Goal: Task Accomplishment & Management: Complete application form

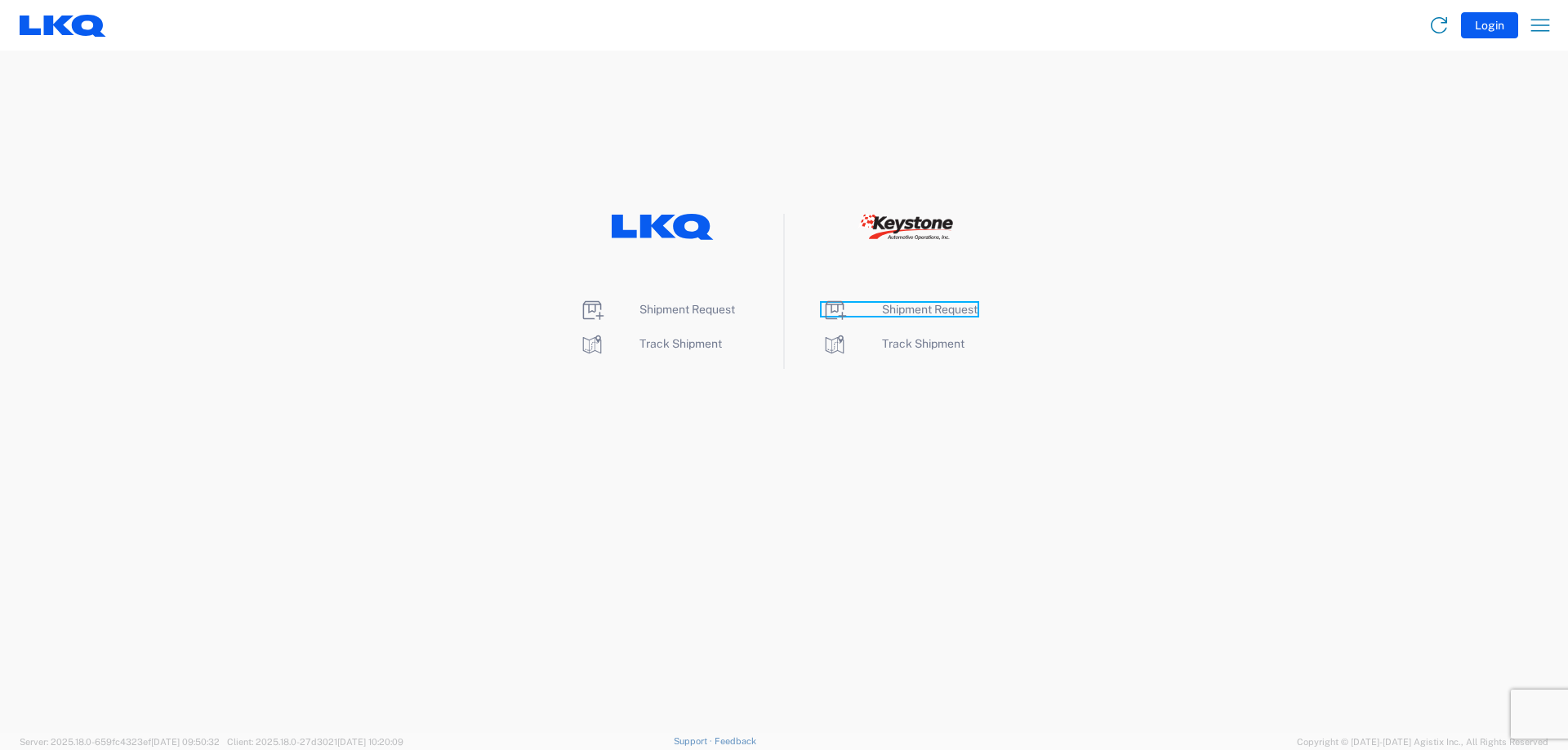
click at [913, 310] on span "Shipment Request" at bounding box center [929, 309] width 96 height 13
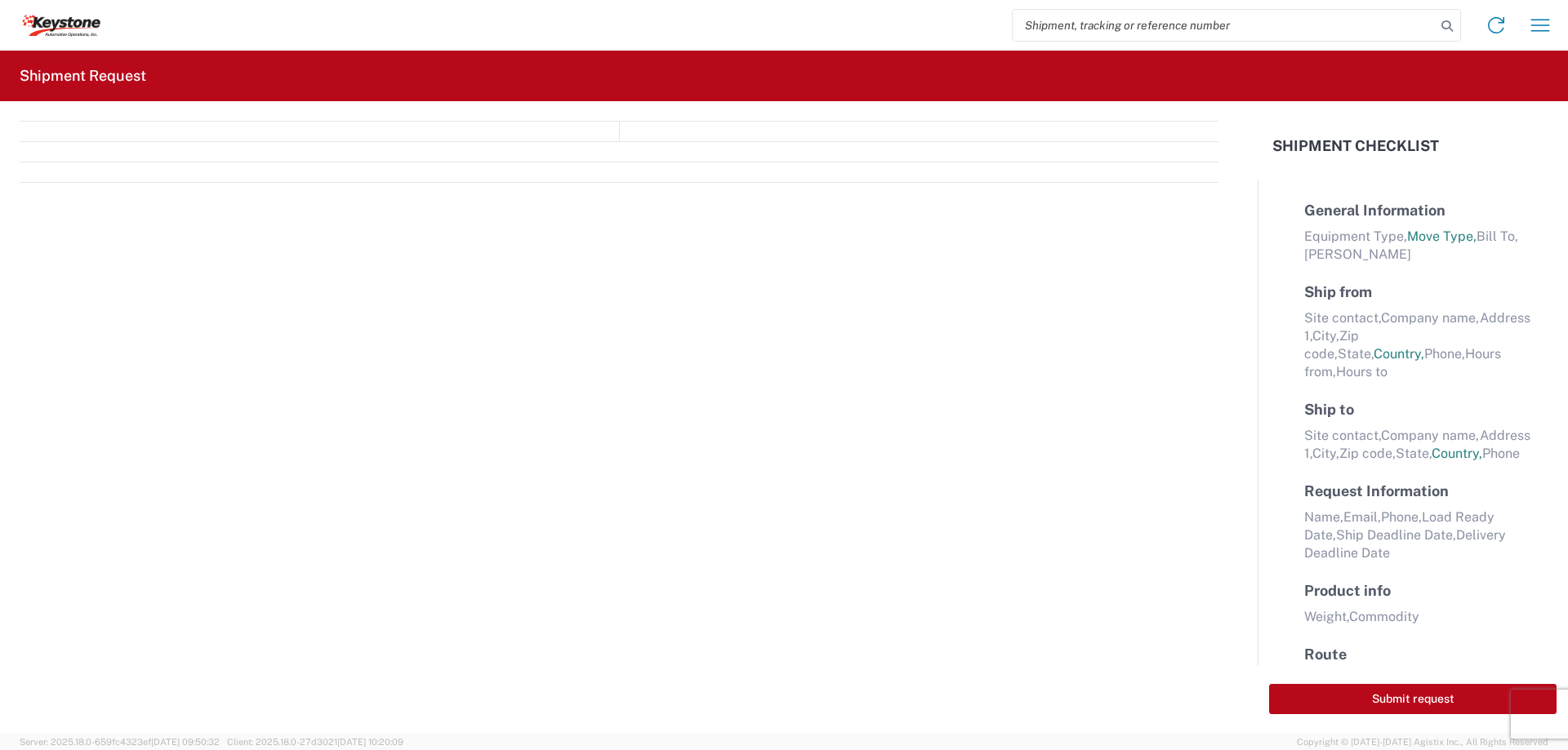
select select "FULL"
select select "LBS"
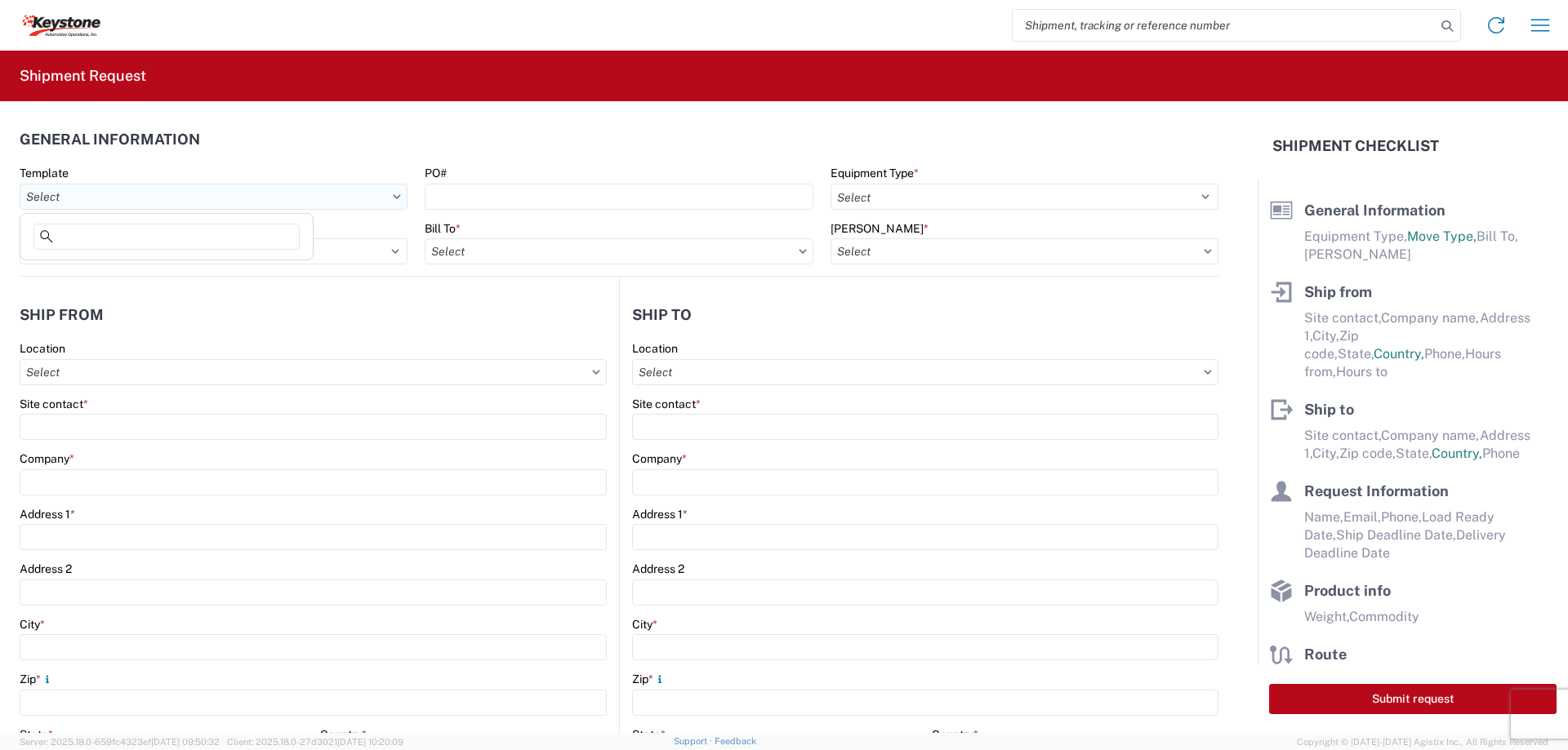
click at [263, 200] on input "Template" at bounding box center [213, 196] width 388 height 26
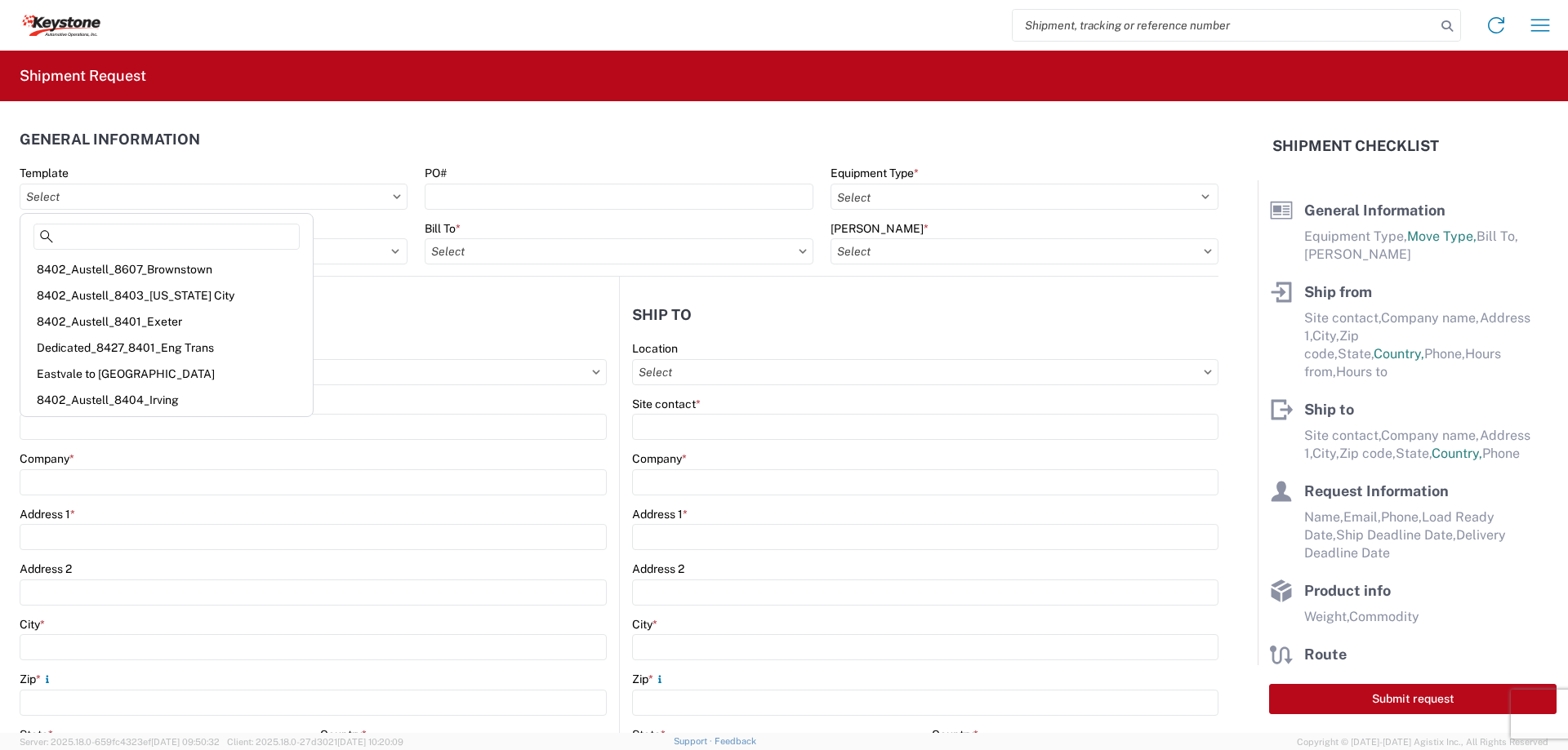
click at [265, 154] on header "General Information" at bounding box center [619, 138] width 1198 height 37
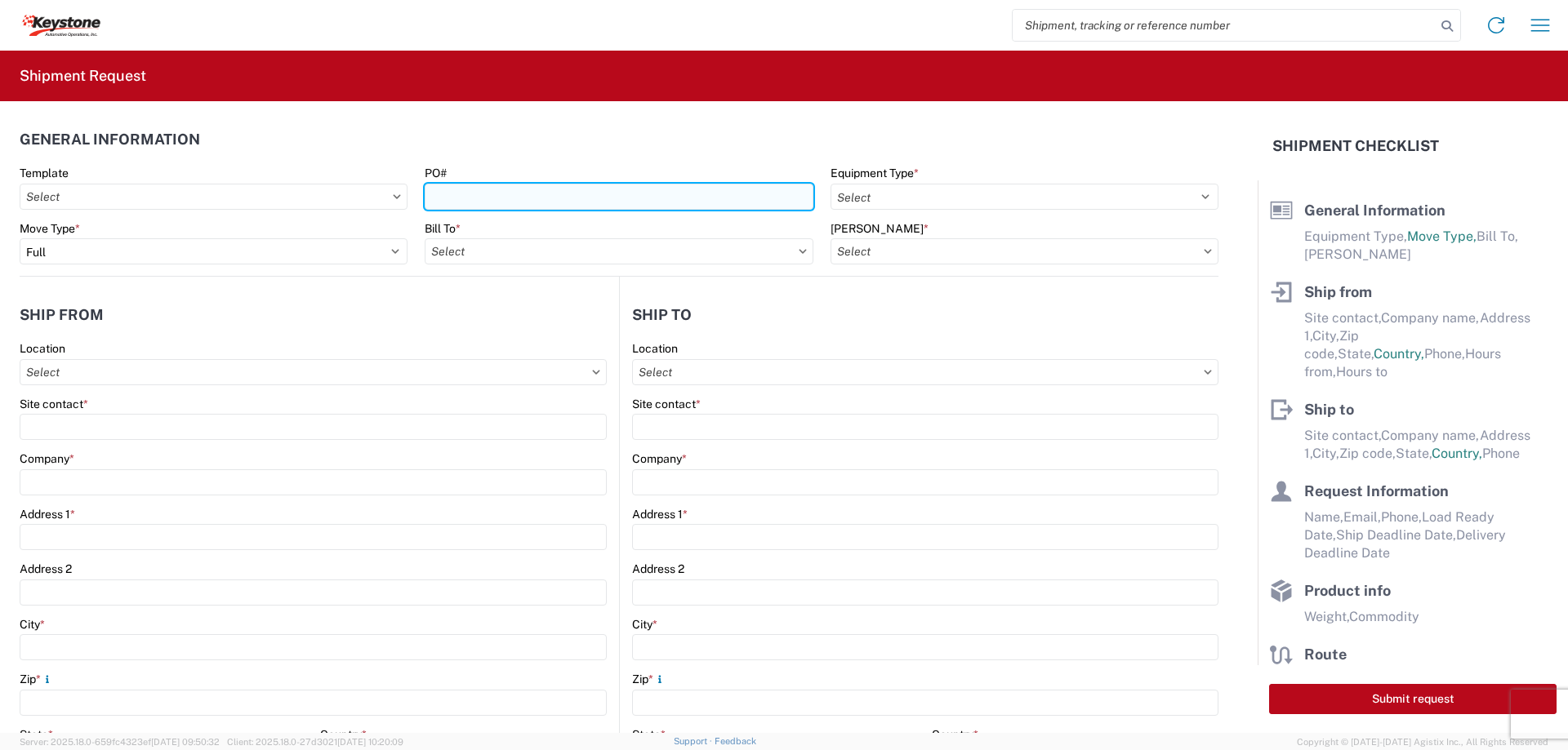
click at [672, 187] on input "PO#" at bounding box center [618, 196] width 388 height 26
click at [647, 187] on input "PO#" at bounding box center [618, 196] width 388 height 26
type input "MIXED PO's"
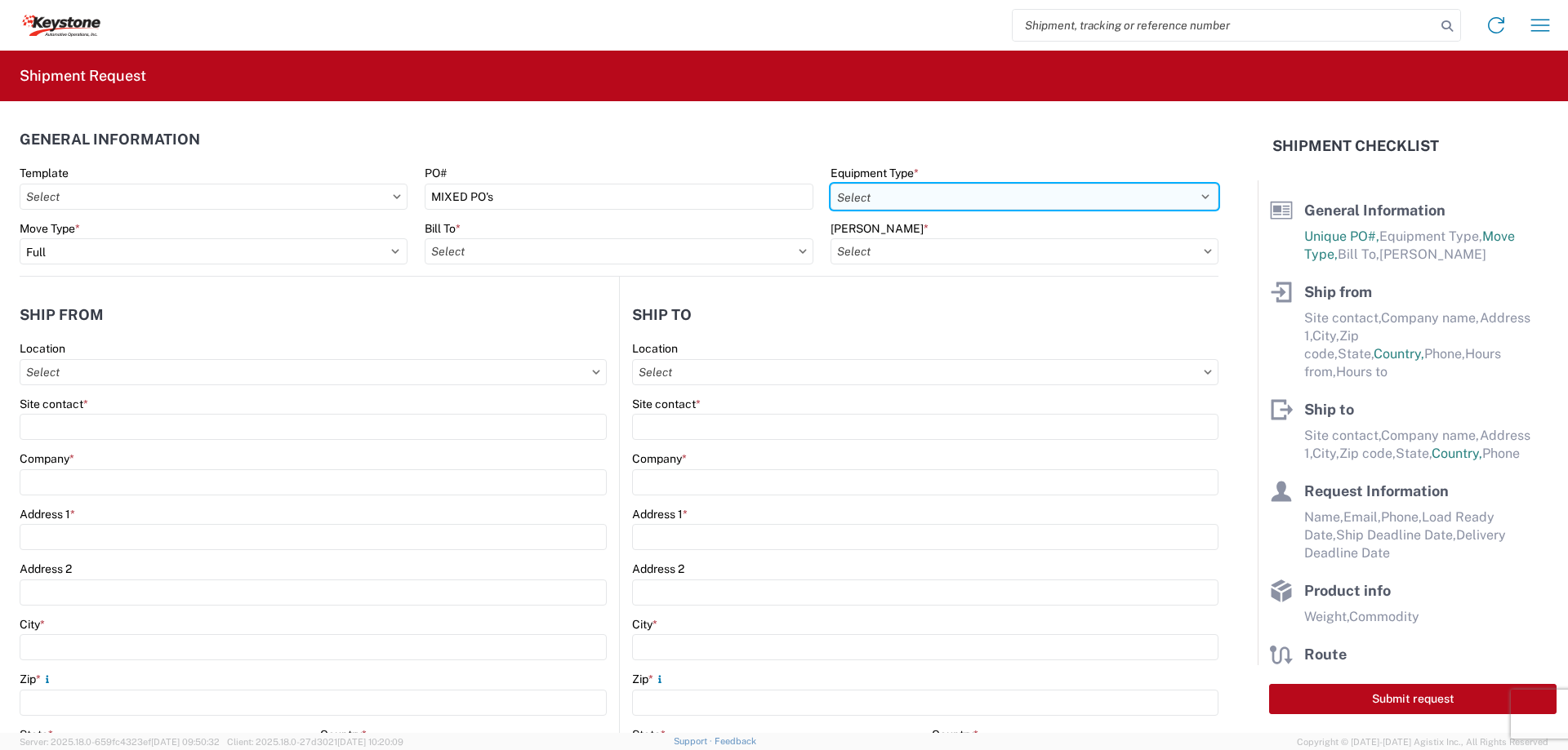
click at [925, 183] on select "Select 53’ Dry Van Flatbed Dropdeck (van) Lowboy (flatbed) Rail" at bounding box center [1023, 196] width 388 height 26
select select "STDV"
click at [830, 183] on select "Select 53’ Dry Van Flatbed Dropdeck (van) Lowboy (flatbed) Rail" at bounding box center [1023, 196] width 388 height 26
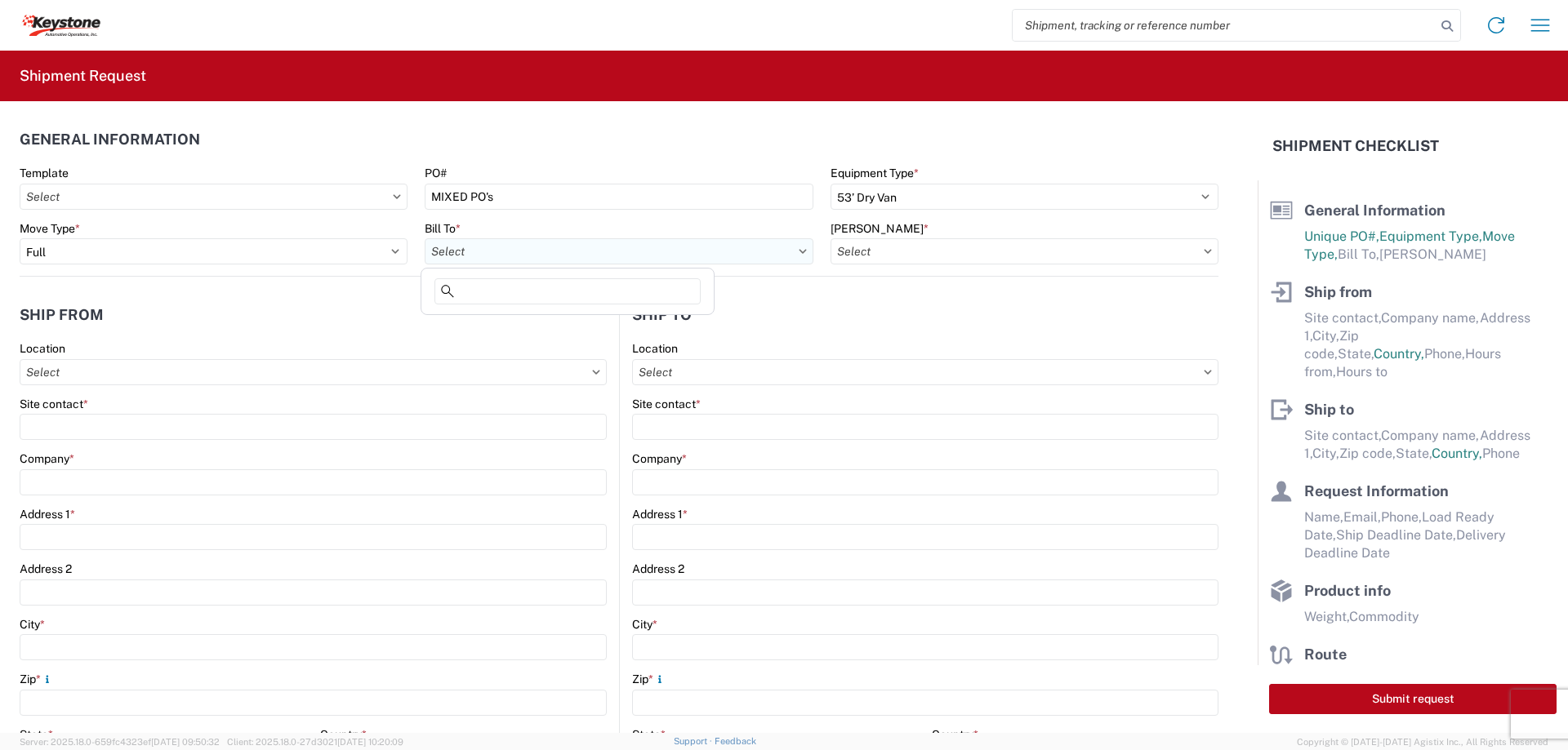
click at [592, 257] on input "Bill To *" at bounding box center [618, 251] width 388 height 26
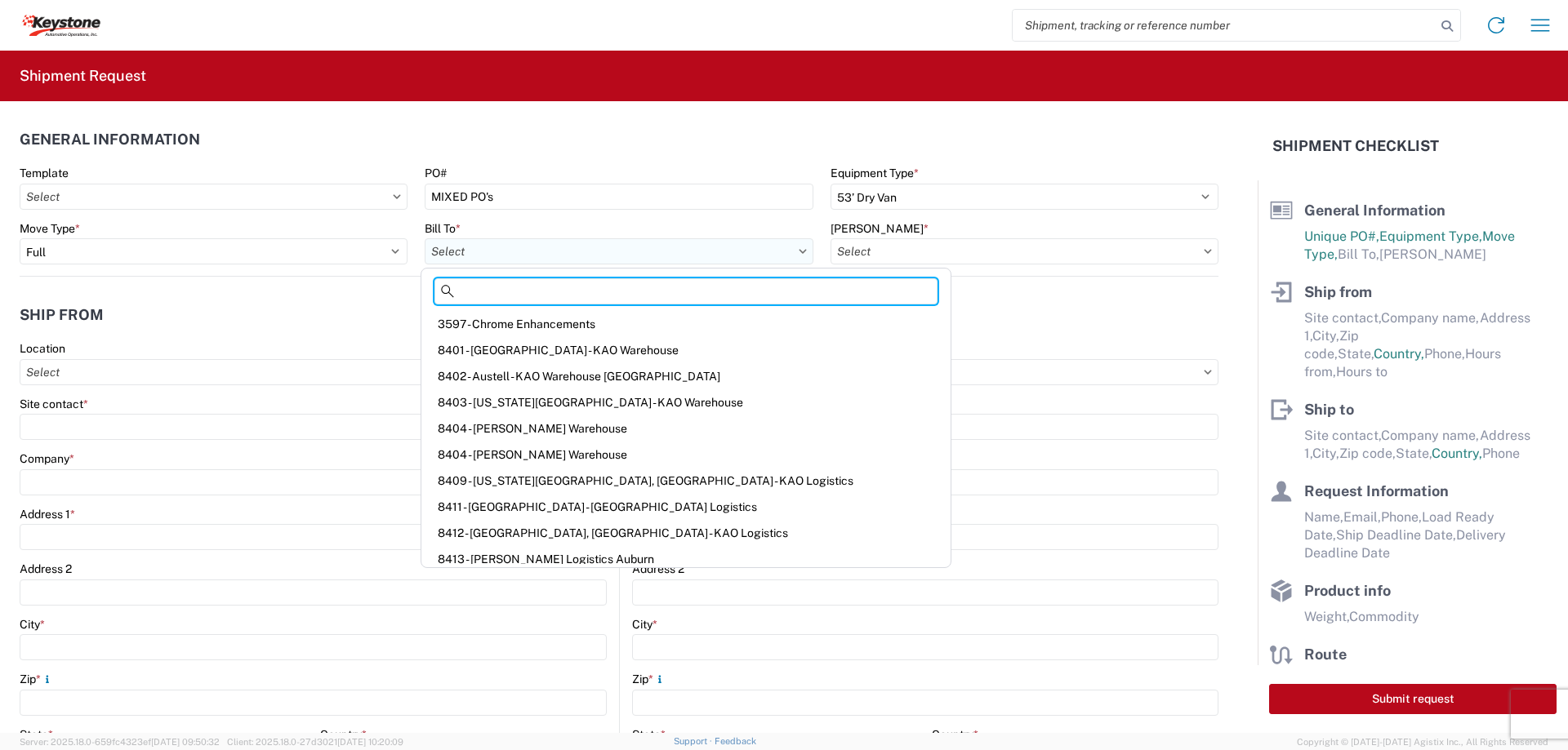
click at [612, 244] on input "Bill To *" at bounding box center [618, 251] width 388 height 26
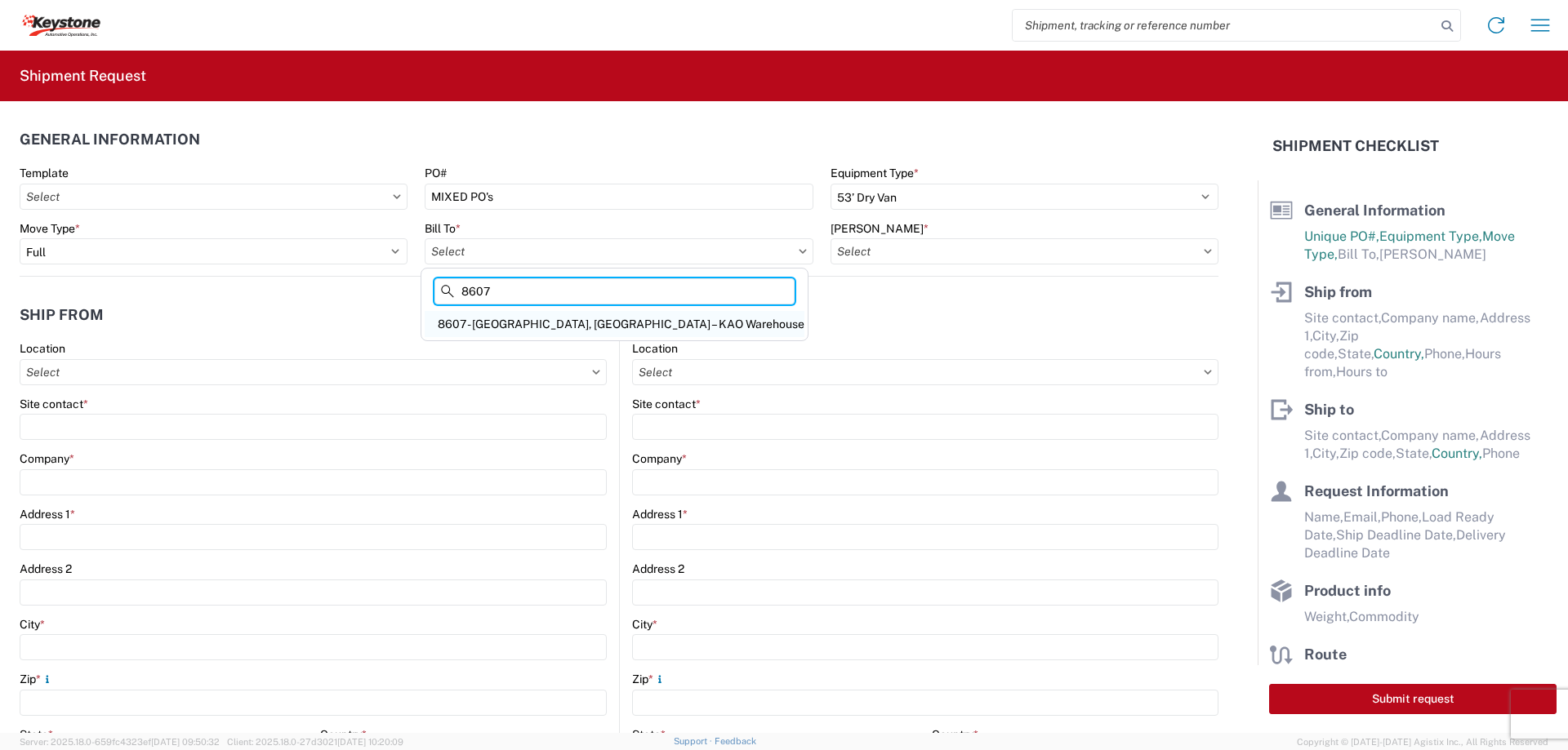
type input "8607"
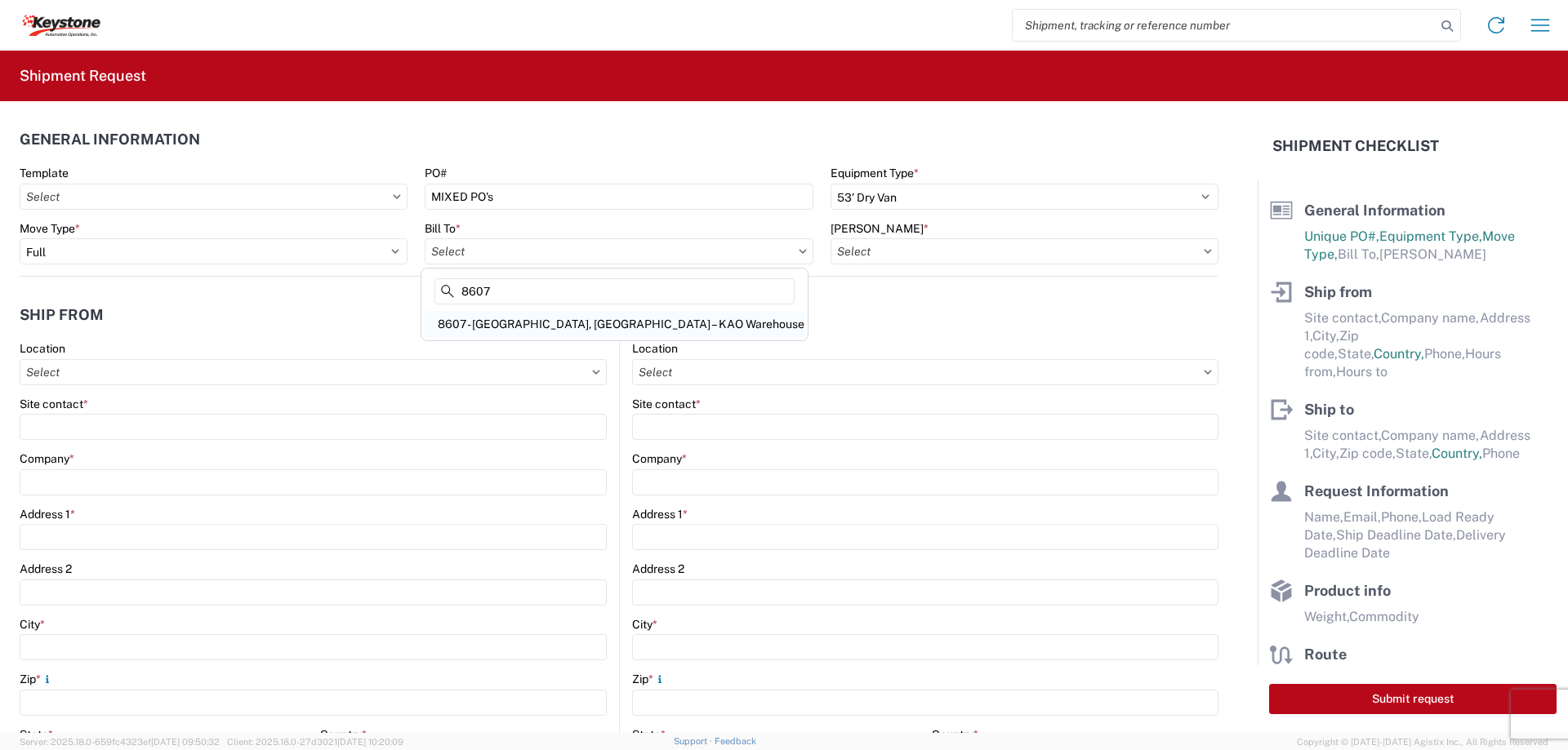
click at [545, 323] on div "8607 - [GEOGRAPHIC_DATA], [GEOGRAPHIC_DATA] – KAO Warehouse" at bounding box center [614, 324] width 380 height 26
type input "8607 - [GEOGRAPHIC_DATA], [GEOGRAPHIC_DATA] – KAO Warehouse"
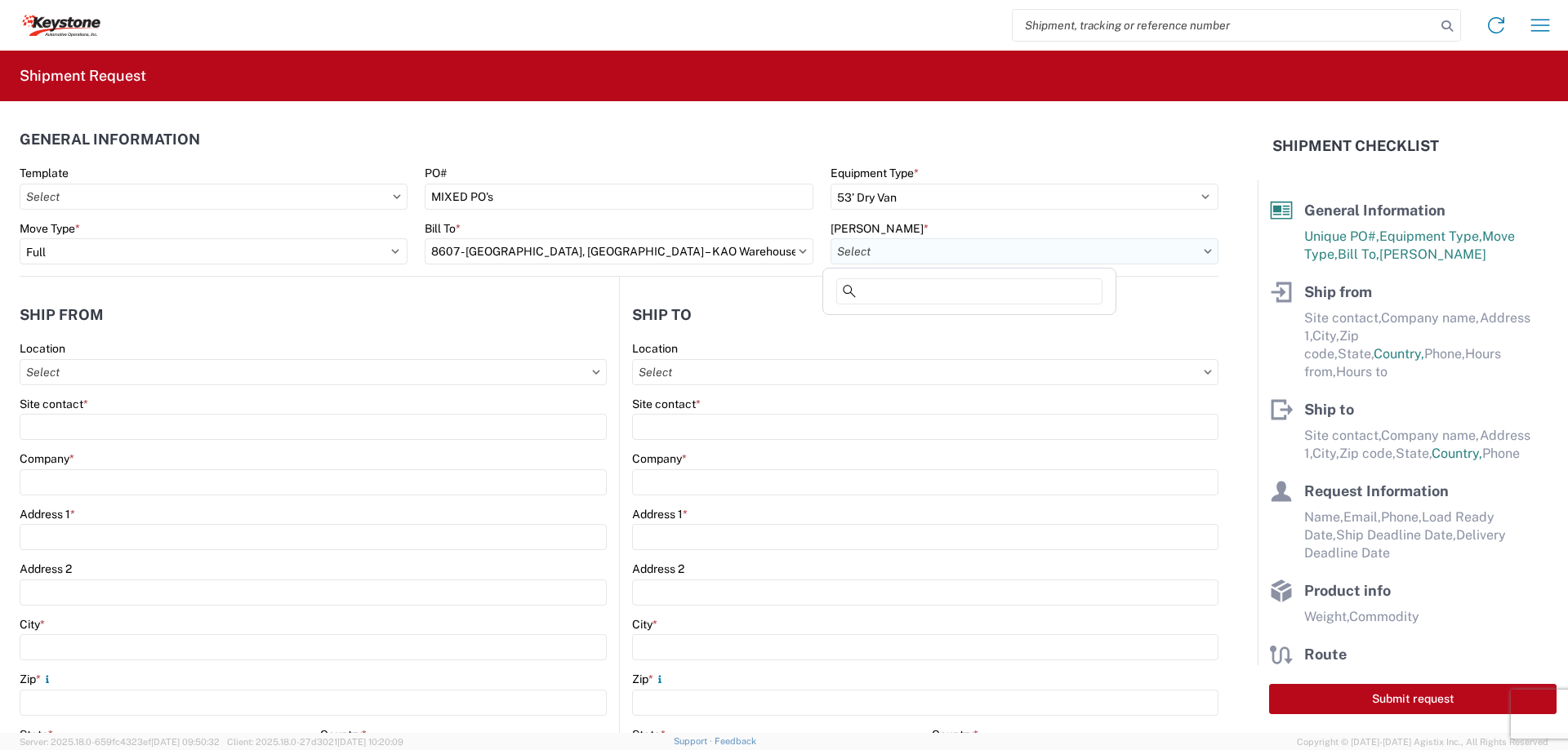
click at [888, 243] on input "[PERSON_NAME] *" at bounding box center [1023, 251] width 388 height 26
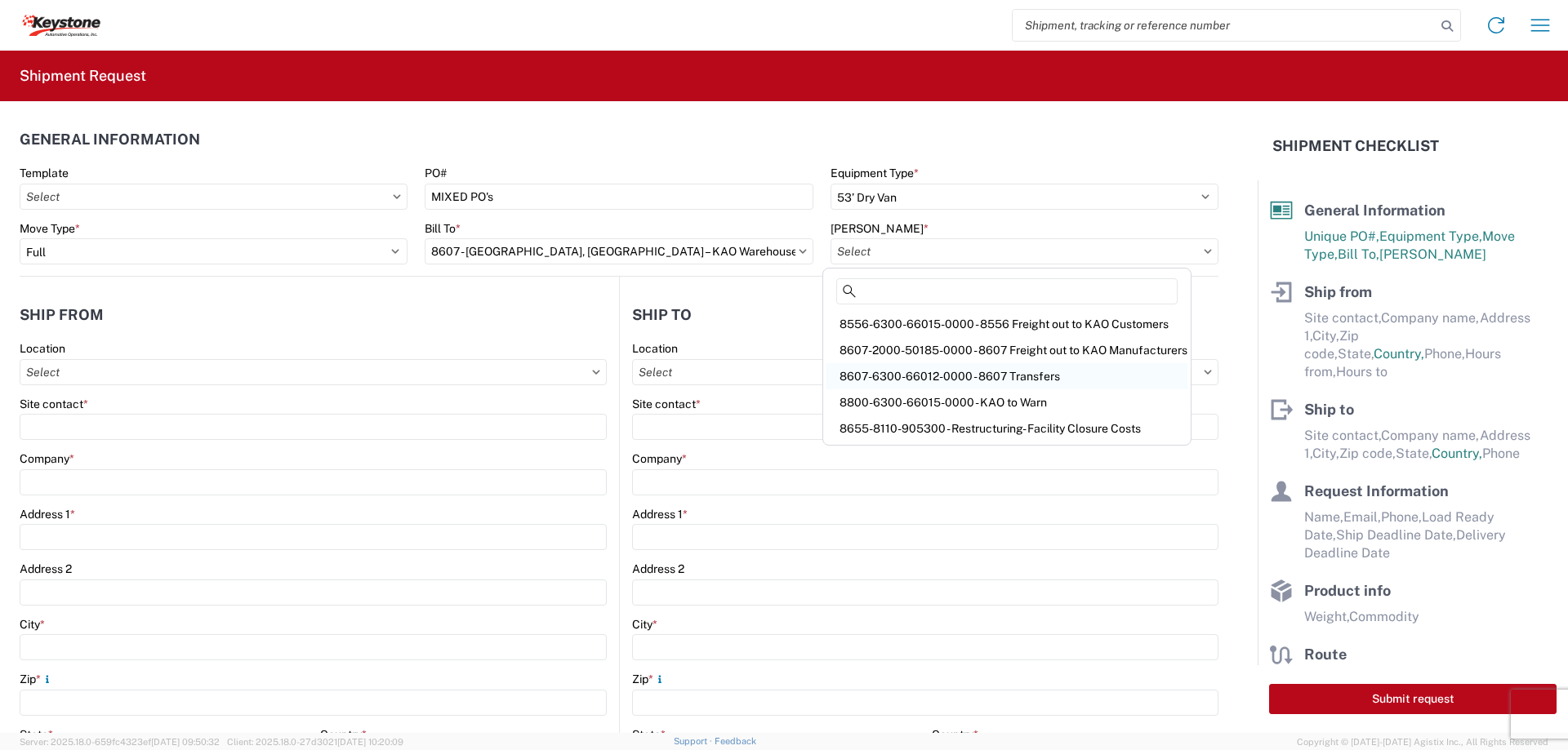
click at [918, 374] on div "8607-6300-66012-0000 - 8607 Transfers" at bounding box center [1006, 376] width 361 height 26
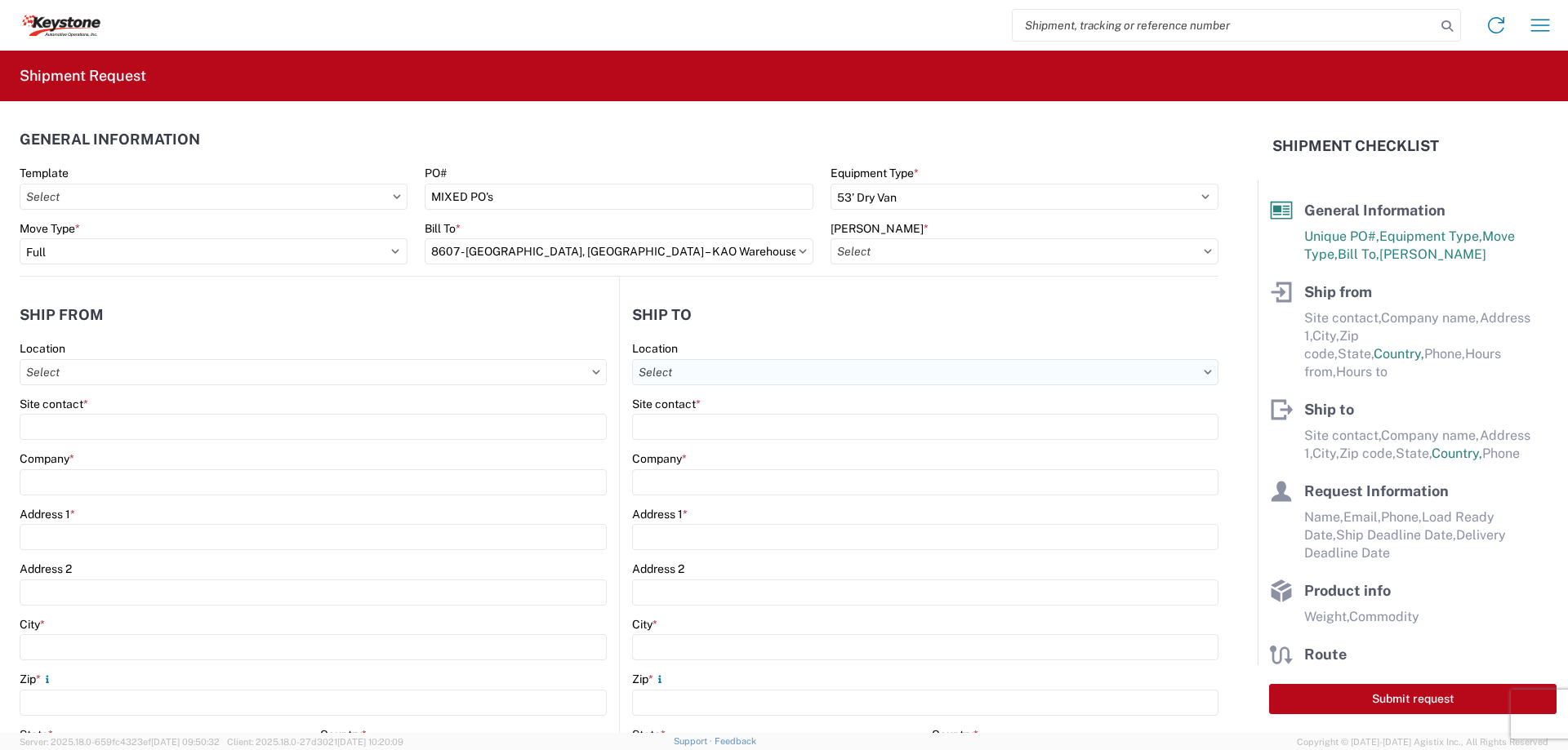
type input "8607-6300-66012-0000 - 8607 Transfers, 8607-6300-66012-0000 - 8607 Transfers"
click at [179, 369] on input "Location" at bounding box center [313, 373] width 587 height 26
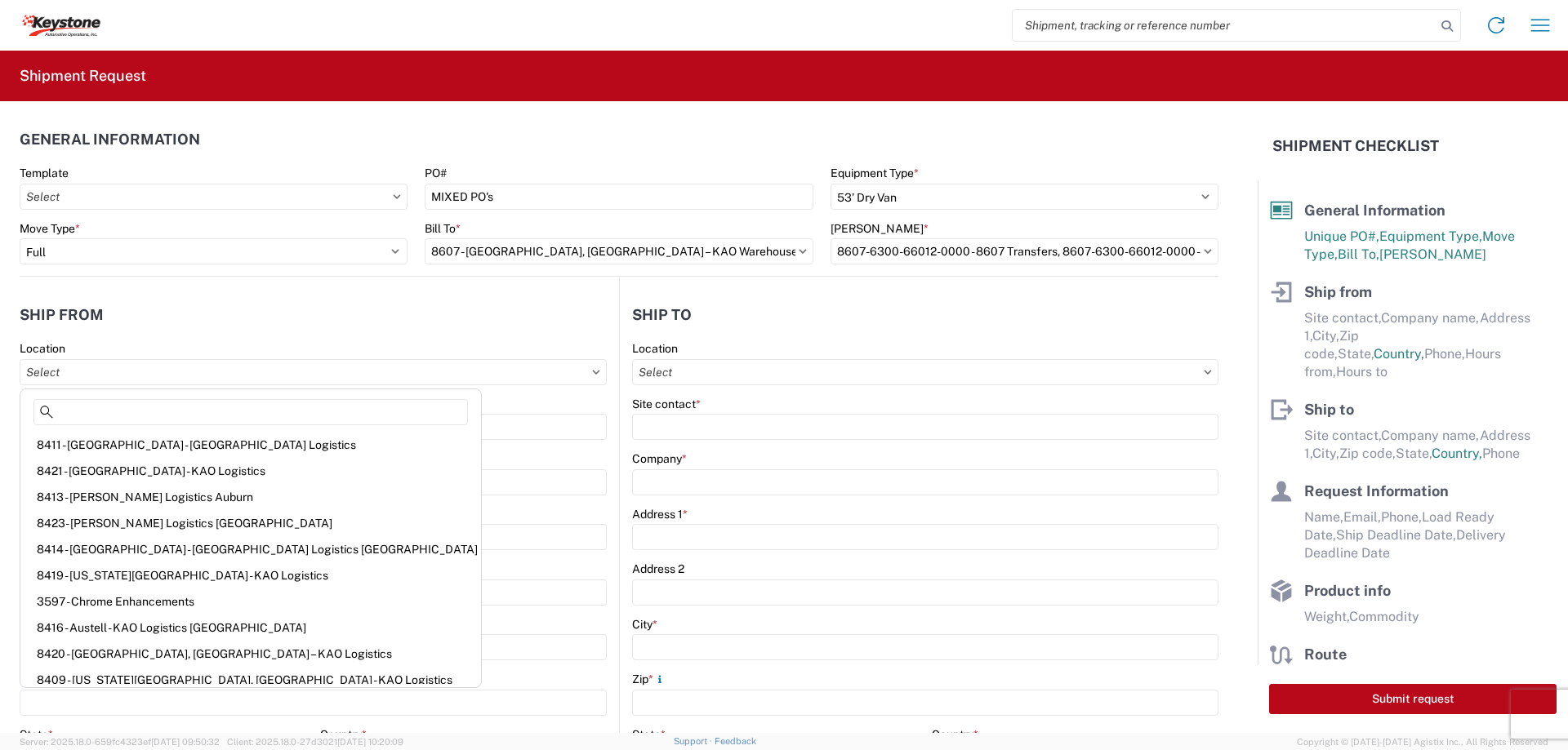
click at [351, 315] on header "Ship from" at bounding box center [320, 314] width 600 height 37
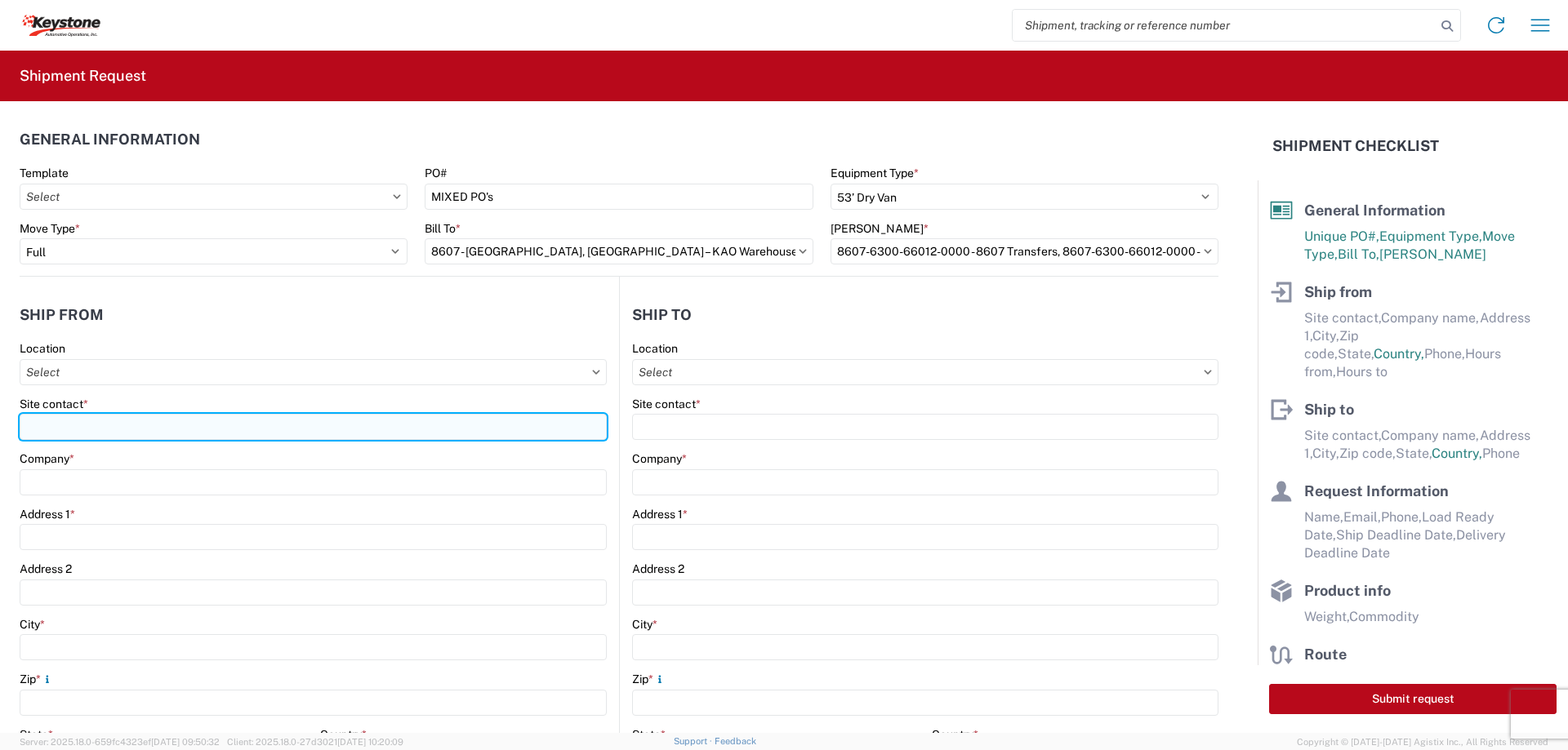
click at [283, 428] on input "Site contact *" at bounding box center [313, 427] width 587 height 26
type input "n"
type input "[PERSON_NAME]"
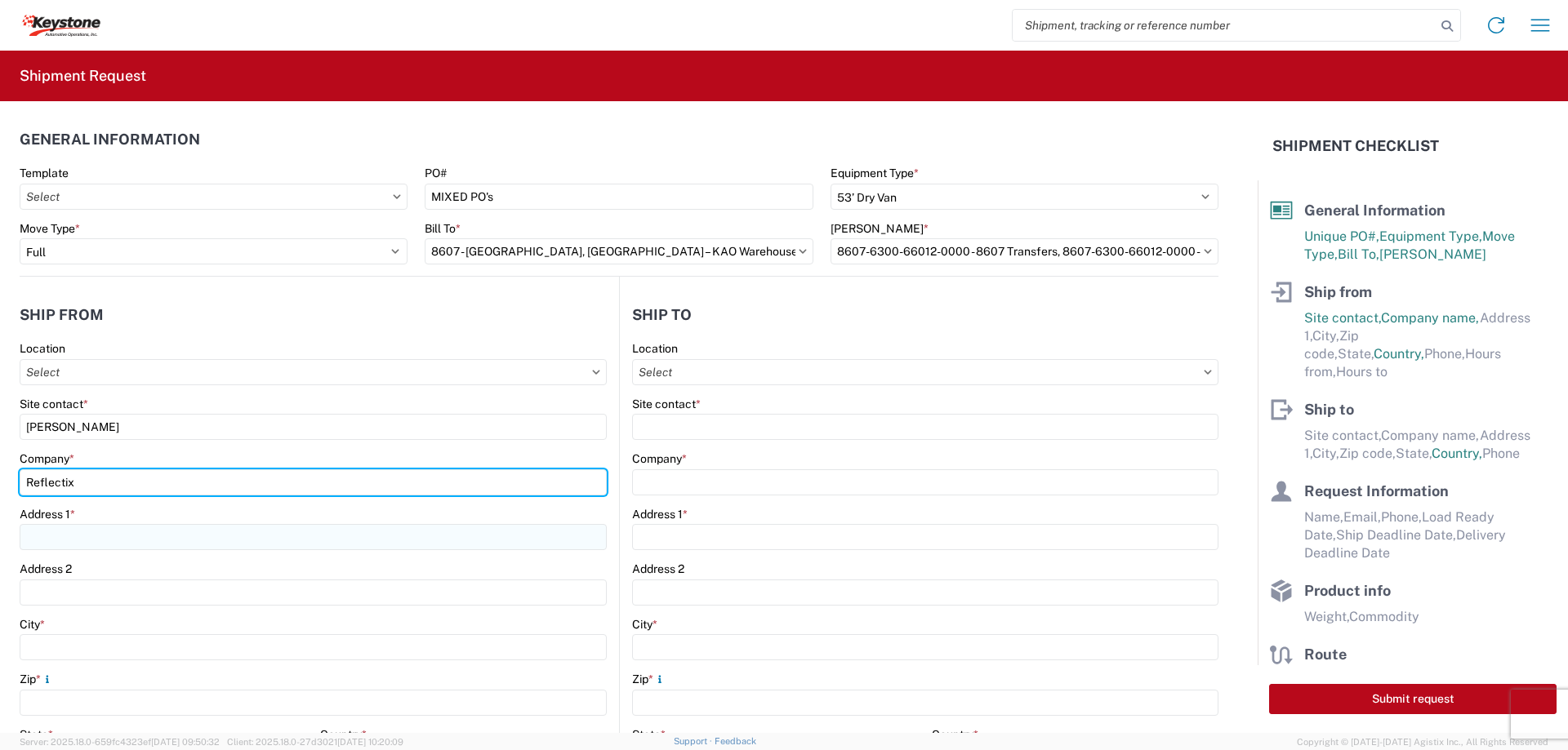
type input "Reflectix"
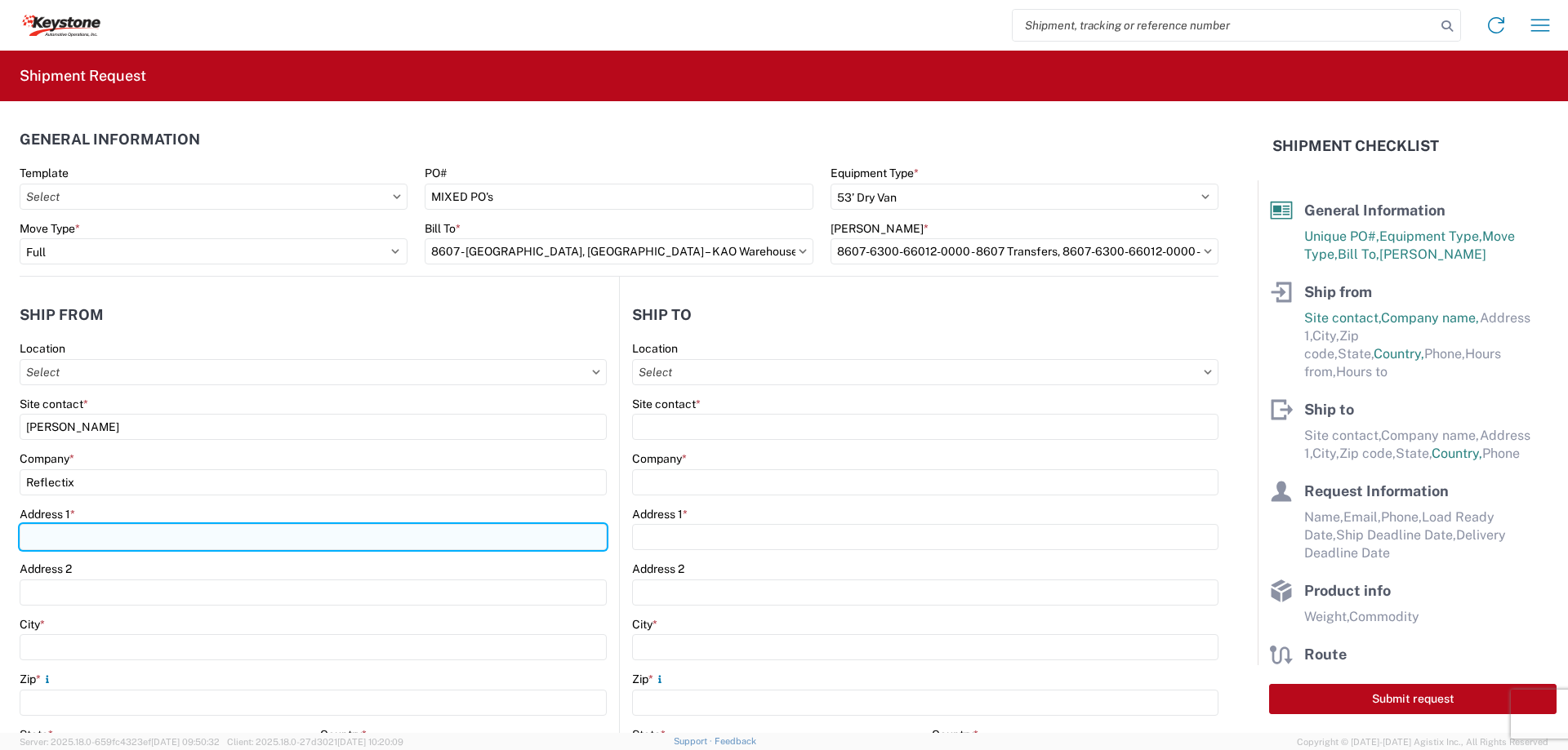
click at [212, 527] on input "Address 1 *" at bounding box center [313, 537] width 587 height 26
type input "[STREET_ADDRESS]"
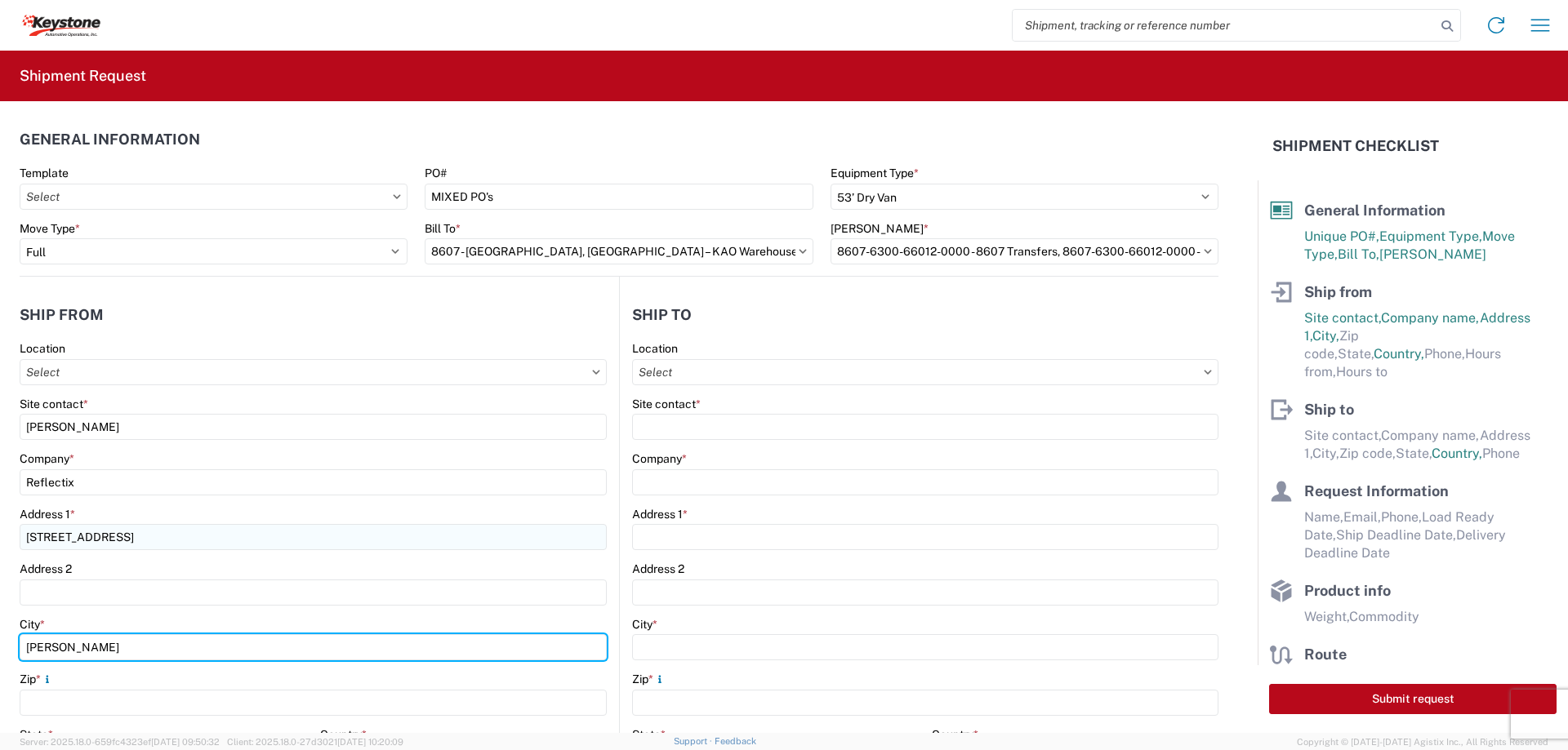
type input "[PERSON_NAME]"
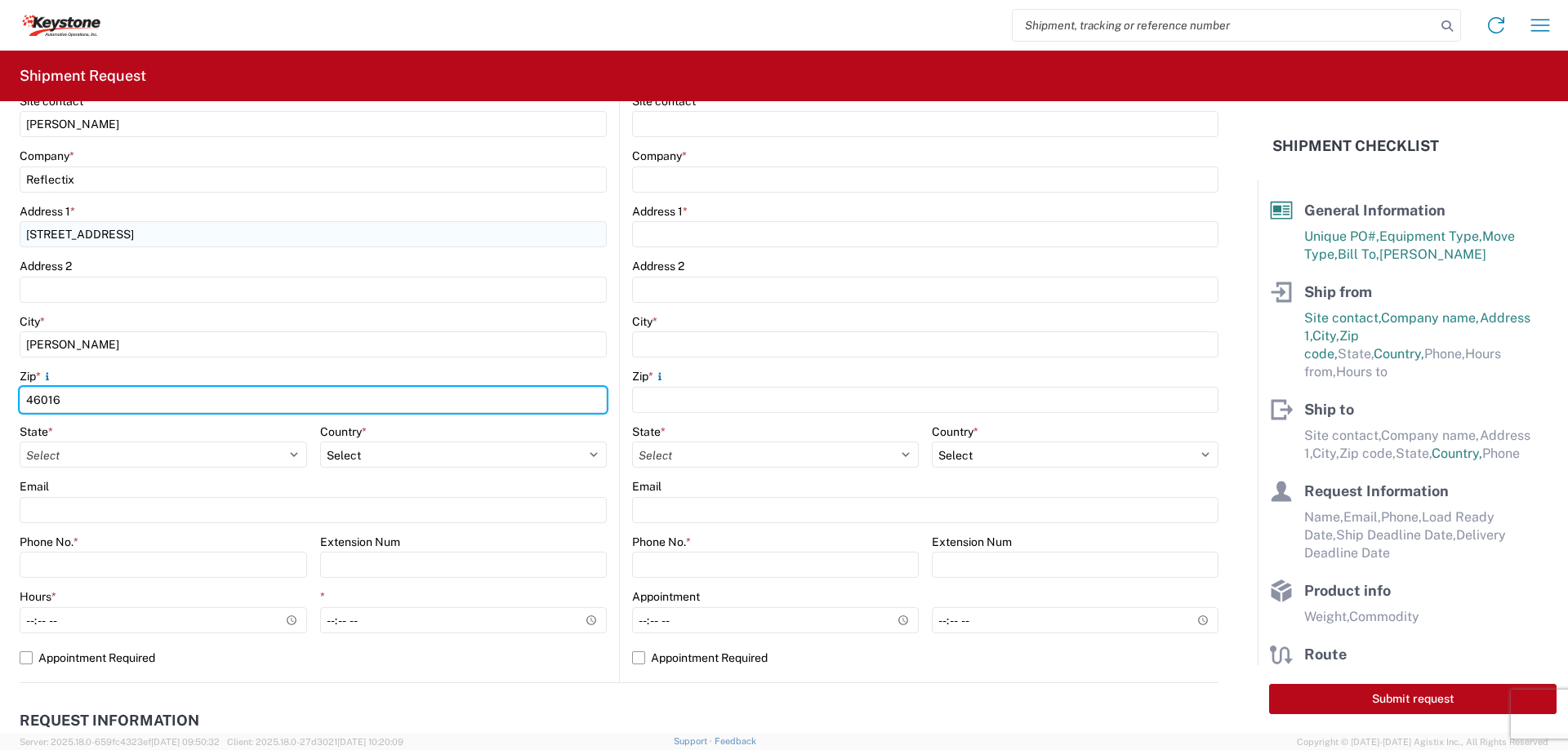
scroll to position [327, 0]
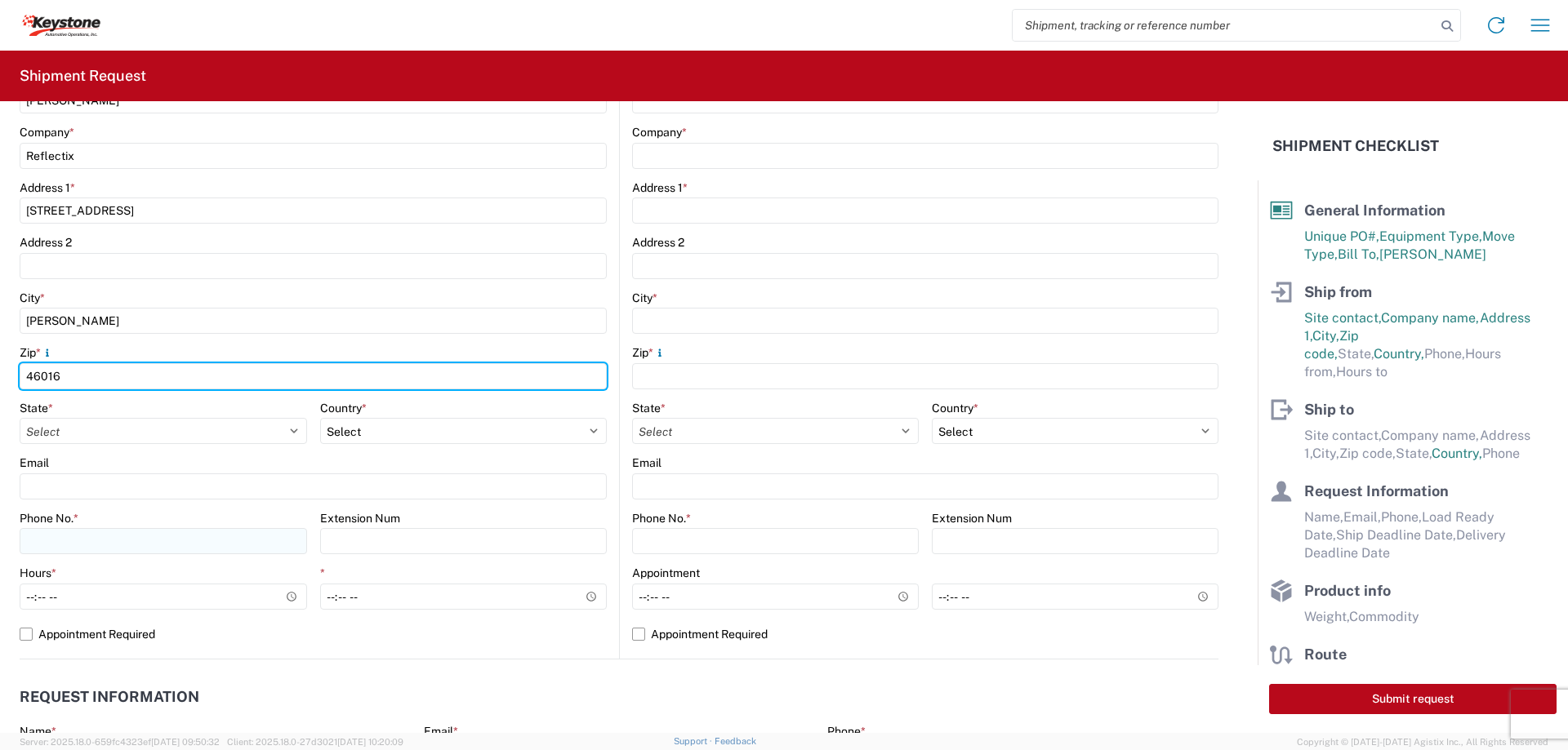
type input "46016"
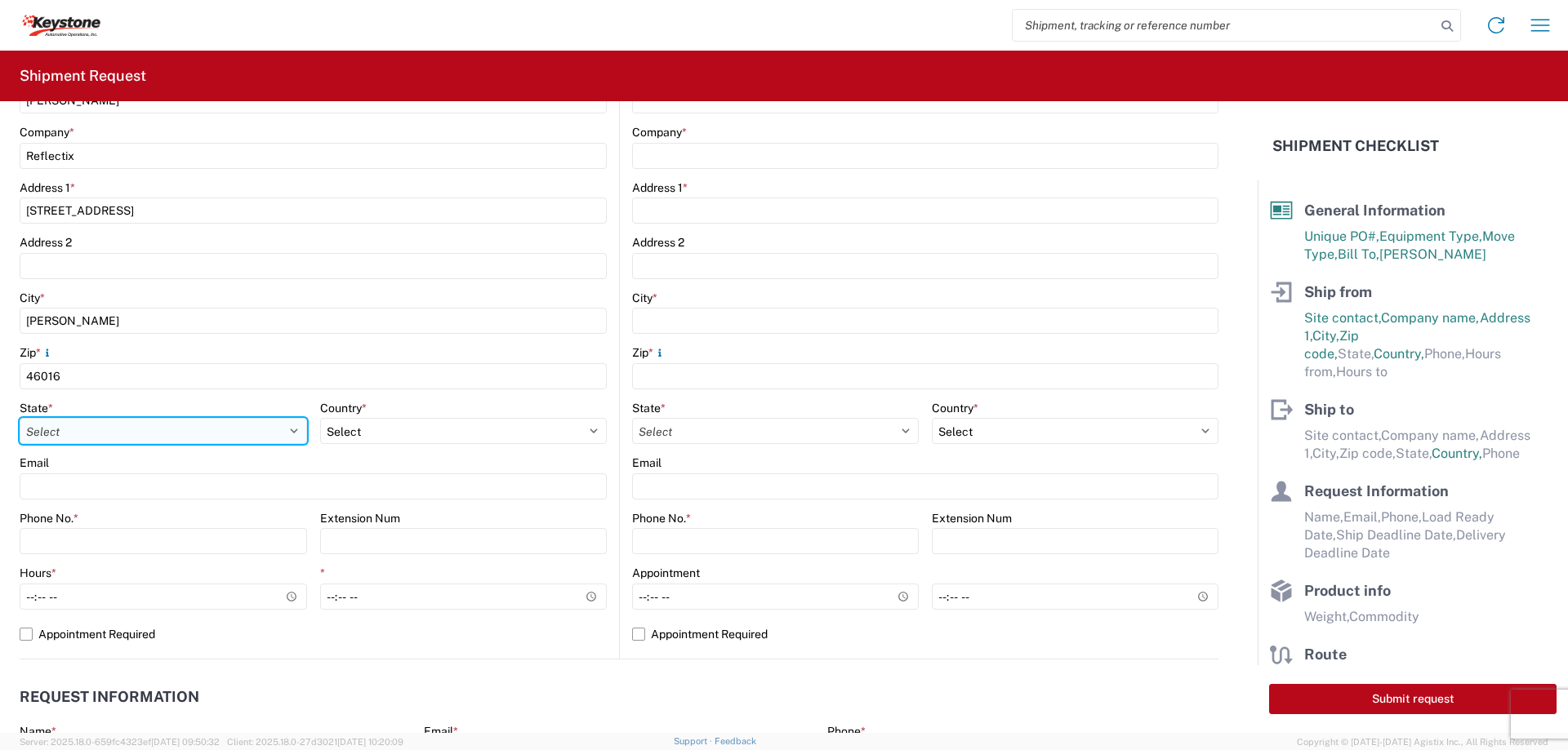
click at [277, 435] on select "Select [US_STATE] [US_STATE] [US_STATE] [US_STATE] Armed Forces Americas Armed …" at bounding box center [163, 431] width 287 height 26
select select "IN"
click at [20, 418] on select "Select [US_STATE] [US_STATE] [US_STATE] [US_STATE] Armed Forces Americas Armed …" at bounding box center [163, 431] width 287 height 26
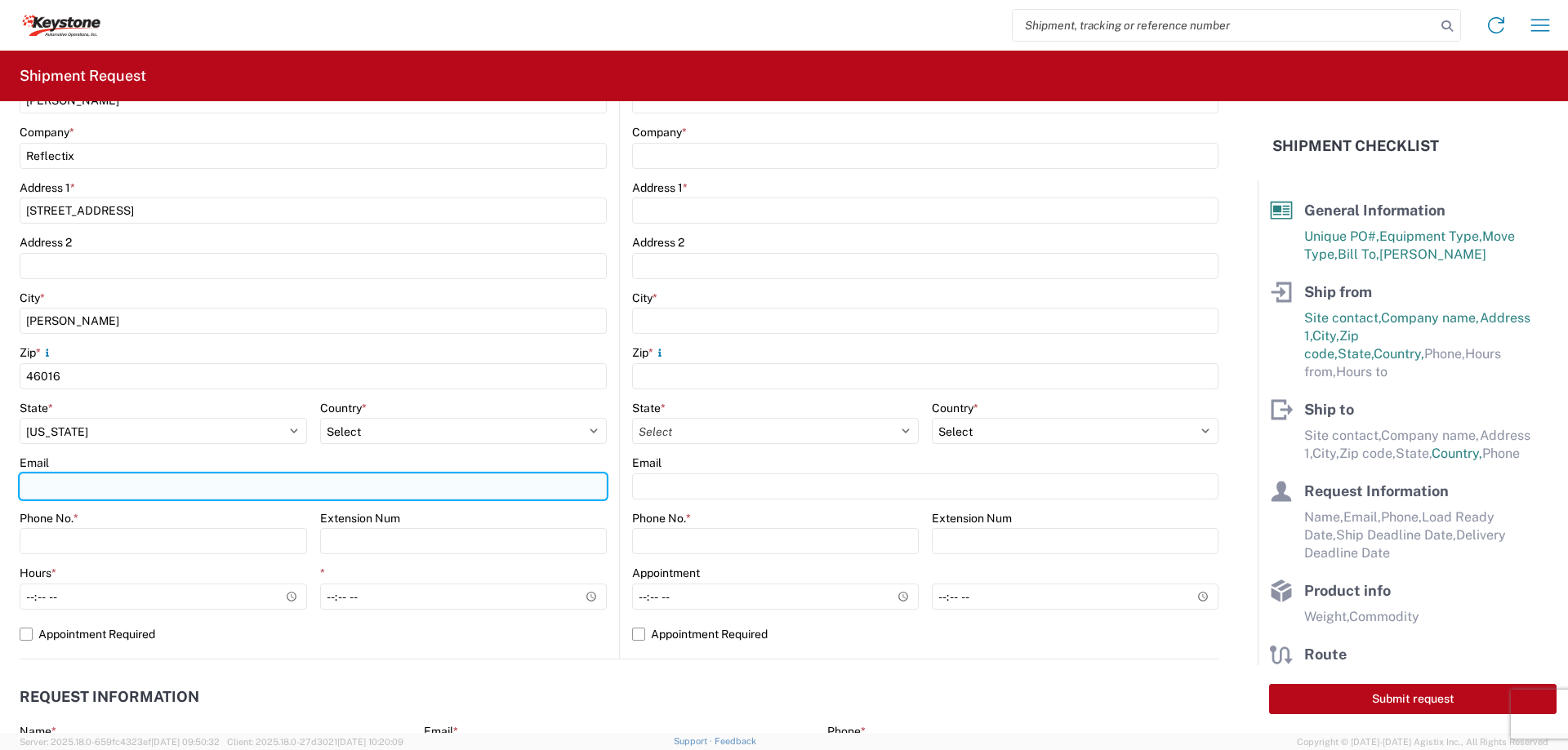
click at [93, 488] on input "Email" at bounding box center [313, 486] width 587 height 26
type input "[EMAIL_ADDRESS][DOMAIN_NAME]"
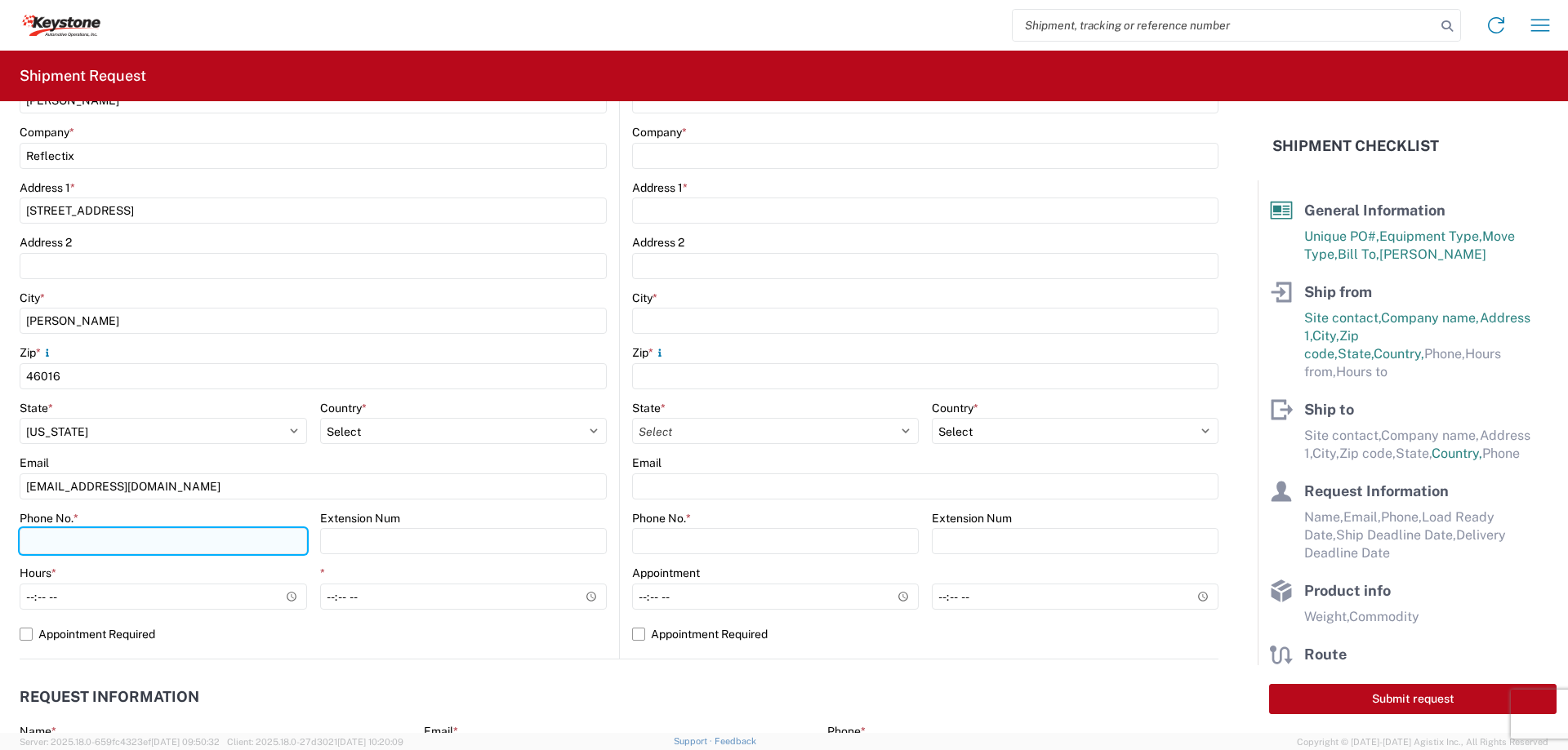
click at [127, 536] on input "Phone No. *" at bounding box center [163, 541] width 287 height 26
type input "[PHONE_NUMBER]"
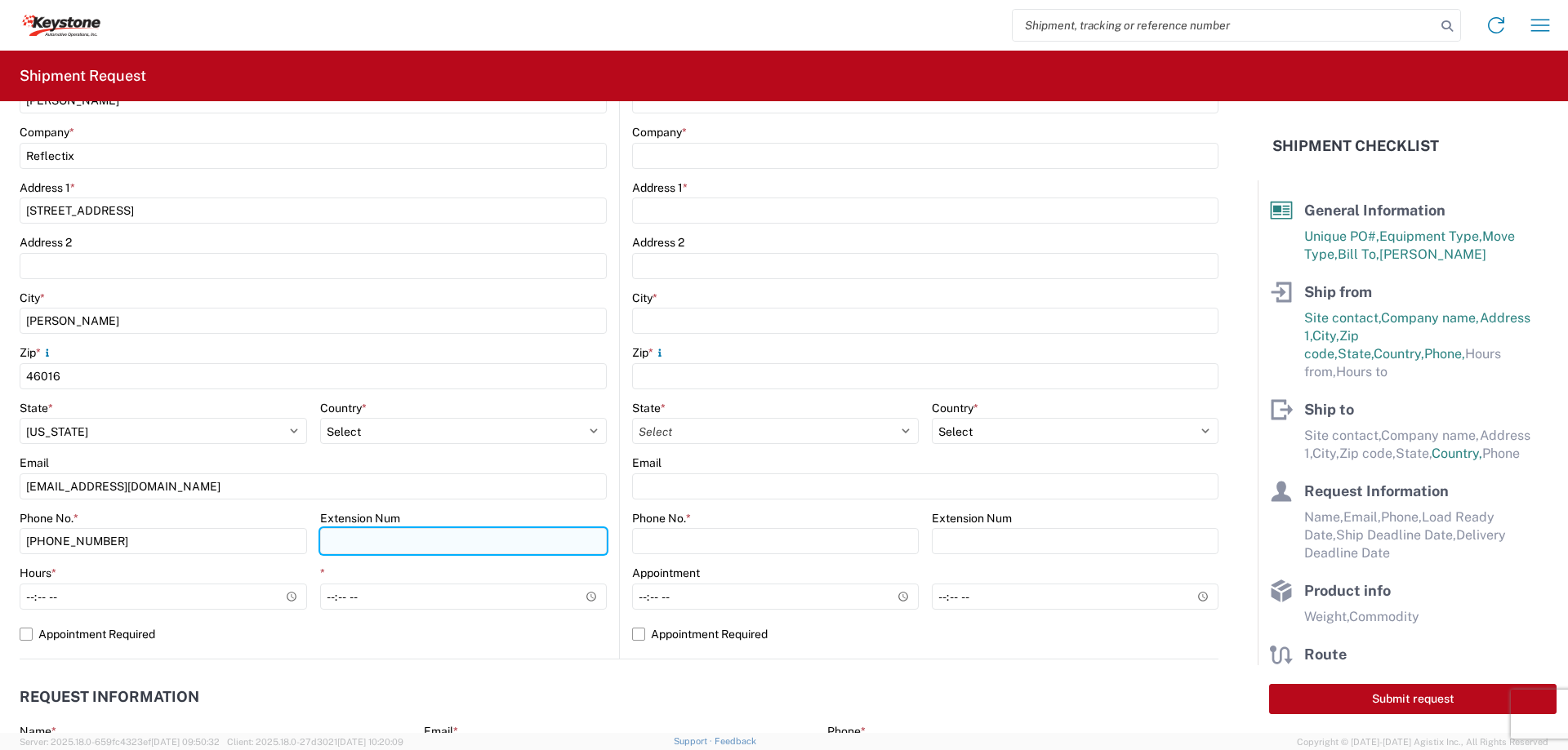
click at [350, 551] on input "Extension Num" at bounding box center [463, 541] width 287 height 26
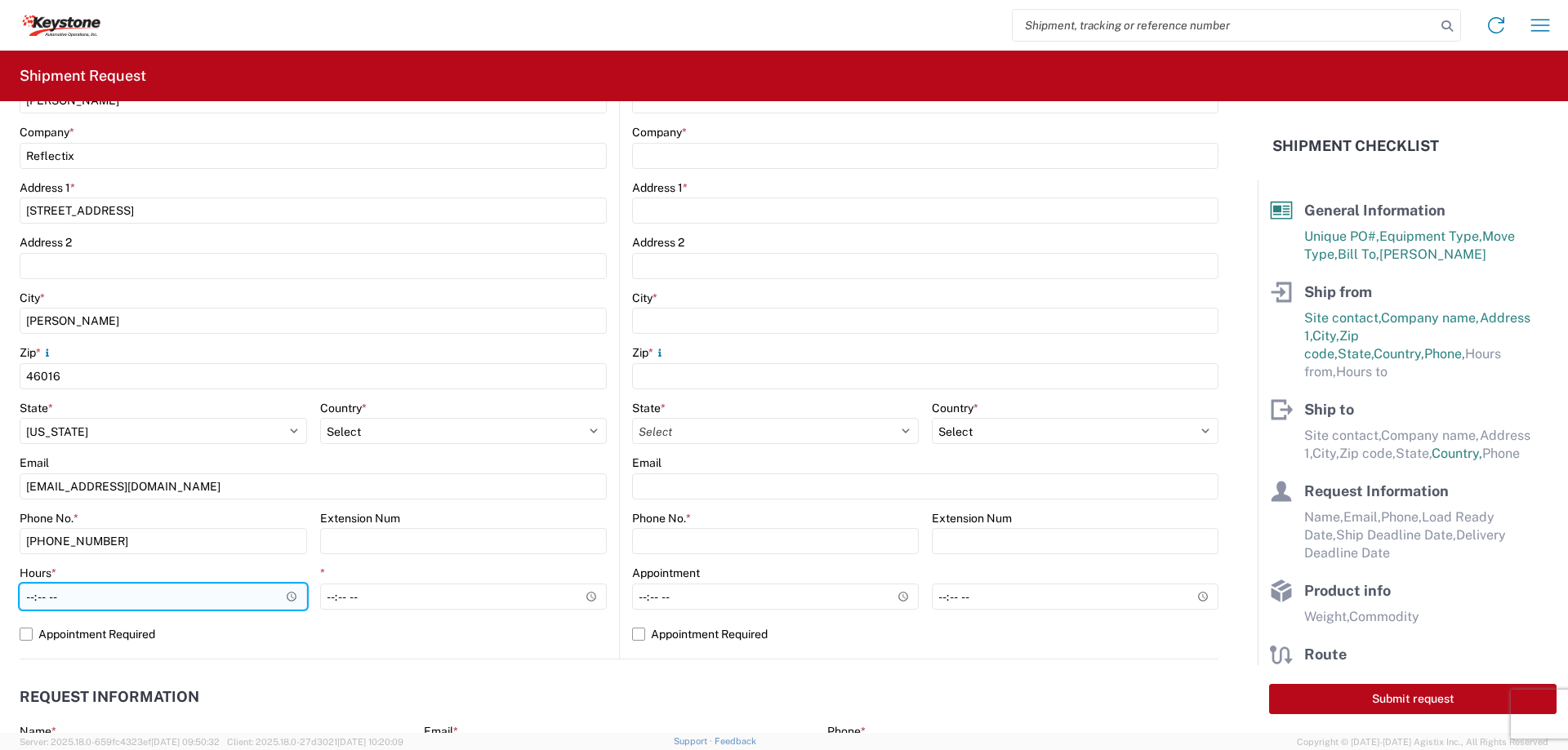
click at [138, 596] on input "Hours *" at bounding box center [163, 597] width 287 height 26
type input "08:00"
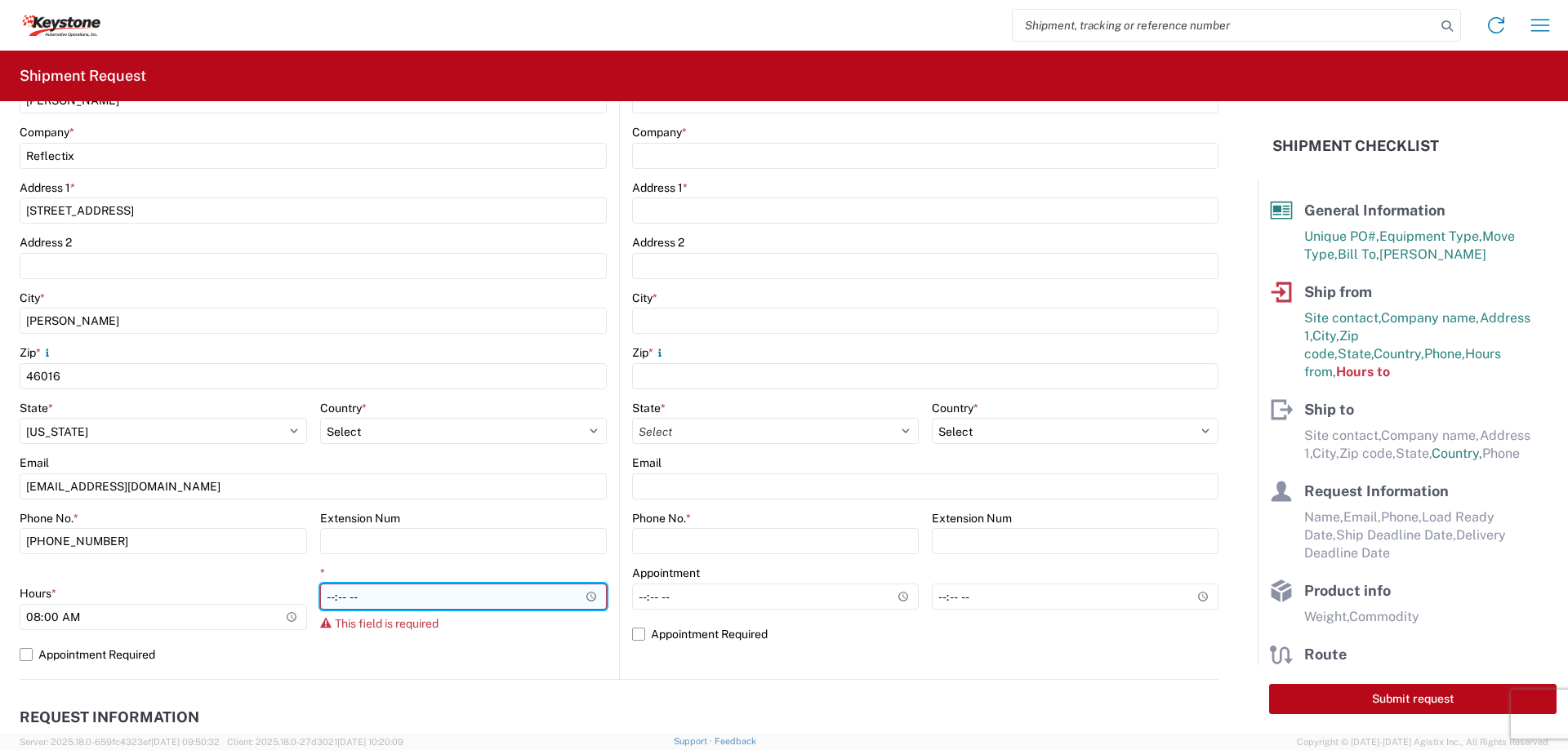
click at [340, 592] on input "*" at bounding box center [463, 597] width 287 height 26
type input "14:00"
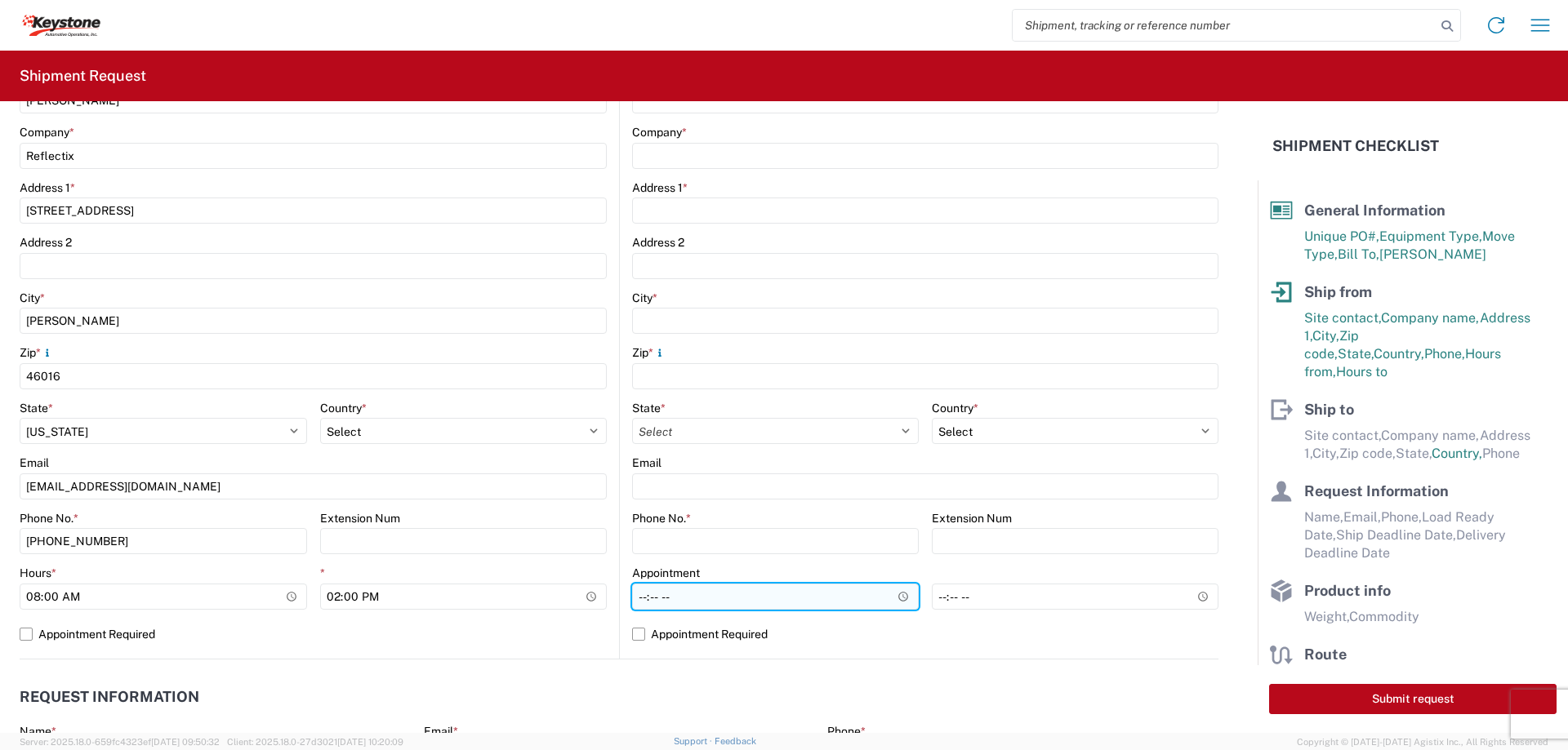
click at [636, 593] on input "Hours *" at bounding box center [775, 597] width 287 height 26
click at [632, 636] on label "Appointment Required" at bounding box center [924, 634] width 586 height 26
click at [0, 0] on input "Appointment Required" at bounding box center [0, 0] width 0 height 0
select select "US"
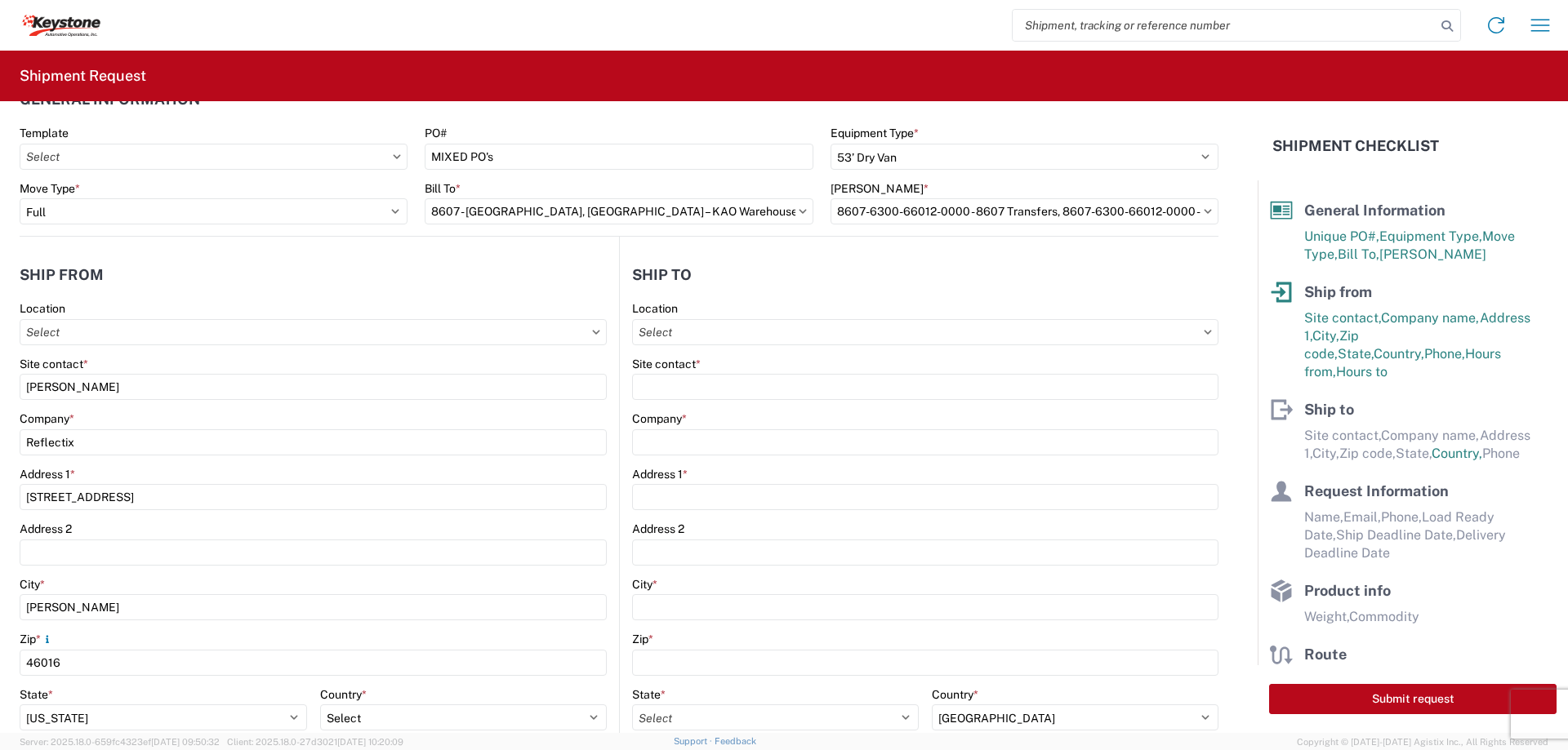
scroll to position [0, 0]
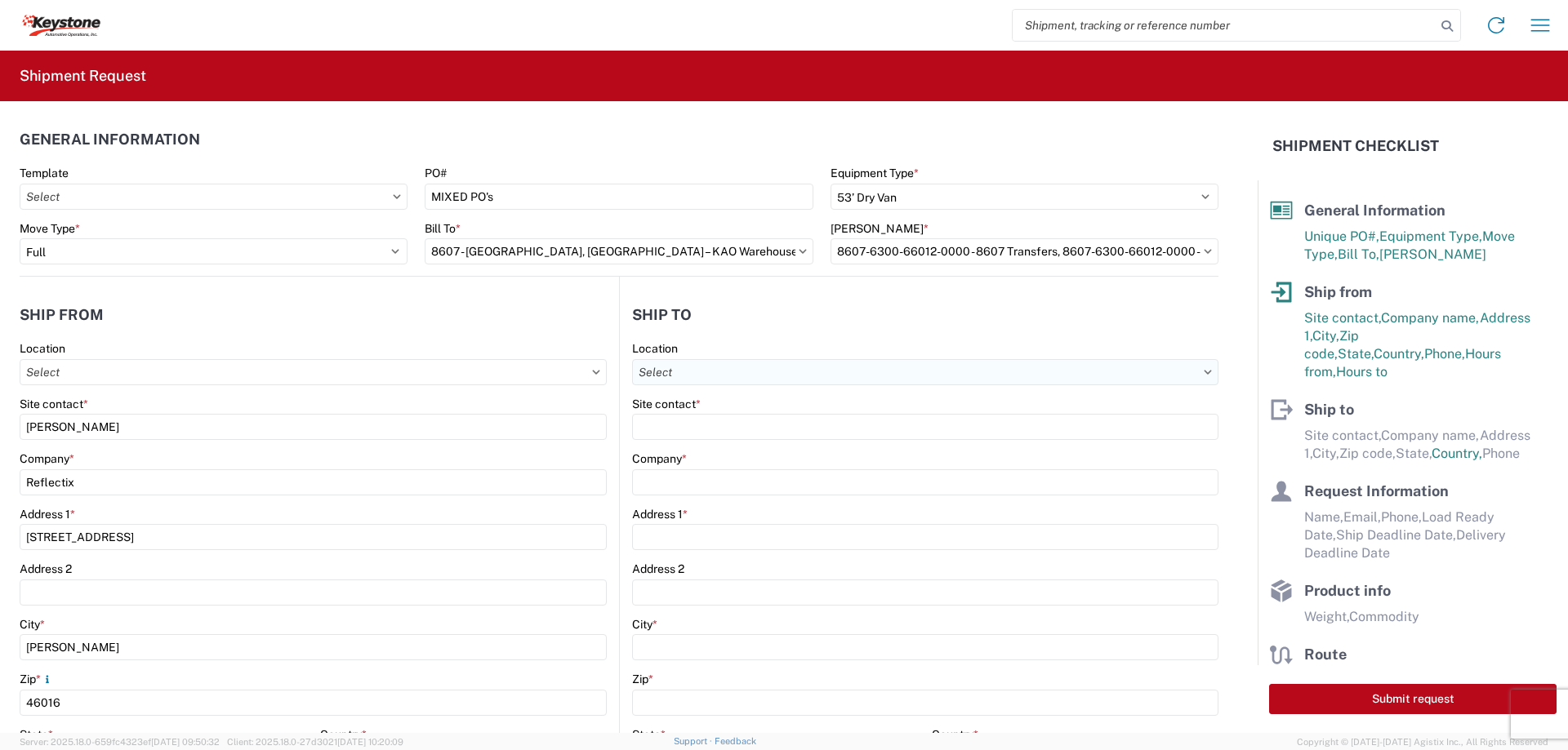
click at [771, 372] on input "Location" at bounding box center [924, 373] width 586 height 26
type input "8607"
click at [726, 443] on div "8607 - [GEOGRAPHIC_DATA], [GEOGRAPHIC_DATA] – KAO Warehouse" at bounding box center [820, 445] width 380 height 26
type input "8607 - [GEOGRAPHIC_DATA], [GEOGRAPHIC_DATA] – KAO Warehouse"
type input "KAO"
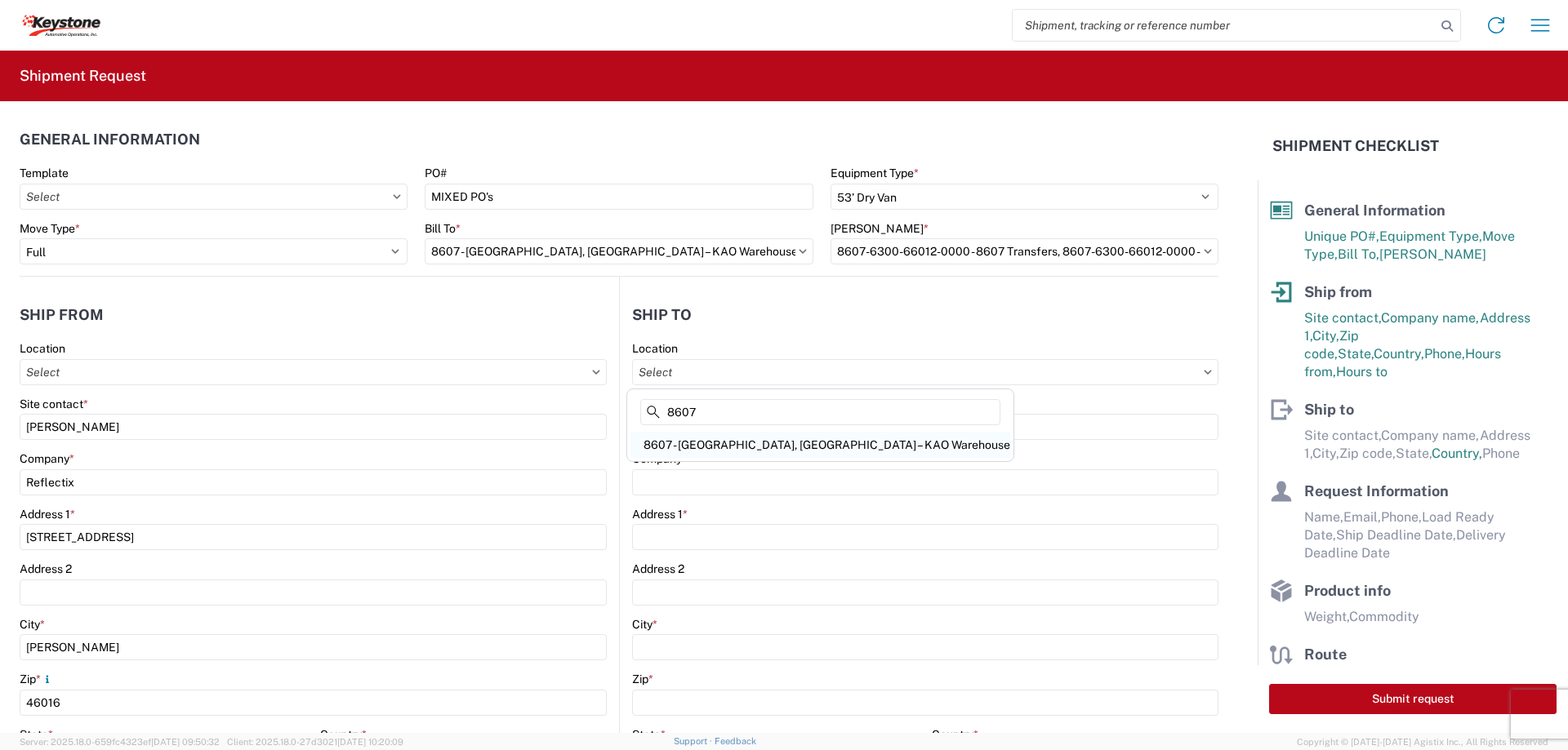
type input "[STREET_ADDRESS][PERSON_NAME]"
type input "[GEOGRAPHIC_DATA]"
type input "48193"
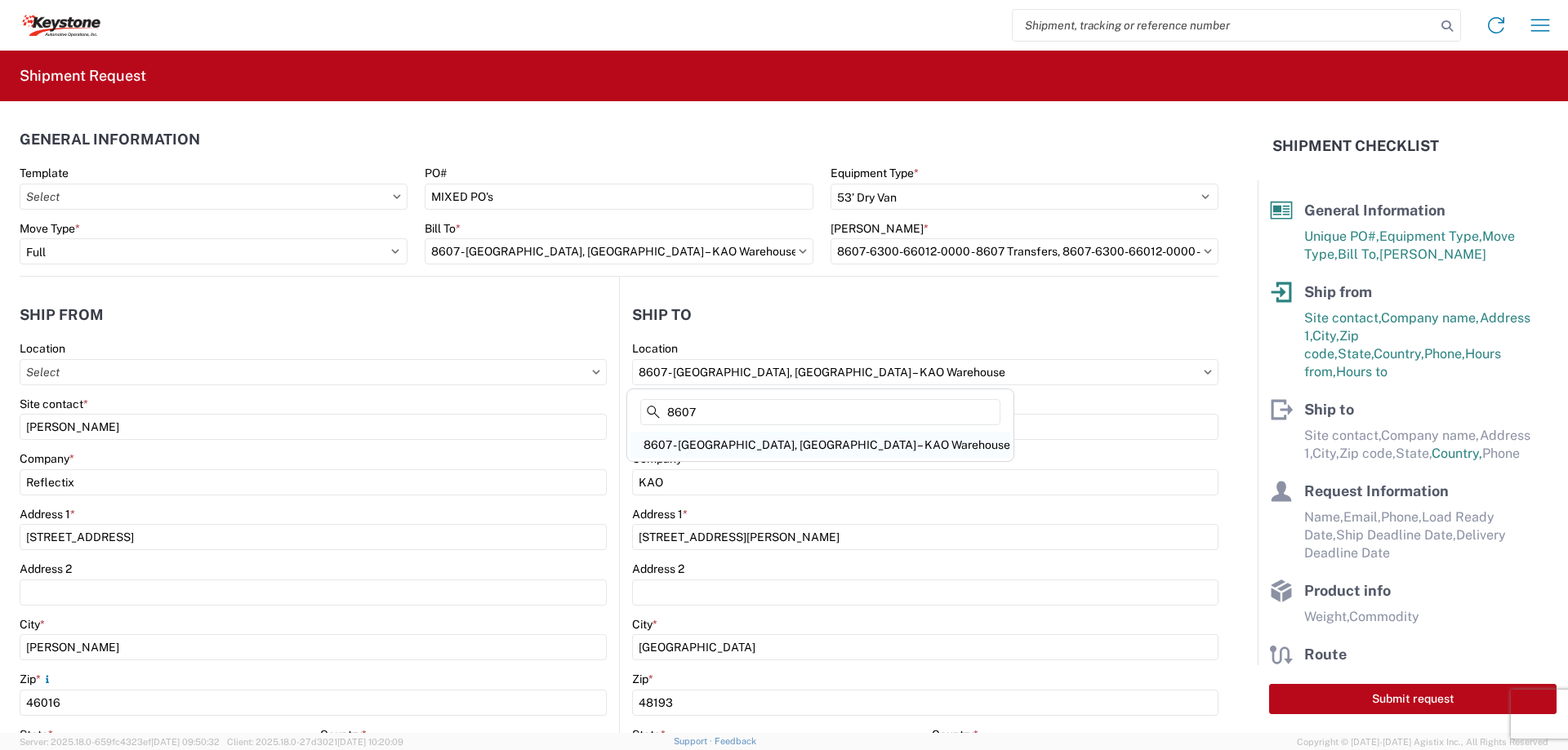
select select "US"
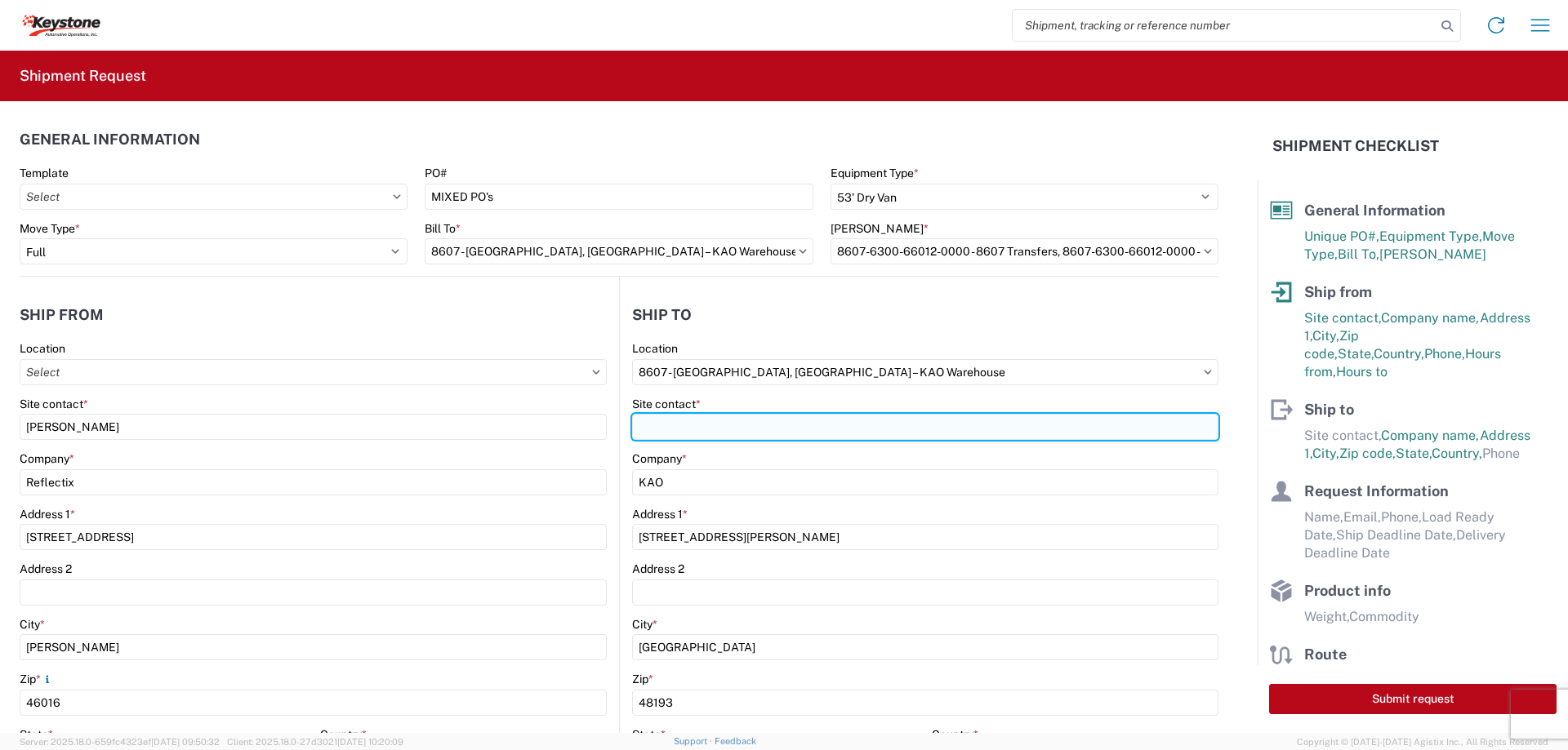
click at [726, 430] on input "Site contact *" at bounding box center [924, 427] width 586 height 26
type input "P"
drag, startPoint x: 799, startPoint y: 425, endPoint x: 503, endPoint y: 425, distance: 296.0
click at [503, 425] on div "Ship from Location Site contact * [PERSON_NAME] Company * Reflectix Address [ST…" at bounding box center [619, 631] width 1198 height 709
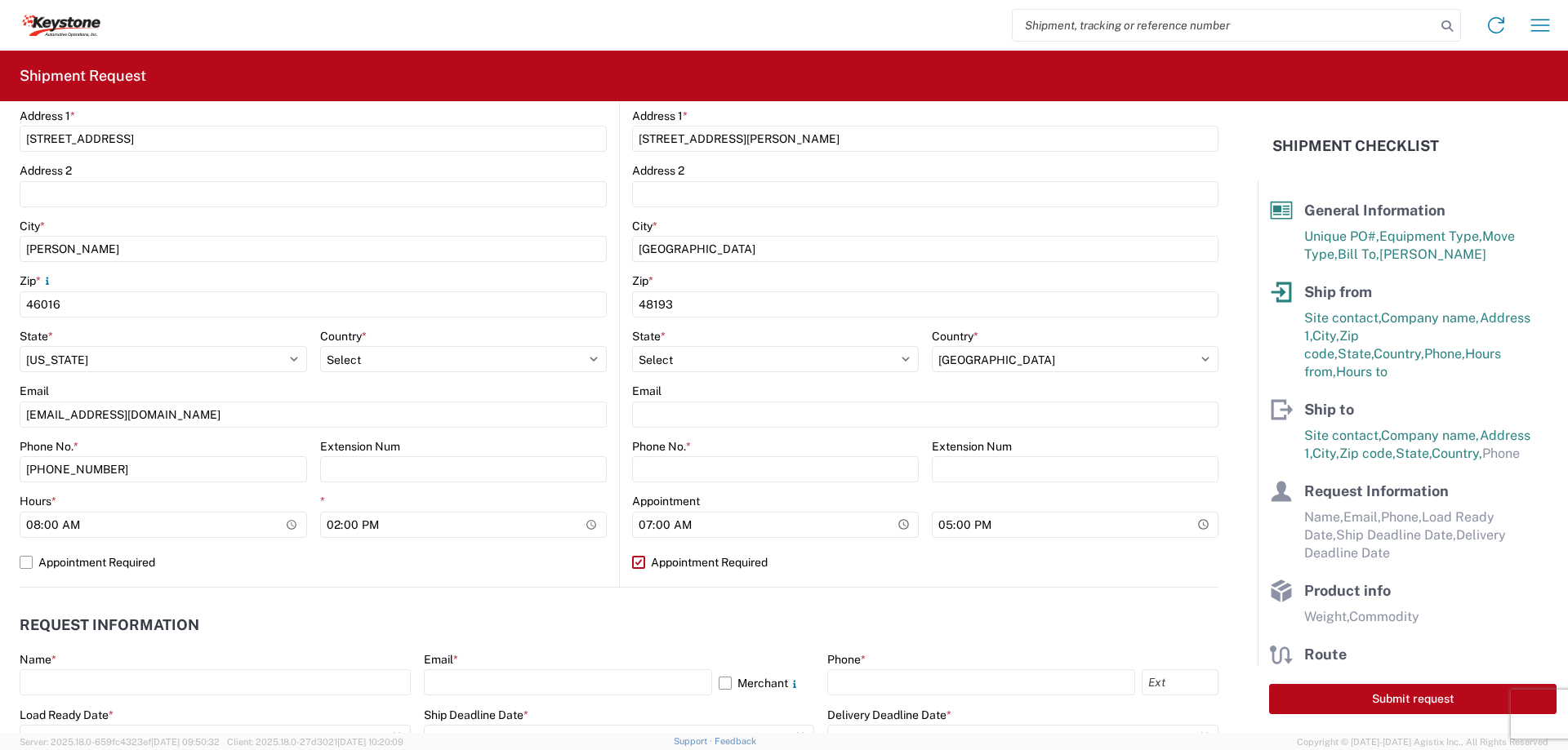
scroll to position [408, 0]
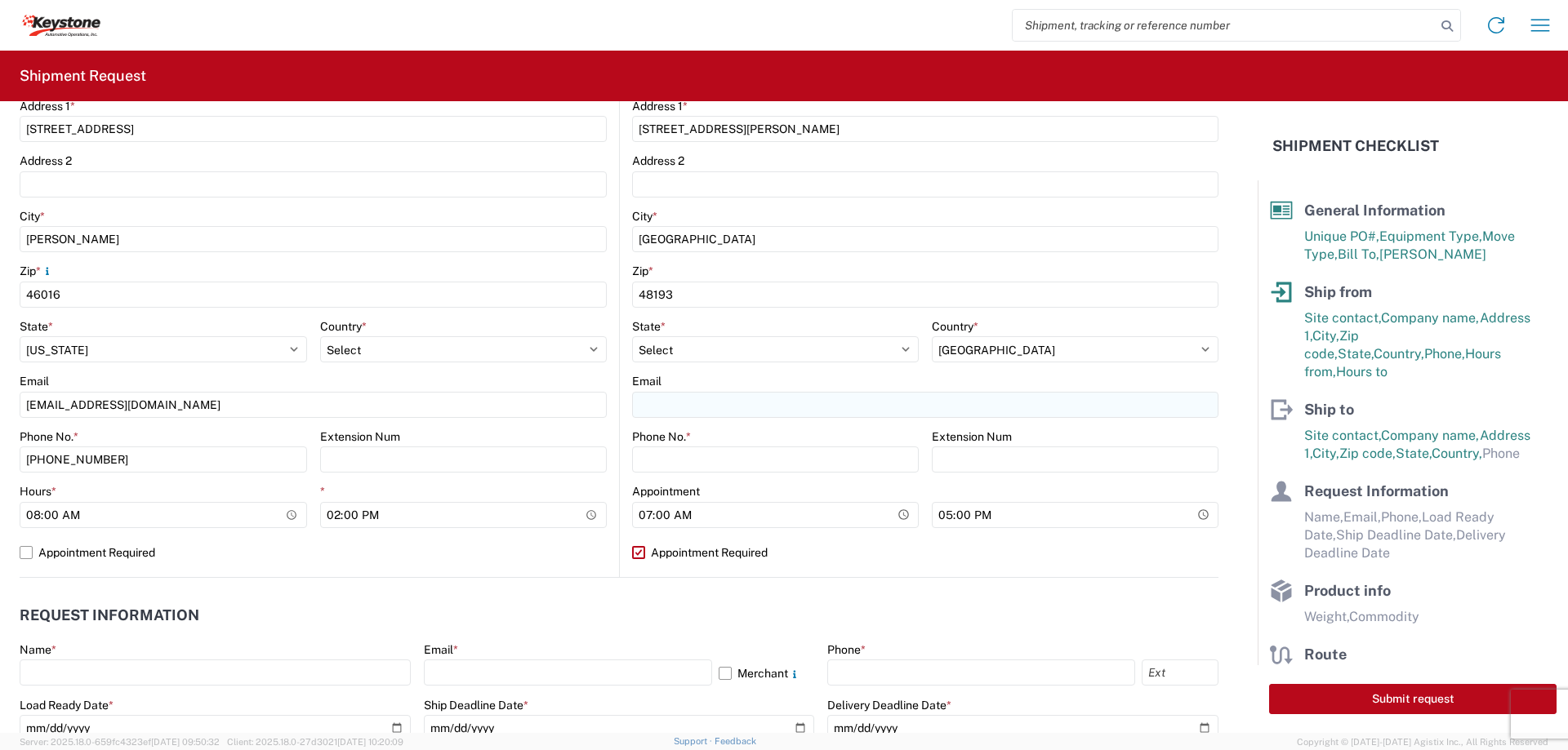
type input "[EMAIL_ADDRESS][DOMAIN_NAME]"
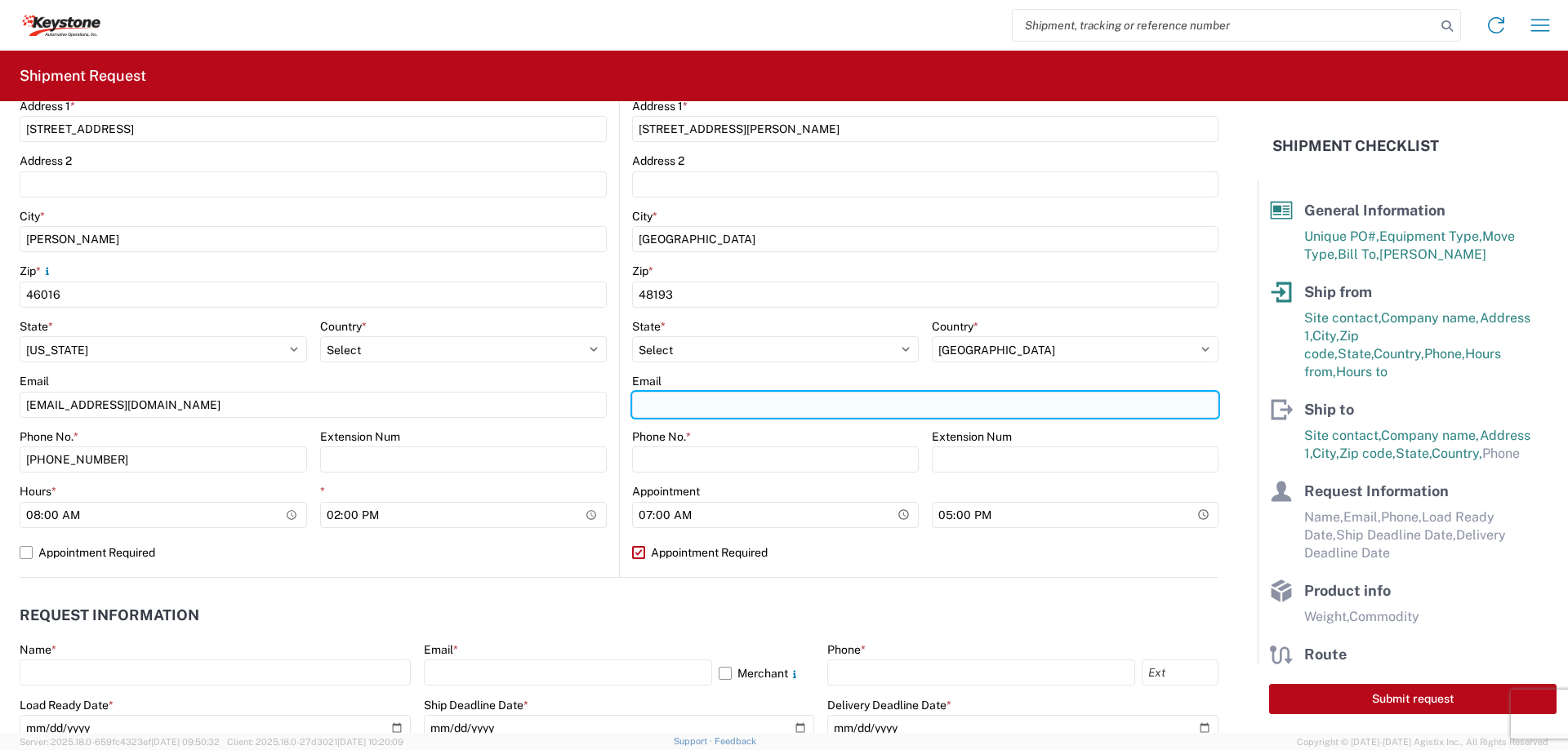
click at [708, 405] on input "Email" at bounding box center [924, 404] width 586 height 26
paste input "[EMAIL_ADDRESS][DOMAIN_NAME]"
type input "[EMAIL_ADDRESS][DOMAIN_NAME]"
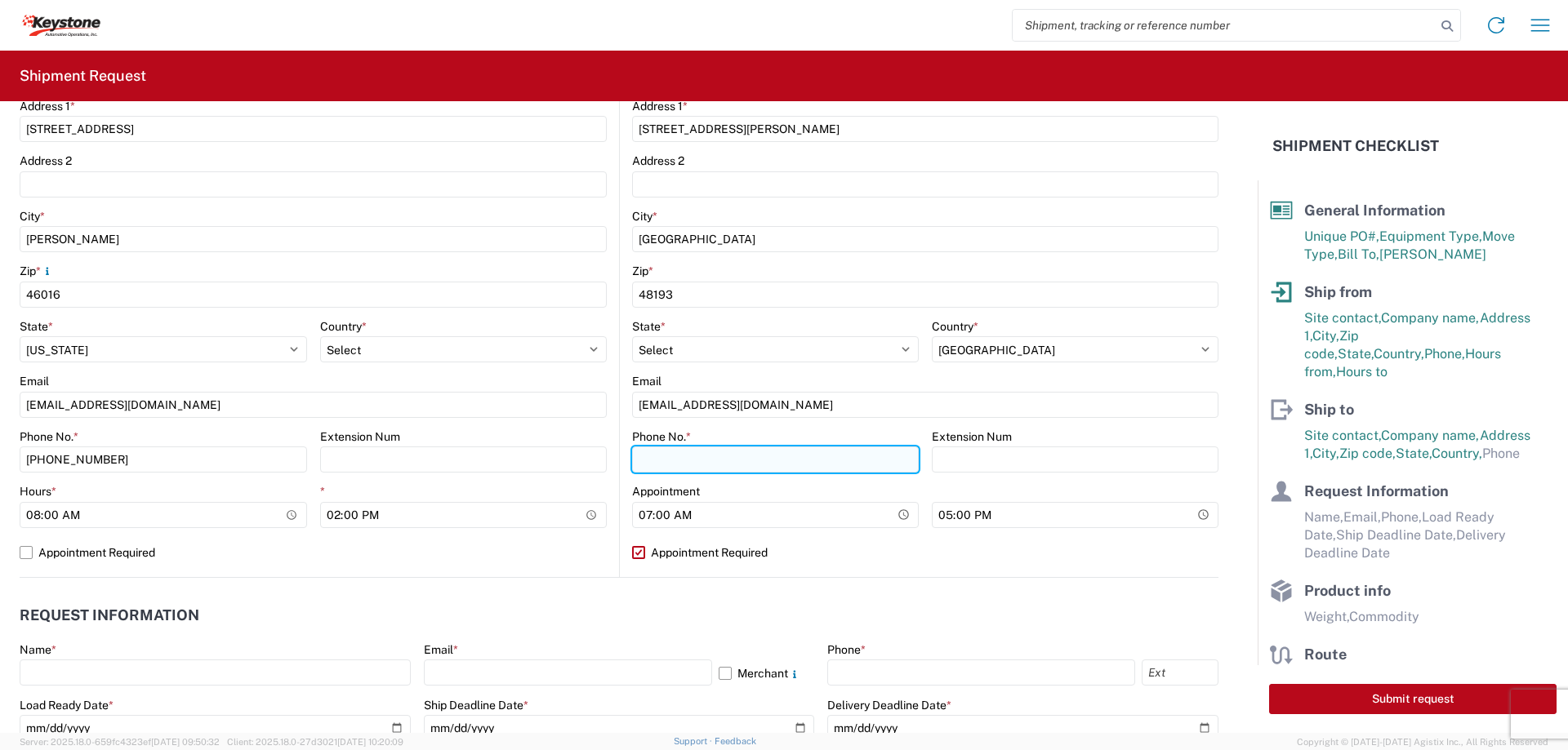
click at [715, 460] on input "Phone No. *" at bounding box center [775, 459] width 287 height 26
type input "9"
type input "[PHONE_NUMBER]"
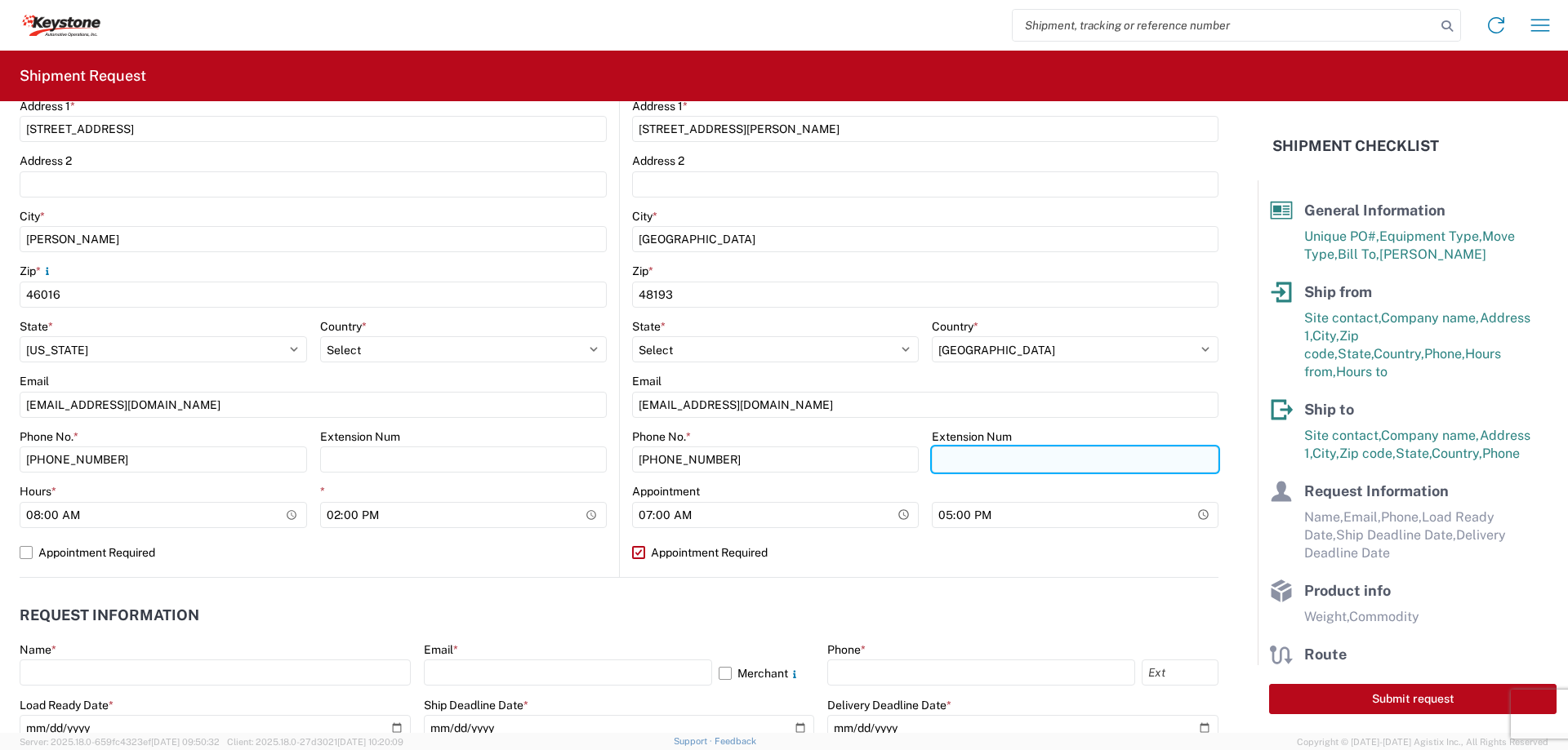
click at [1019, 460] on input "Extension Num" at bounding box center [1075, 459] width 287 height 26
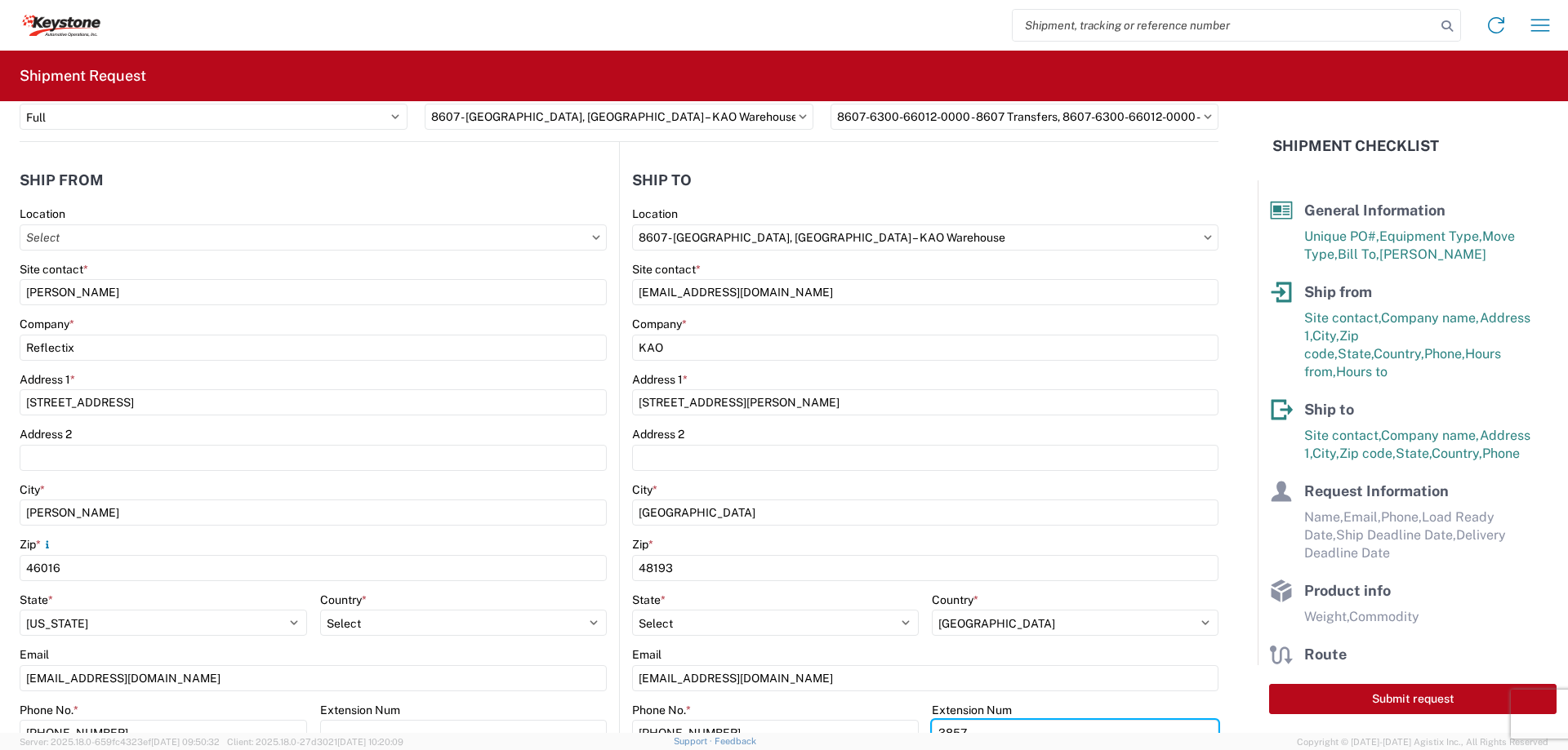
scroll to position [0, 0]
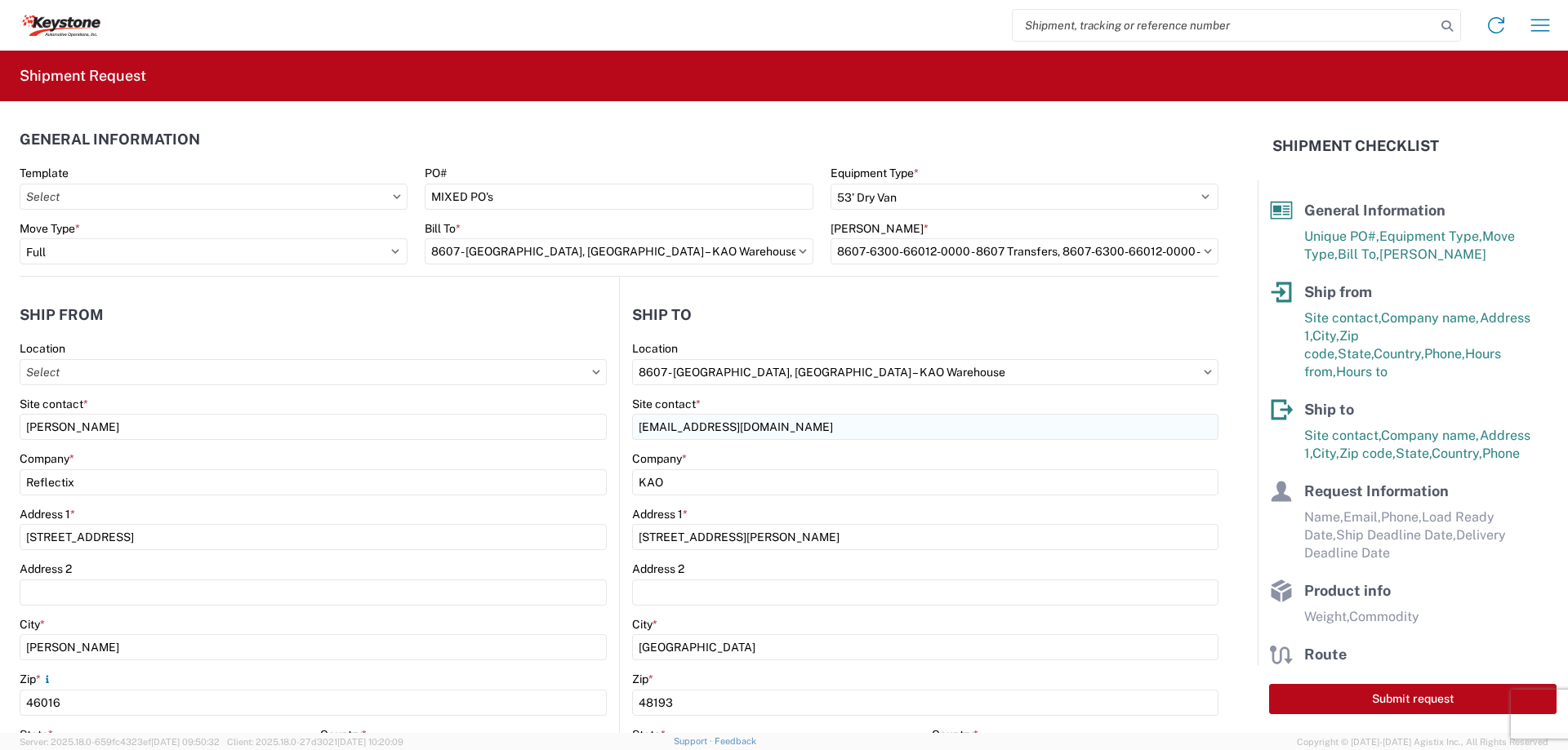
type input "3857"
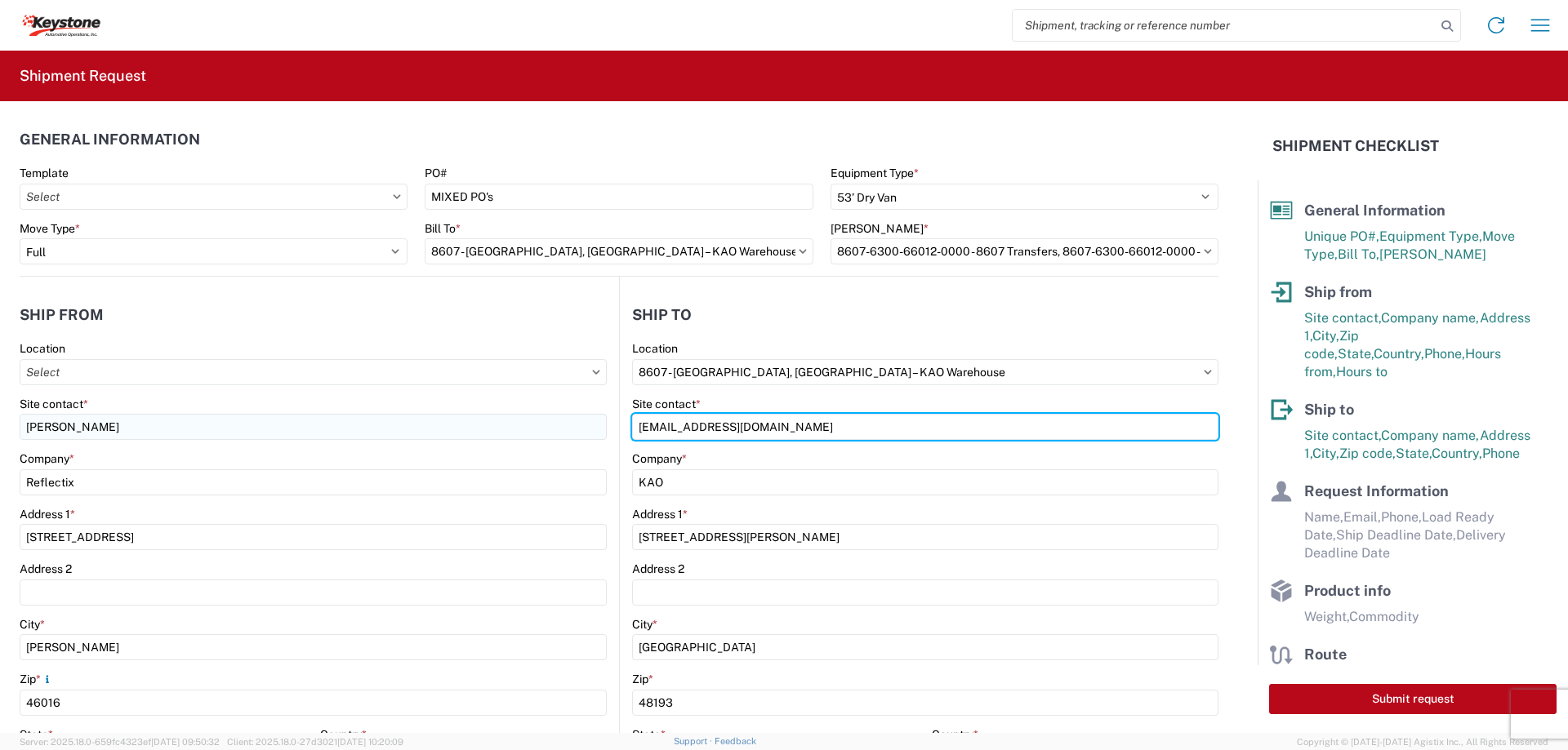
drag, startPoint x: 830, startPoint y: 432, endPoint x: 441, endPoint y: 430, distance: 389.0
click at [441, 430] on div "Ship from Location Site contact * [PERSON_NAME] Company * Reflectix Address [ST…" at bounding box center [619, 631] width 1198 height 709
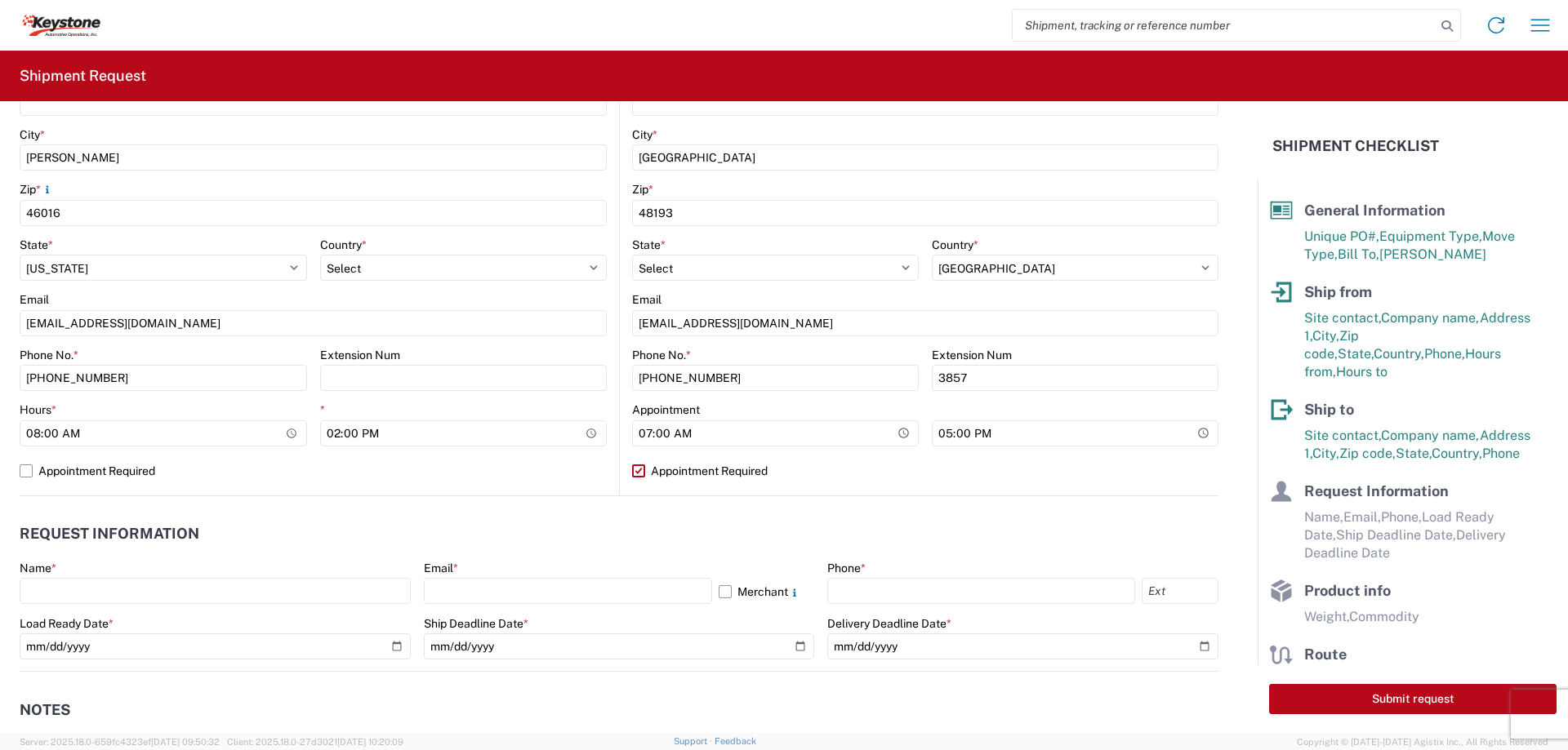
scroll to position [572, 0]
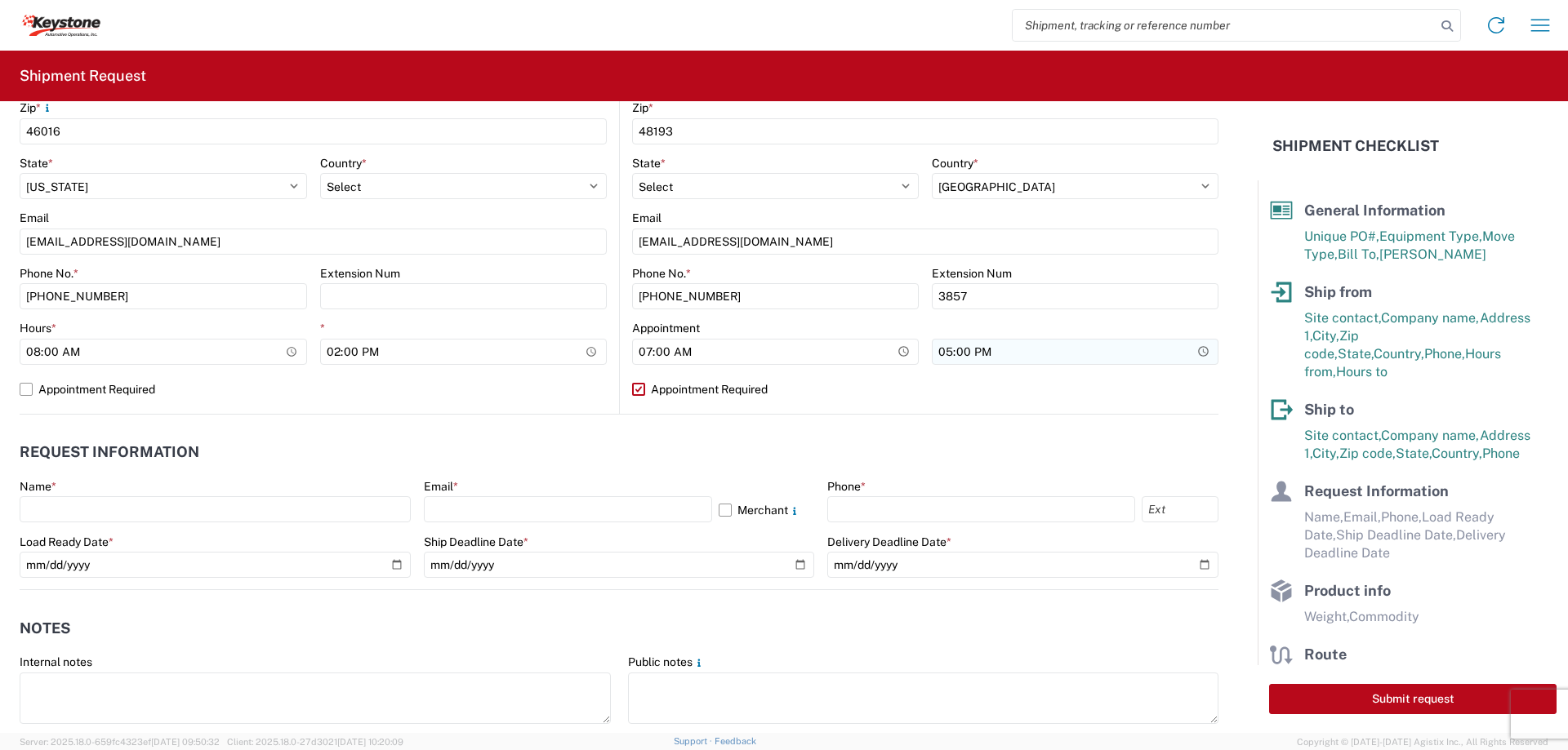
type input "[PERSON_NAME]"
click at [1185, 358] on input "17:00" at bounding box center [1075, 352] width 287 height 26
click at [1205, 378] on label "Appointment Required" at bounding box center [924, 389] width 586 height 26
click at [0, 0] on input "Appointment Required" at bounding box center [0, 0] width 0 height 0
select select "US"
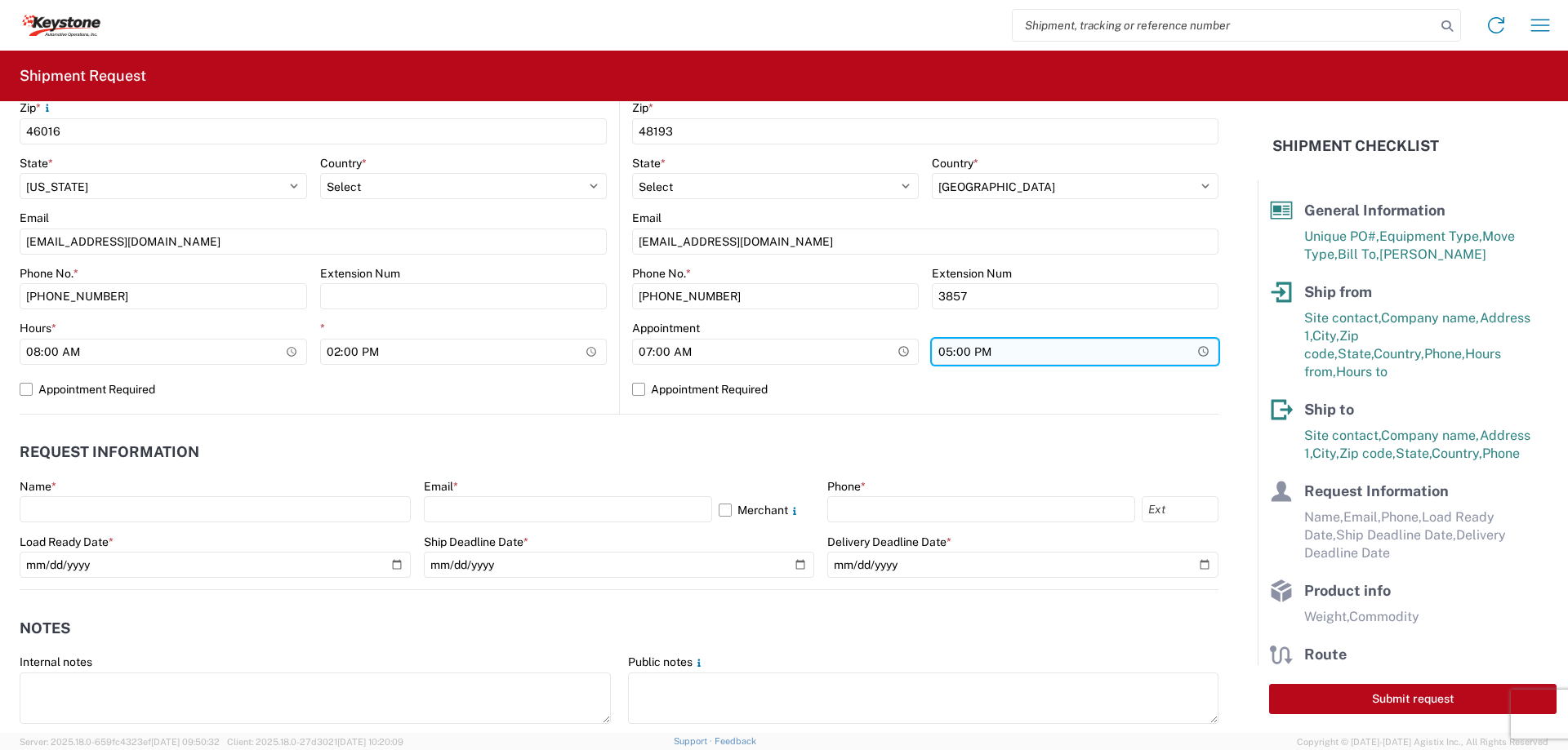
click at [1197, 346] on input "17:00" at bounding box center [1075, 352] width 287 height 26
type input "12:00"
click at [1167, 408] on div "8607 Location 8607 - [GEOGRAPHIC_DATA], [GEOGRAPHIC_DATA] – [GEOGRAPHIC_DATA] W…" at bounding box center [924, 92] width 586 height 644
click at [662, 393] on label "Appointment Required" at bounding box center [924, 389] width 586 height 26
click at [0, 0] on input "Appointment Required" at bounding box center [0, 0] width 0 height 0
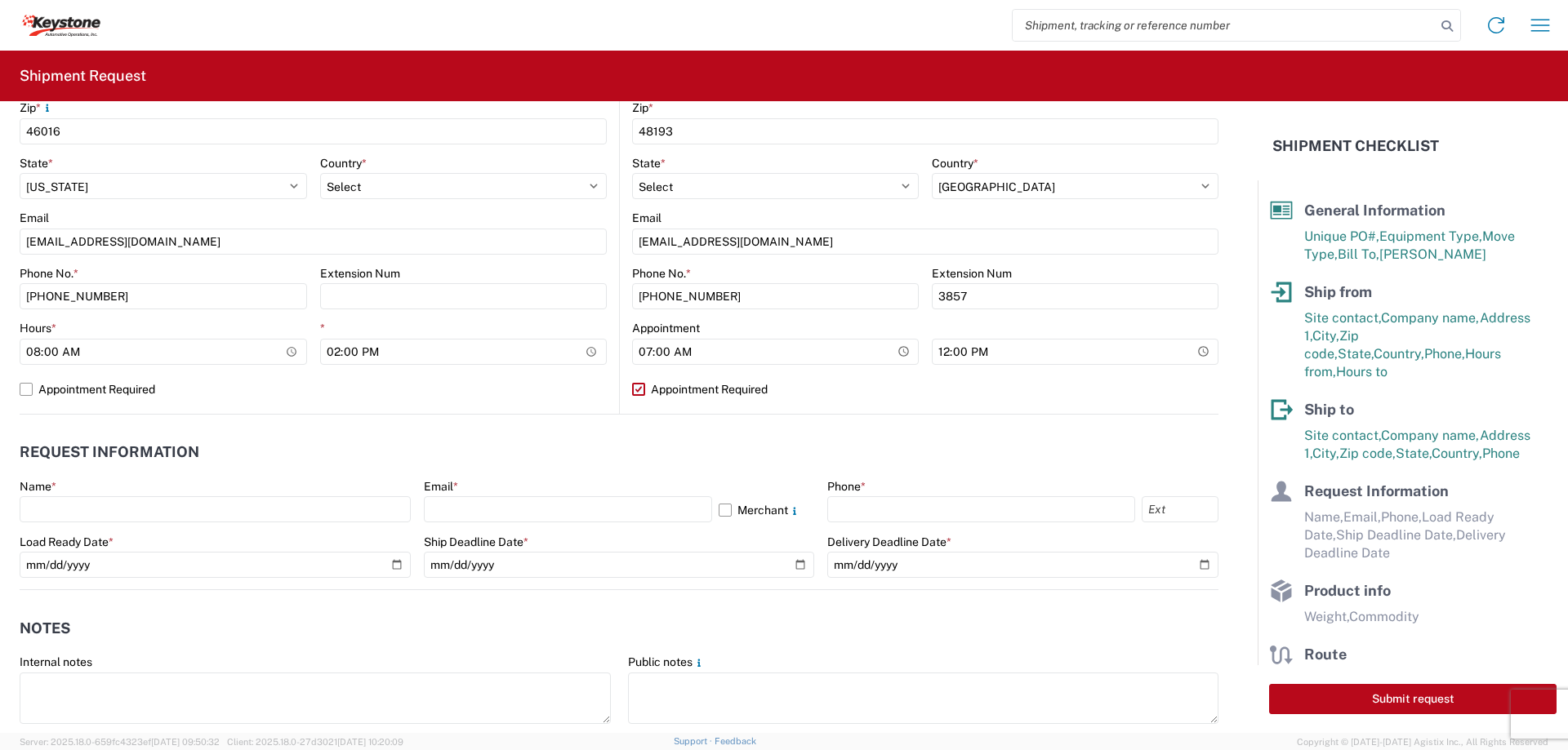
select select "US"
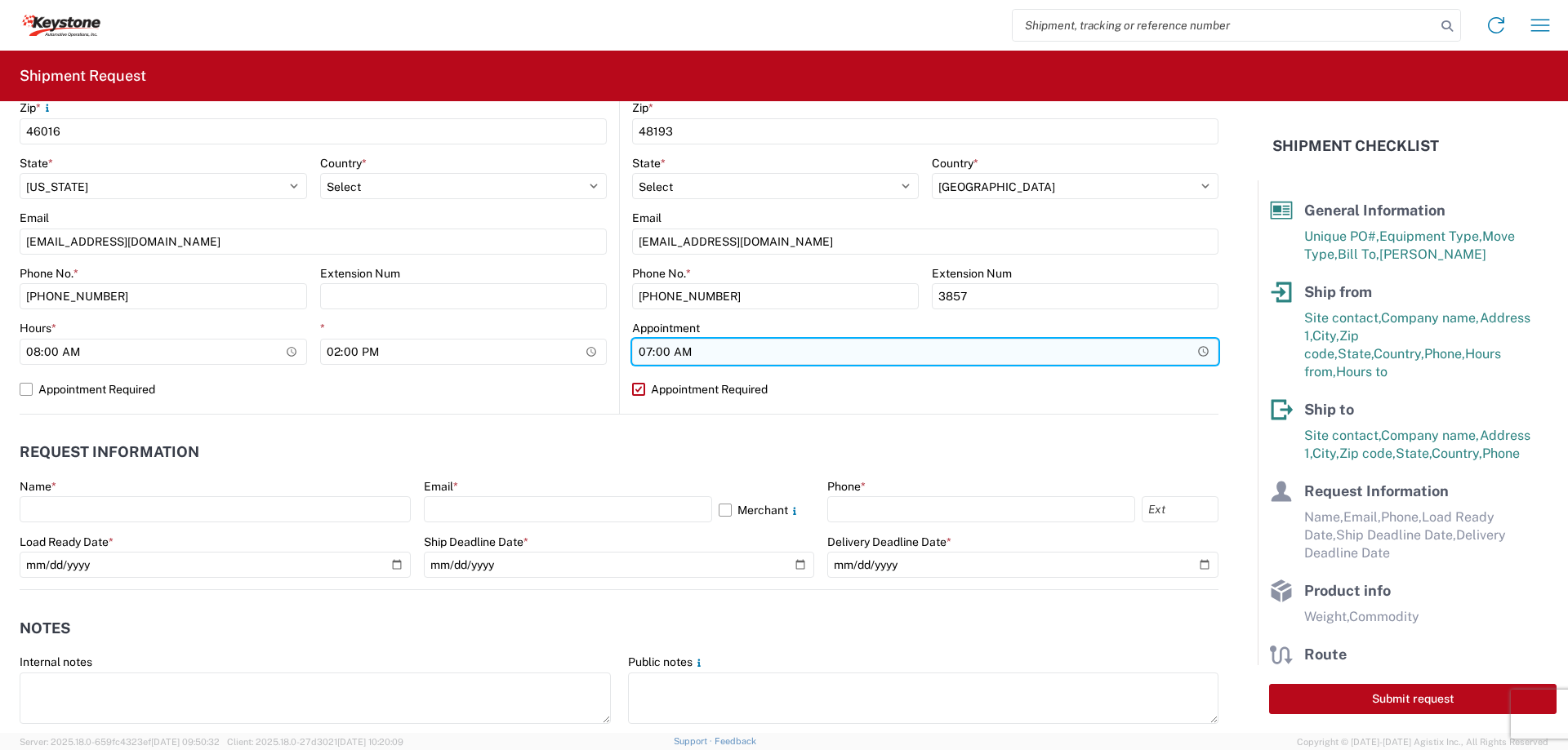
click at [675, 349] on input "07:00" at bounding box center [924, 352] width 586 height 26
click at [1192, 351] on input "07:00" at bounding box center [924, 352] width 586 height 26
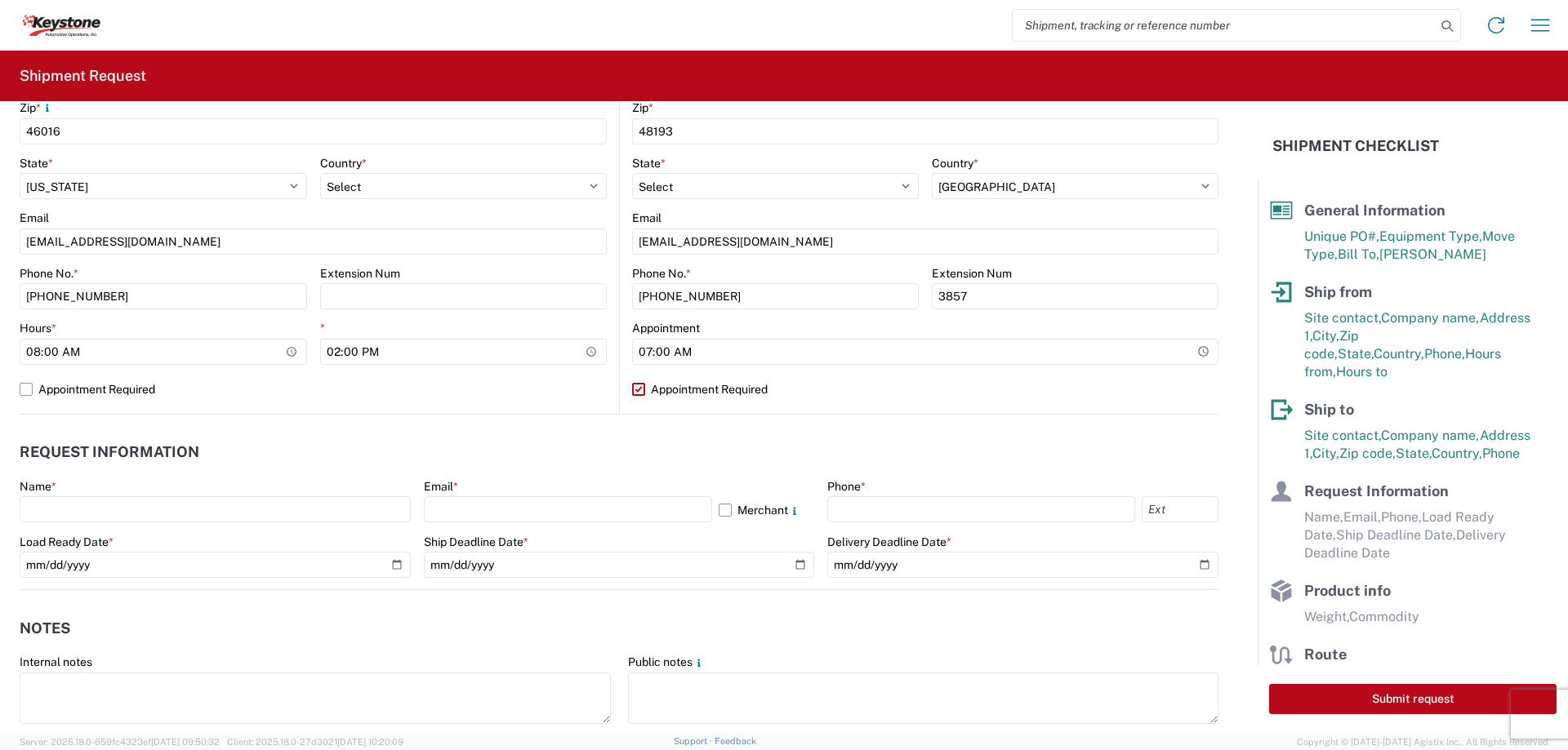
click at [831, 422] on agx-request-info "Request Information Name * Email * Merchant Phone * Load Ready Date * Ship Dead…" at bounding box center [619, 502] width 1198 height 175
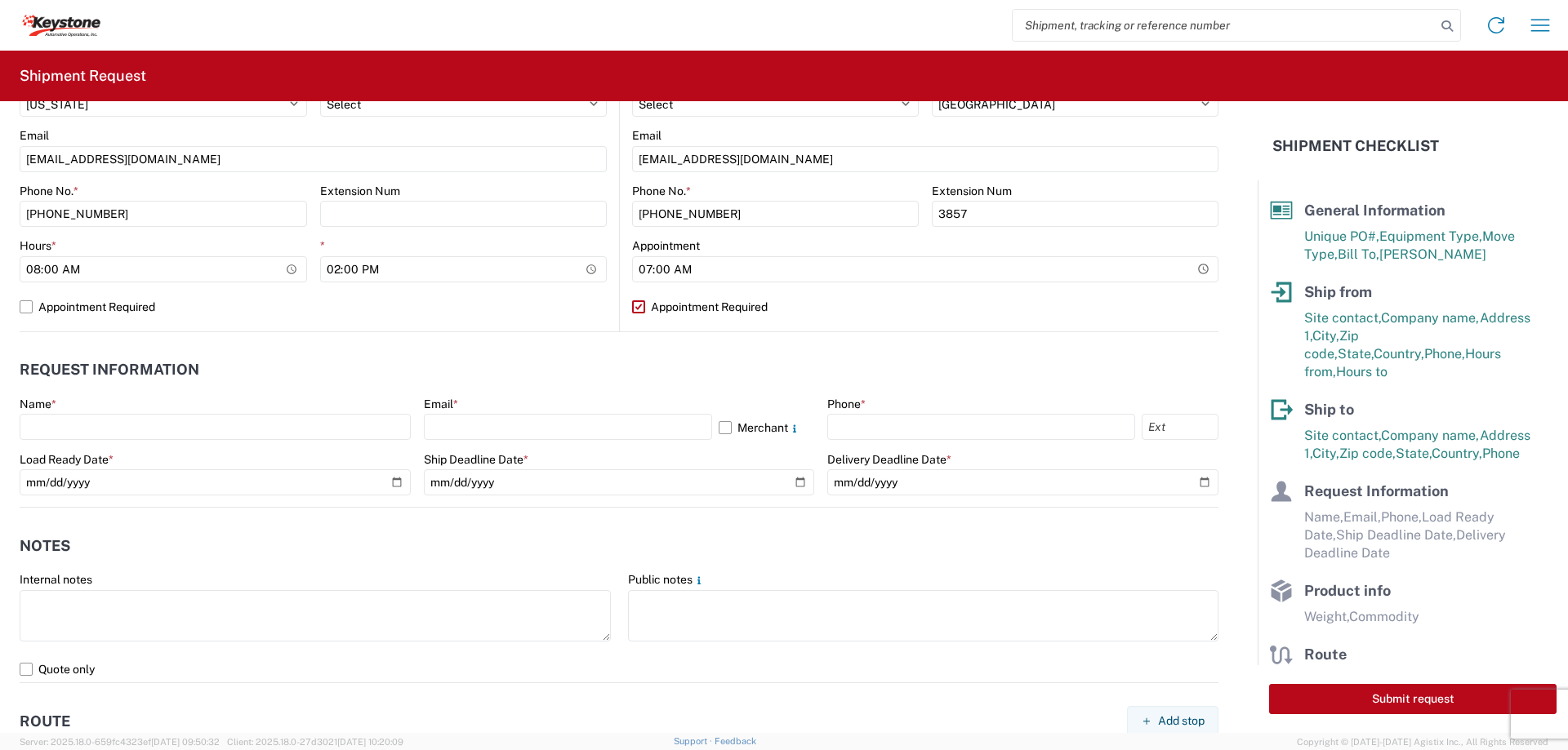
scroll to position [735, 0]
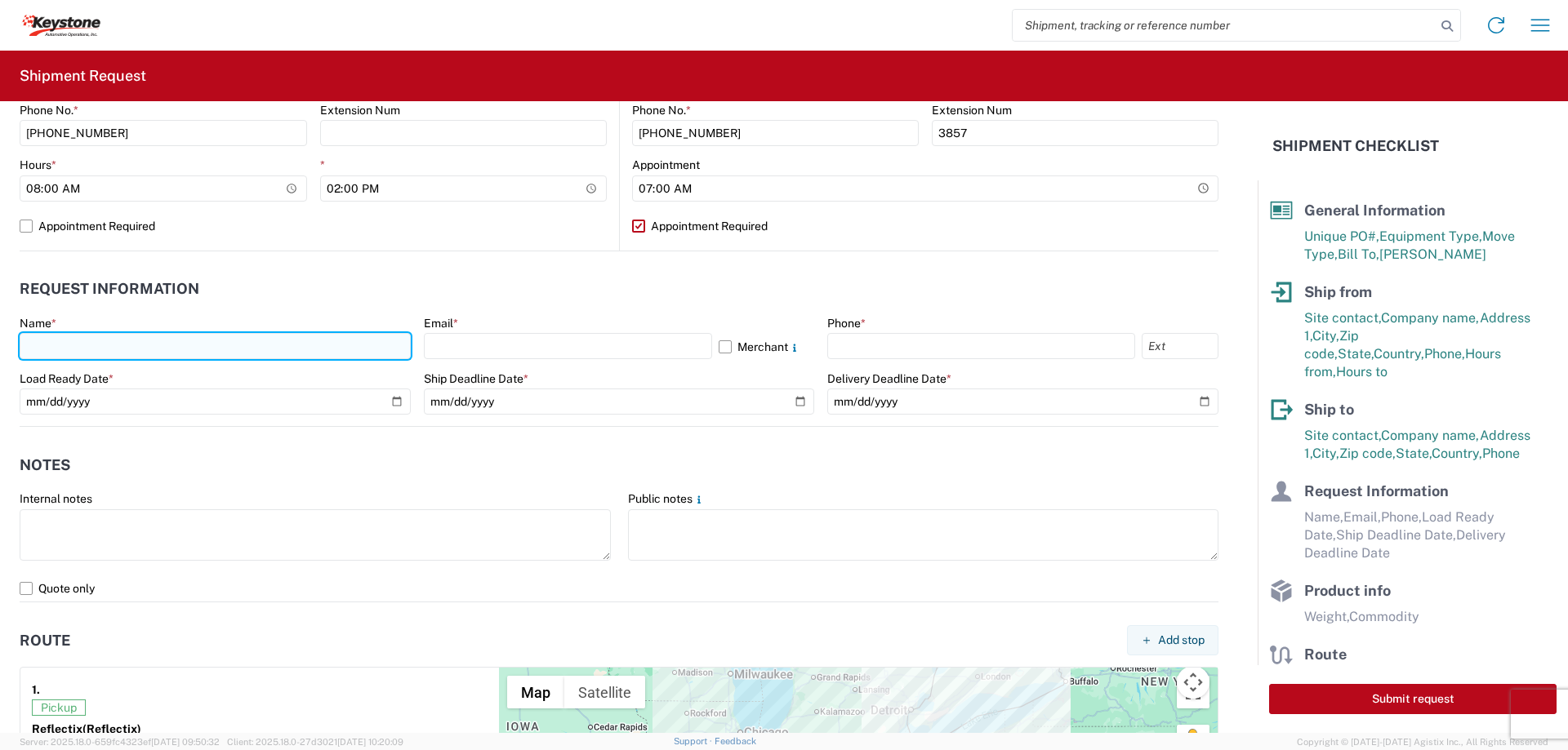
click at [168, 342] on input "text" at bounding box center [215, 346] width 392 height 26
type input "[DEMOGRAPHIC_DATA][PERSON_NAME]"
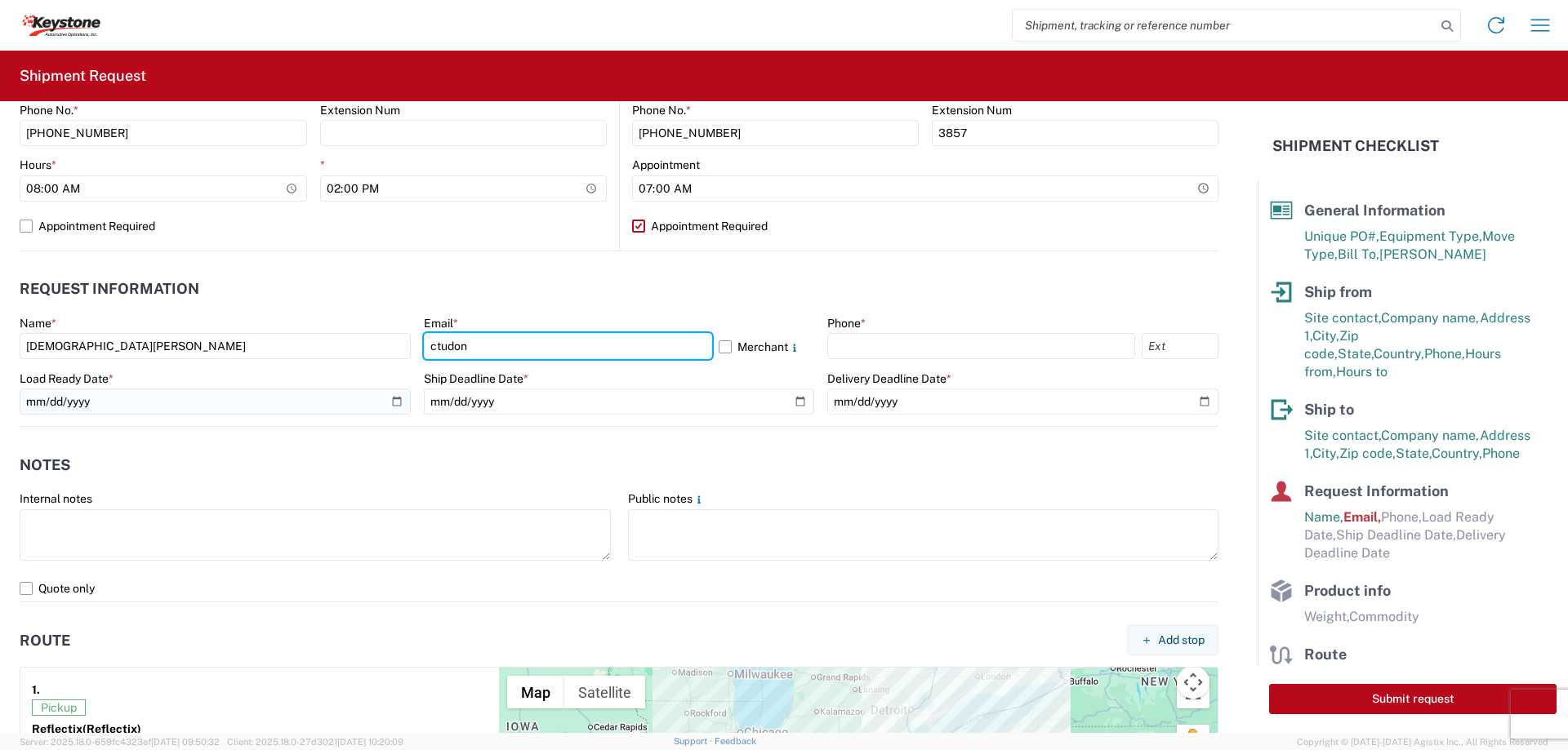
type input "[EMAIL_ADDRESS][DOMAIN_NAME]"
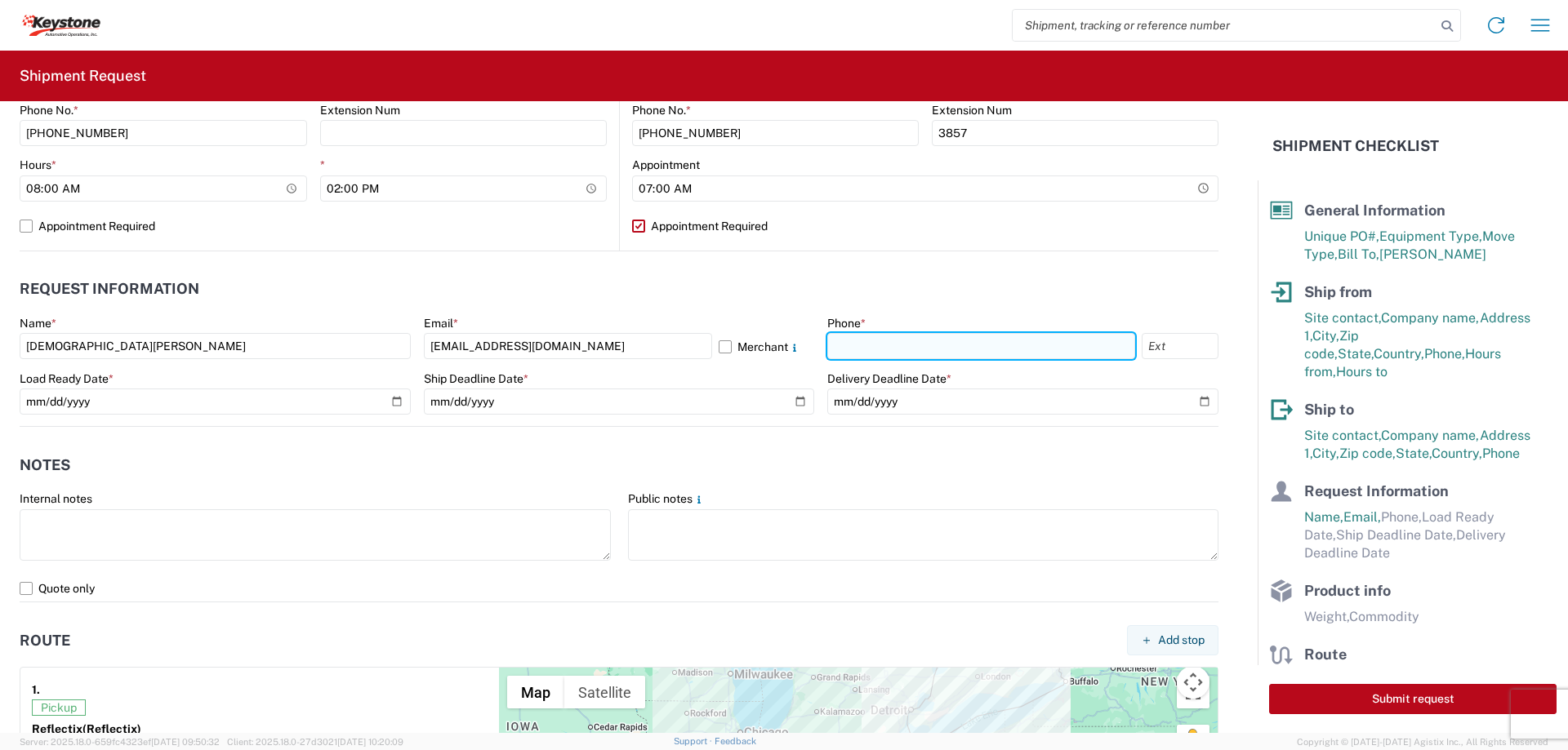
click at [858, 346] on input "text" at bounding box center [980, 346] width 308 height 26
type input "[PHONE_NUMBER]"
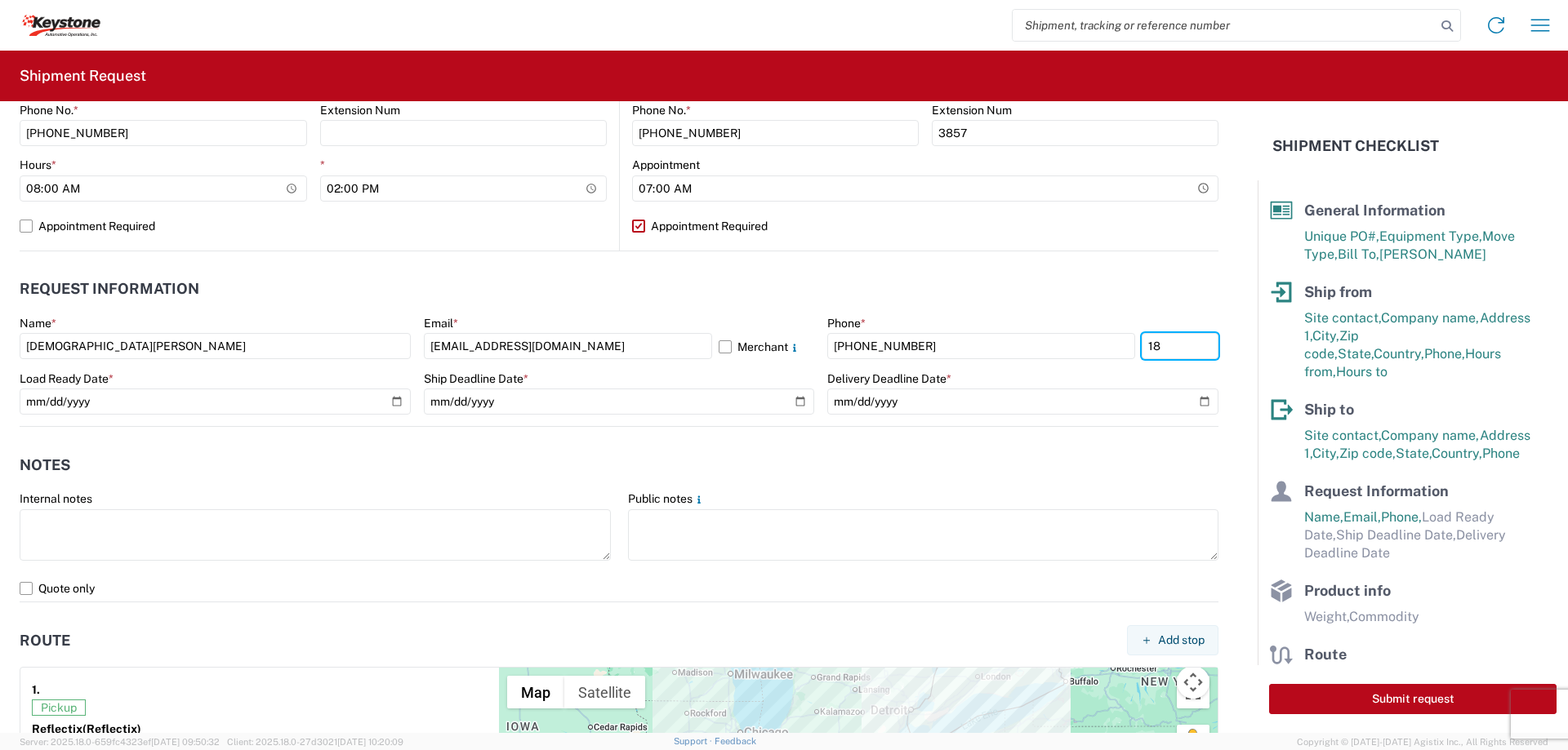
type input "1"
type input "7230"
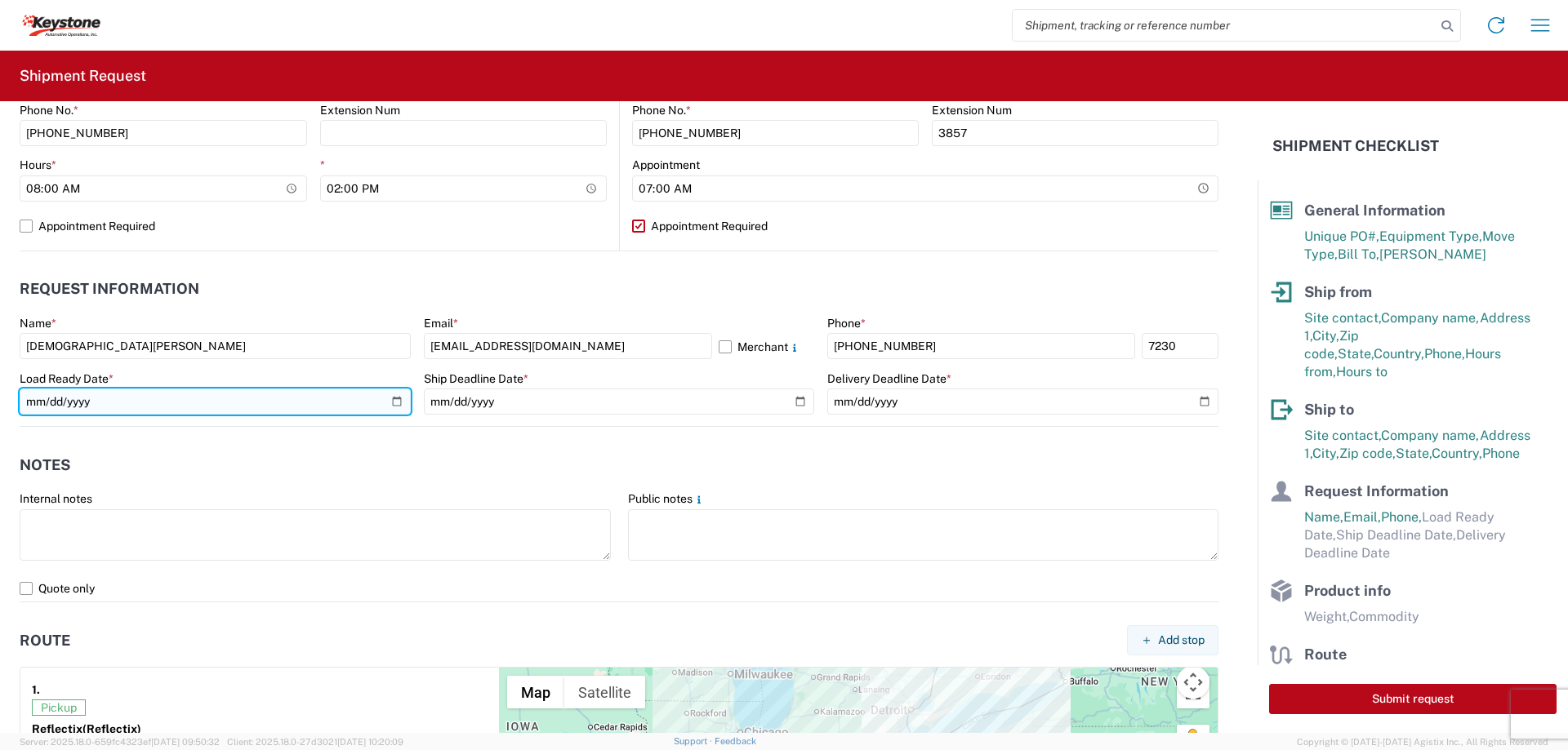
click at [239, 398] on input "date" at bounding box center [215, 401] width 392 height 26
type input "[DATE]"
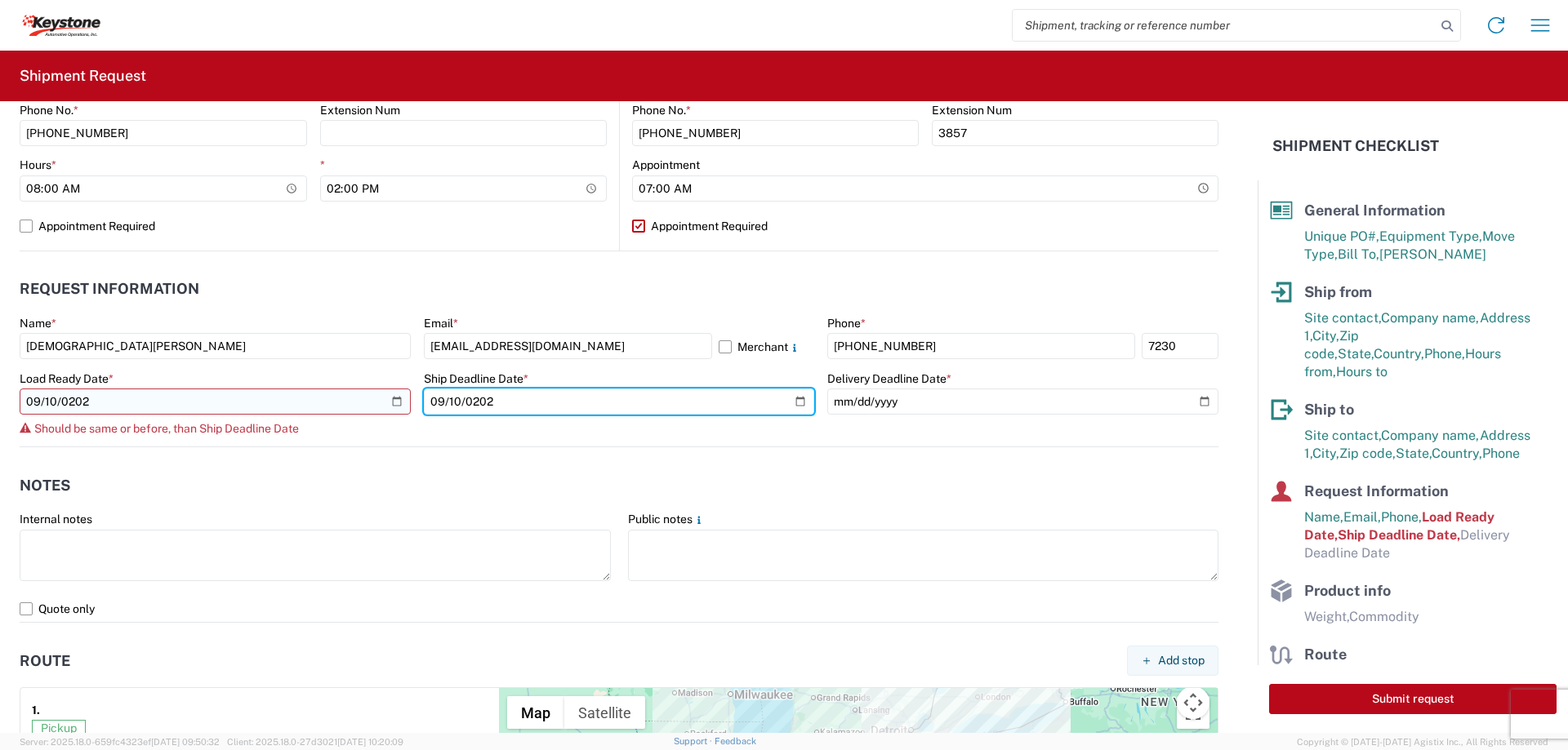
type input "[DATE]"
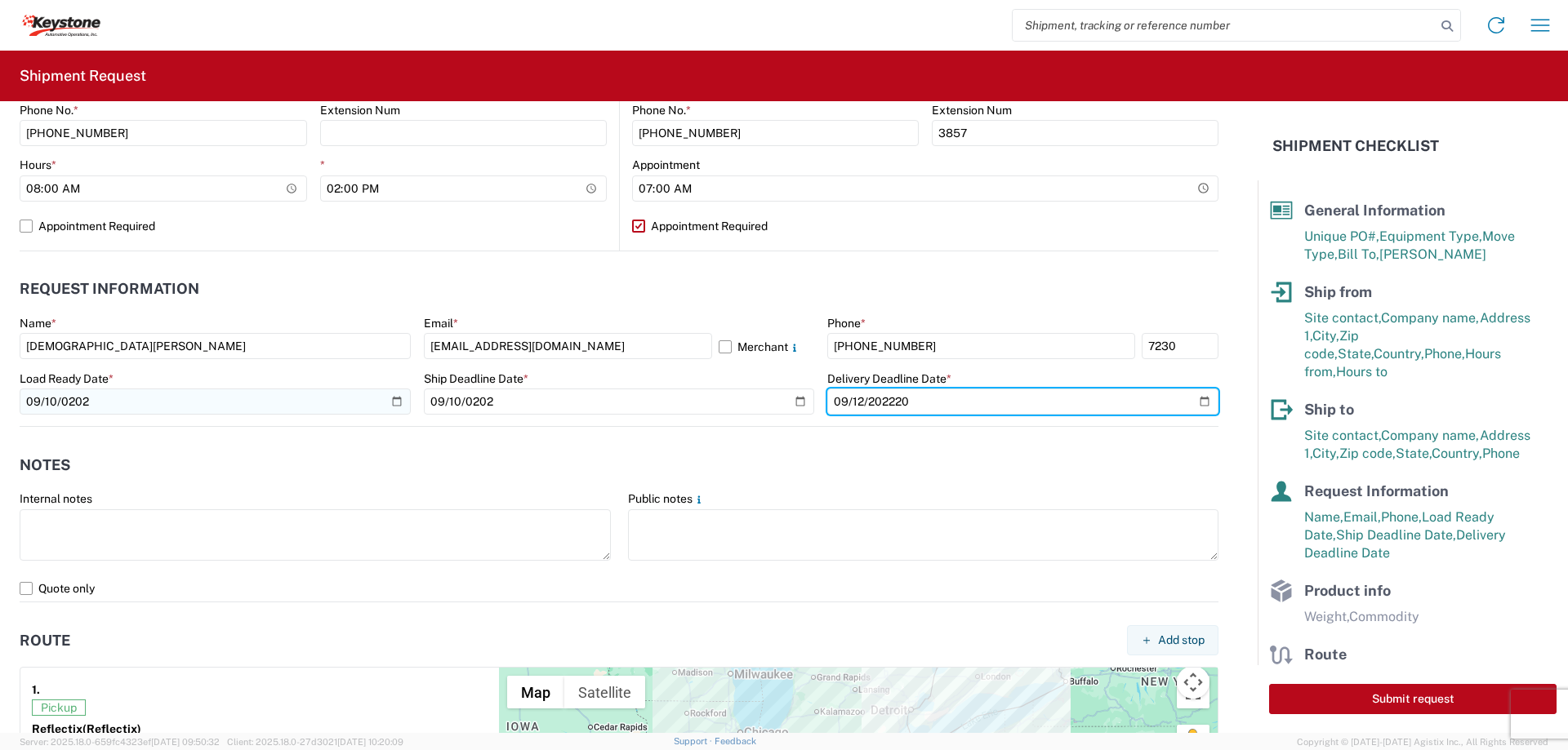
type input "[PHONE_NUMBER]"
type input "[DATE]"
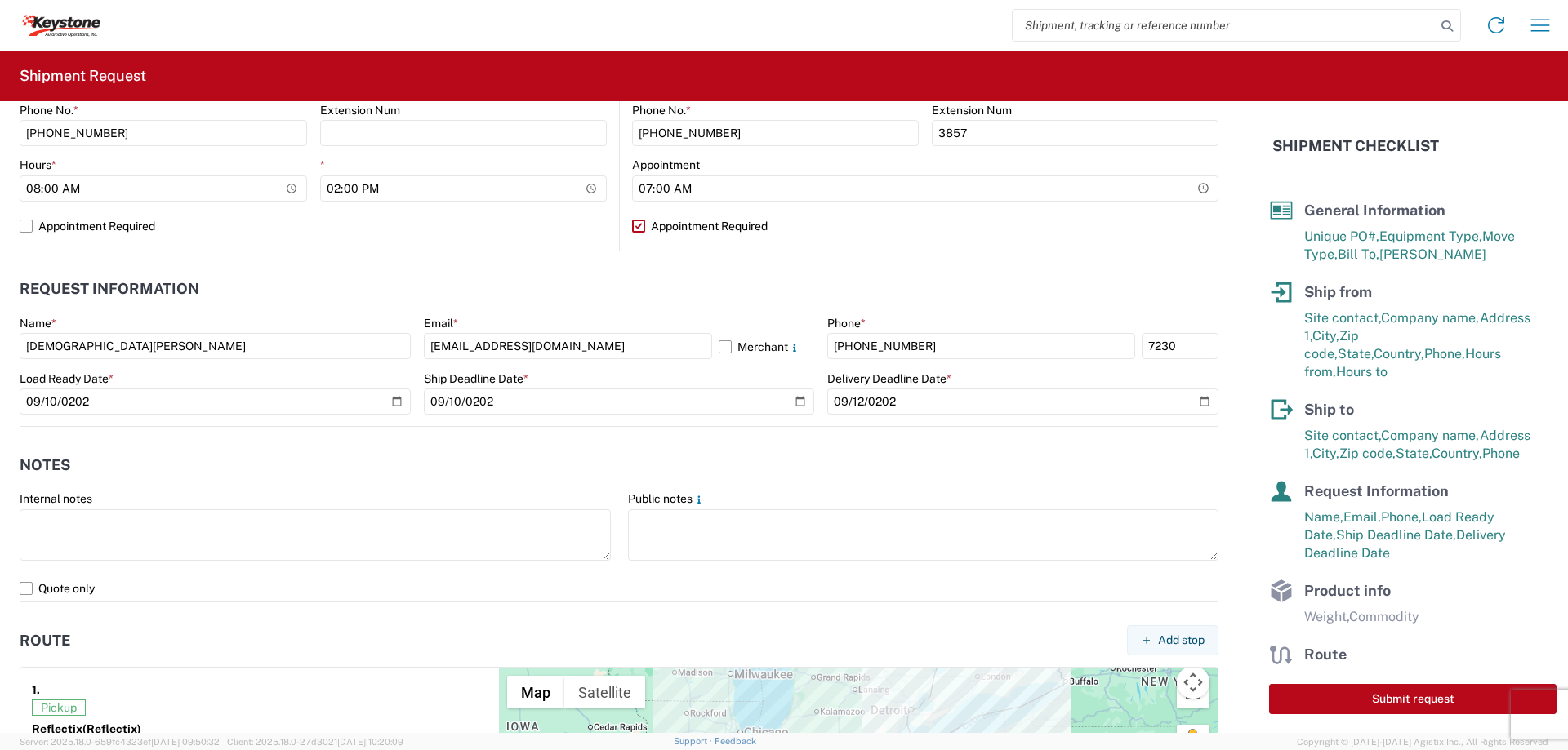
click at [147, 562] on agx-form-control-wrapper-v2 "Internal notes" at bounding box center [315, 533] width 609 height 84
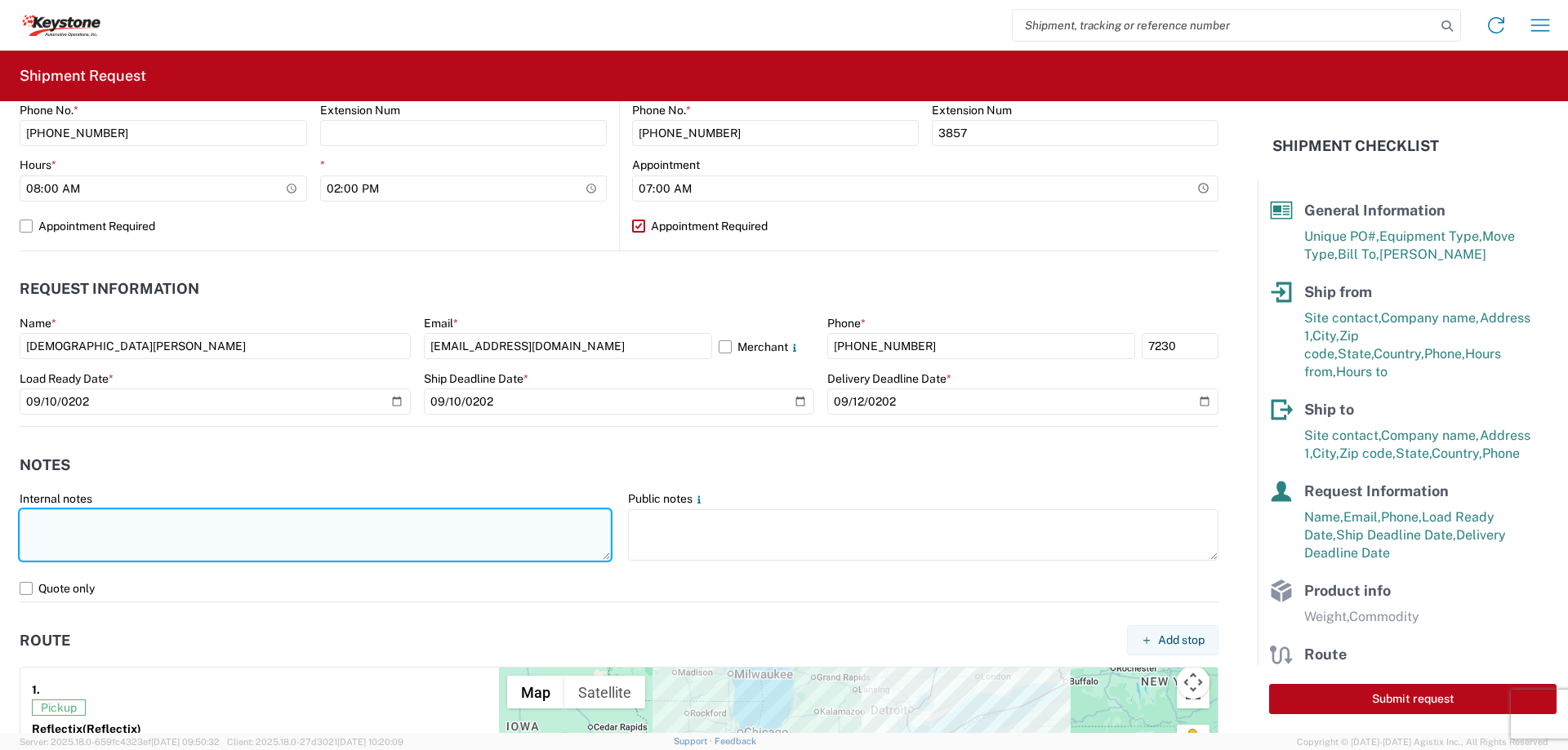
click at [131, 541] on textarea at bounding box center [315, 535] width 591 height 52
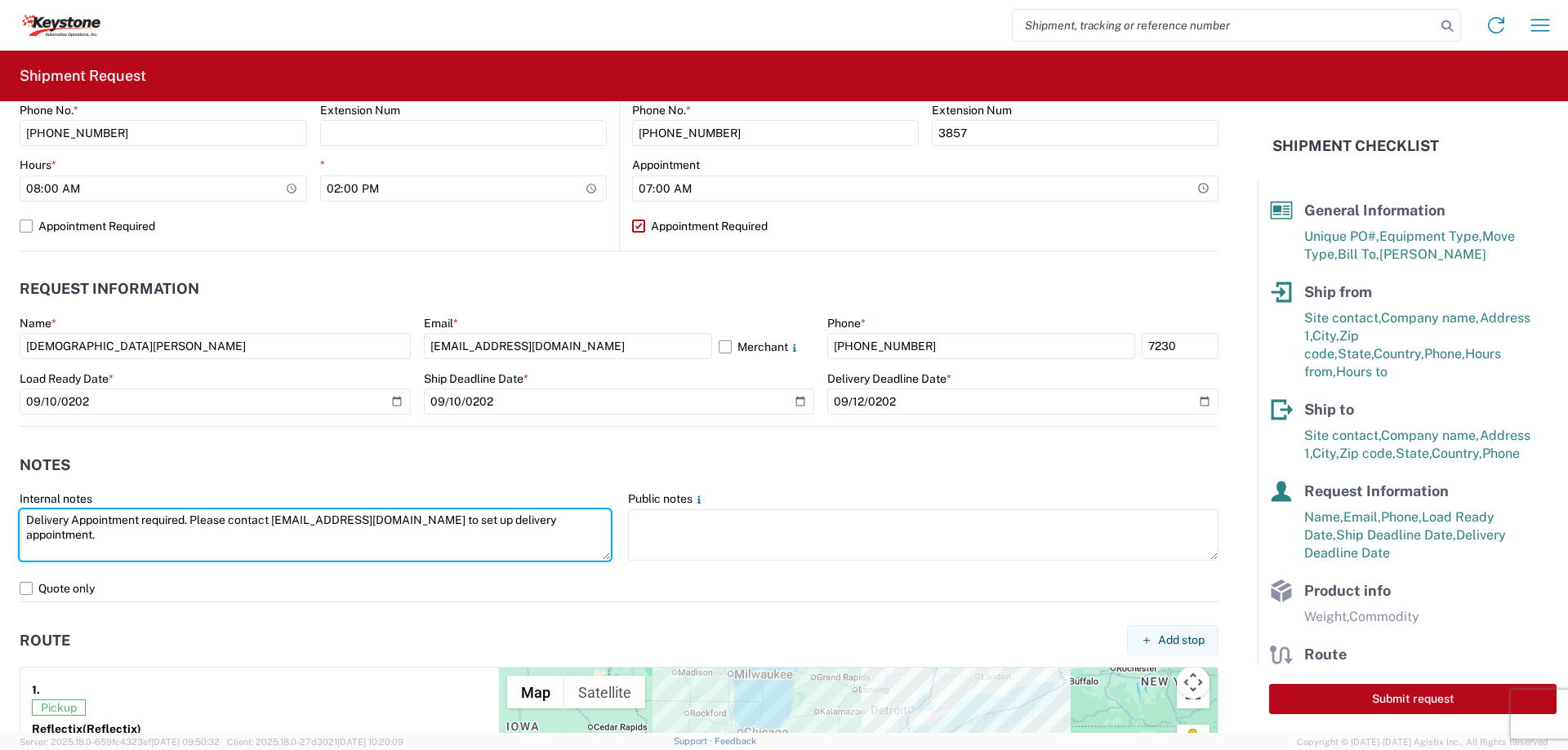
type textarea "Delivery Appointment required. Please contact [EMAIL_ADDRESS][DOMAIN_NAME] to s…"
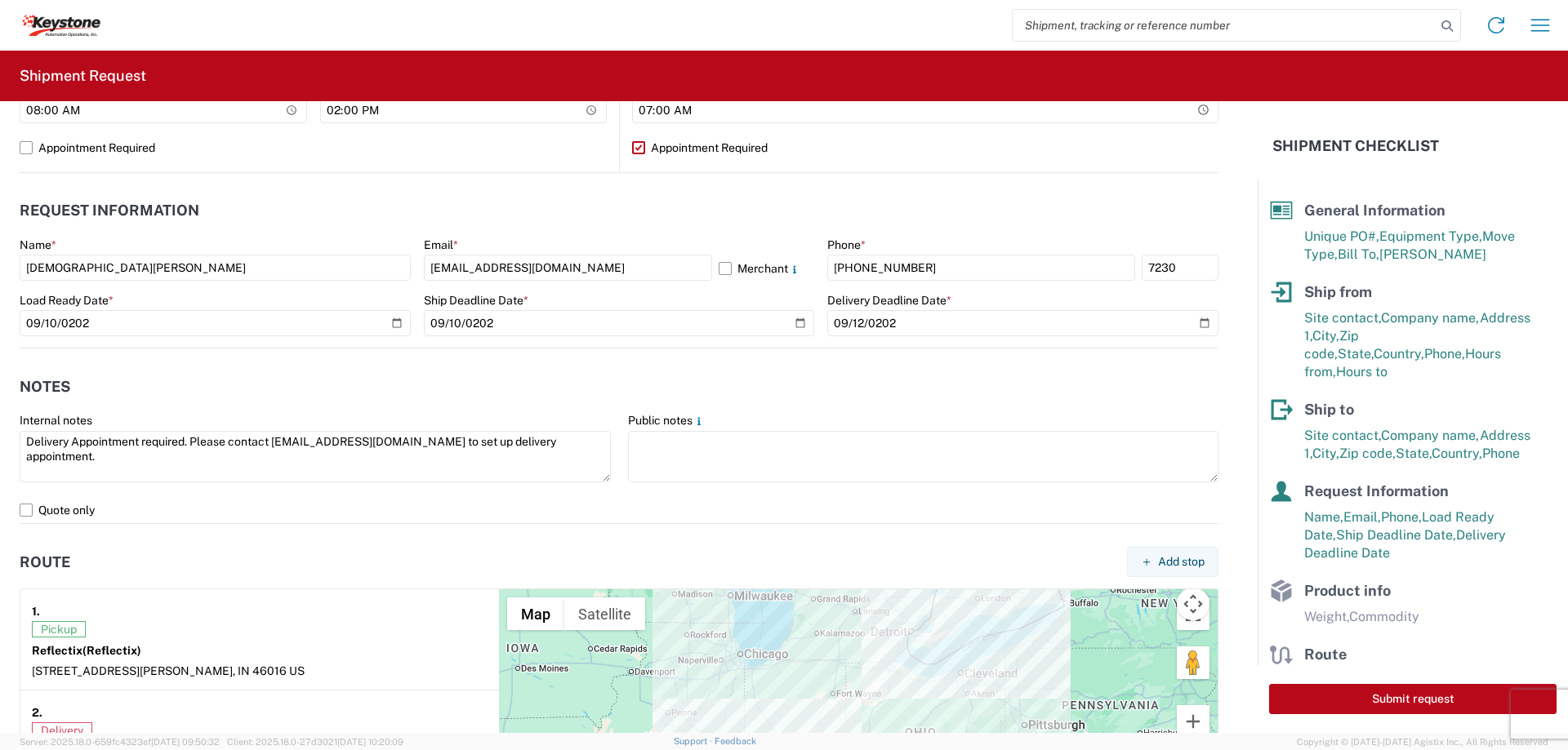
scroll to position [817, 0]
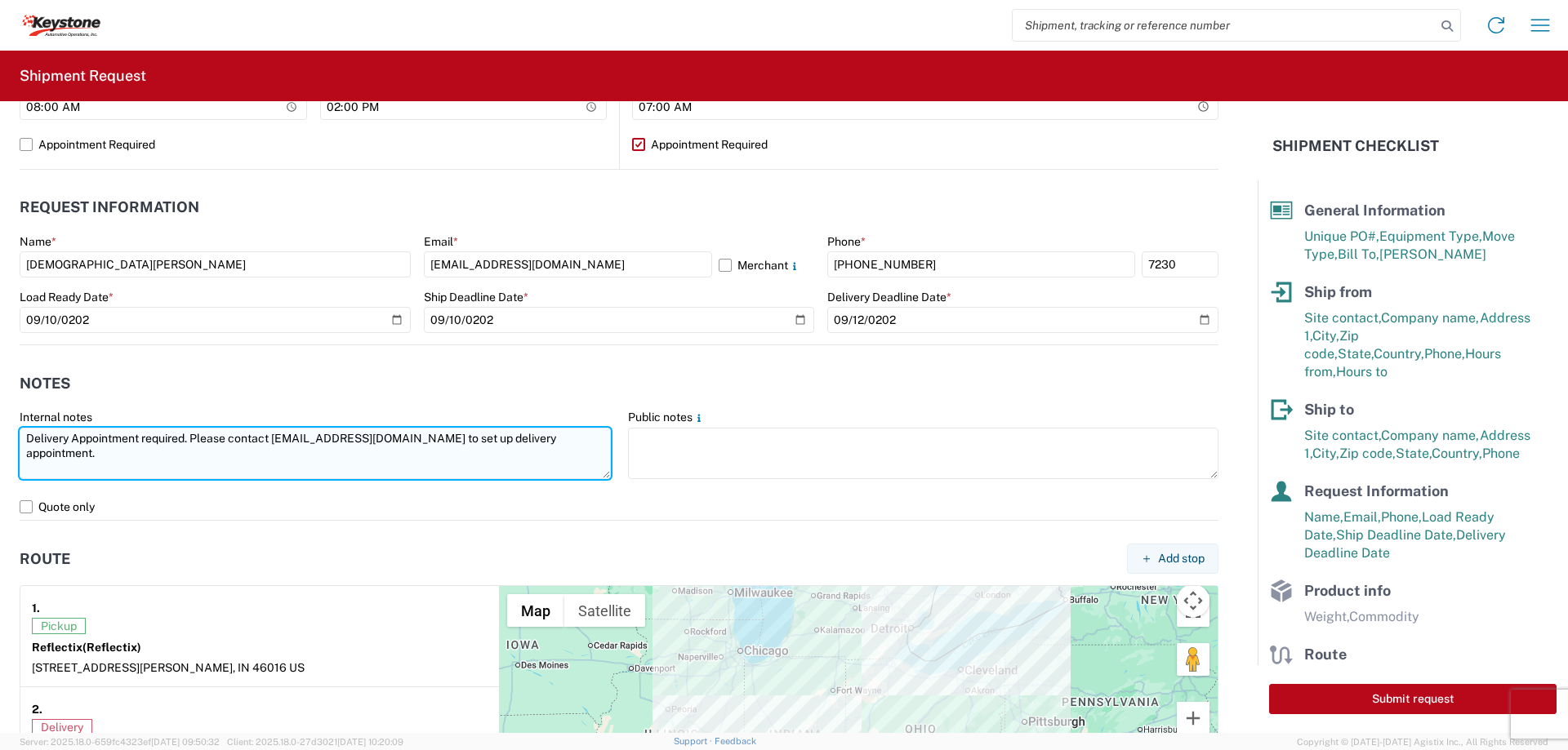
click at [565, 459] on textarea "Delivery Appointment required. Please contact [EMAIL_ADDRESS][DOMAIN_NAME] to s…" at bounding box center [315, 453] width 591 height 52
drag, startPoint x: 602, startPoint y: 439, endPoint x: 0, endPoint y: 432, distance: 602.0
click at [0, 432] on form "General Information Template PO# MIXED PO's Equipment Type * Select 53’ Dry Van…" at bounding box center [629, 417] width 1257 height 631
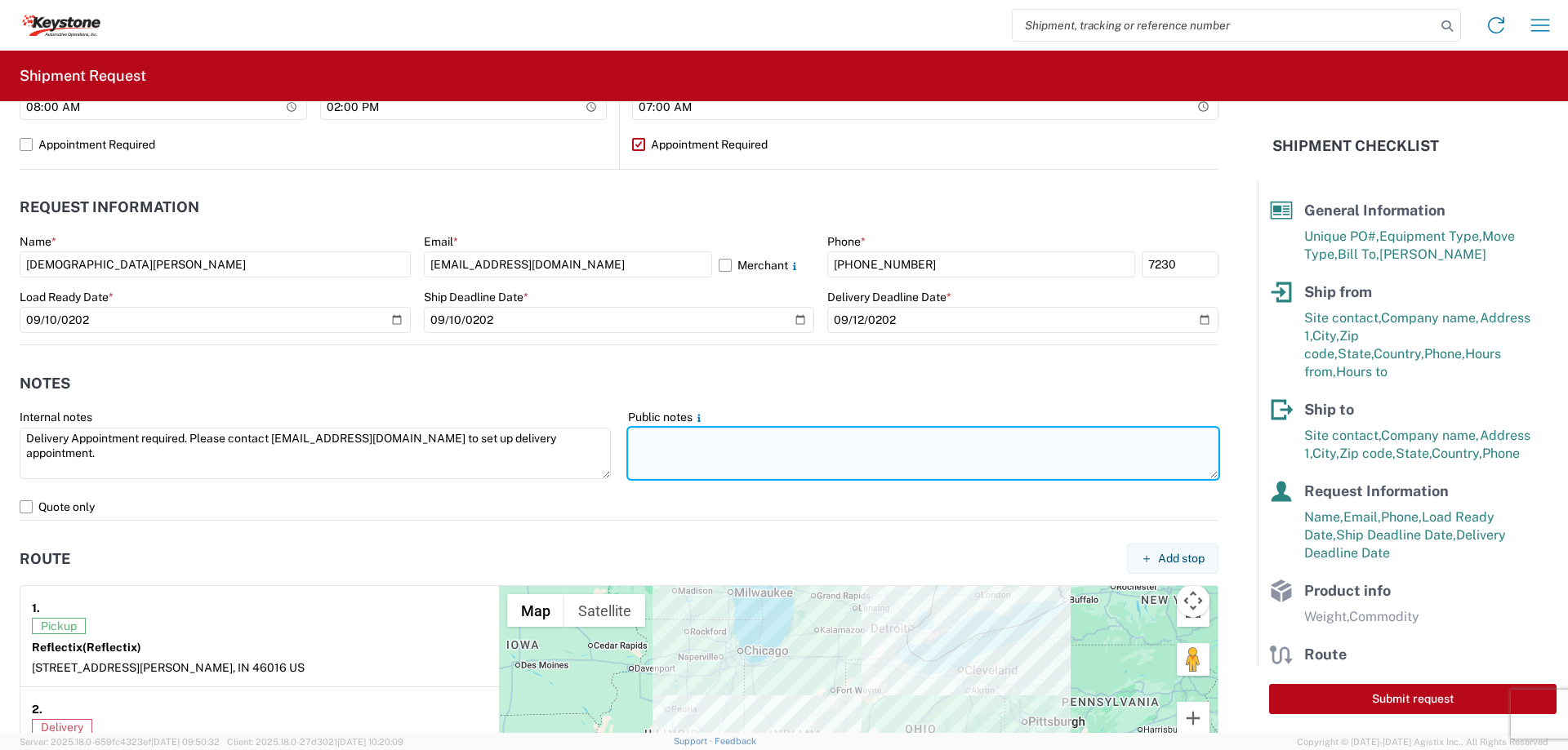
click at [826, 441] on textarea at bounding box center [922, 453] width 591 height 52
paste textarea "Delivery Appointment required. Please contact [EMAIL_ADDRESS][DOMAIN_NAME] to s…"
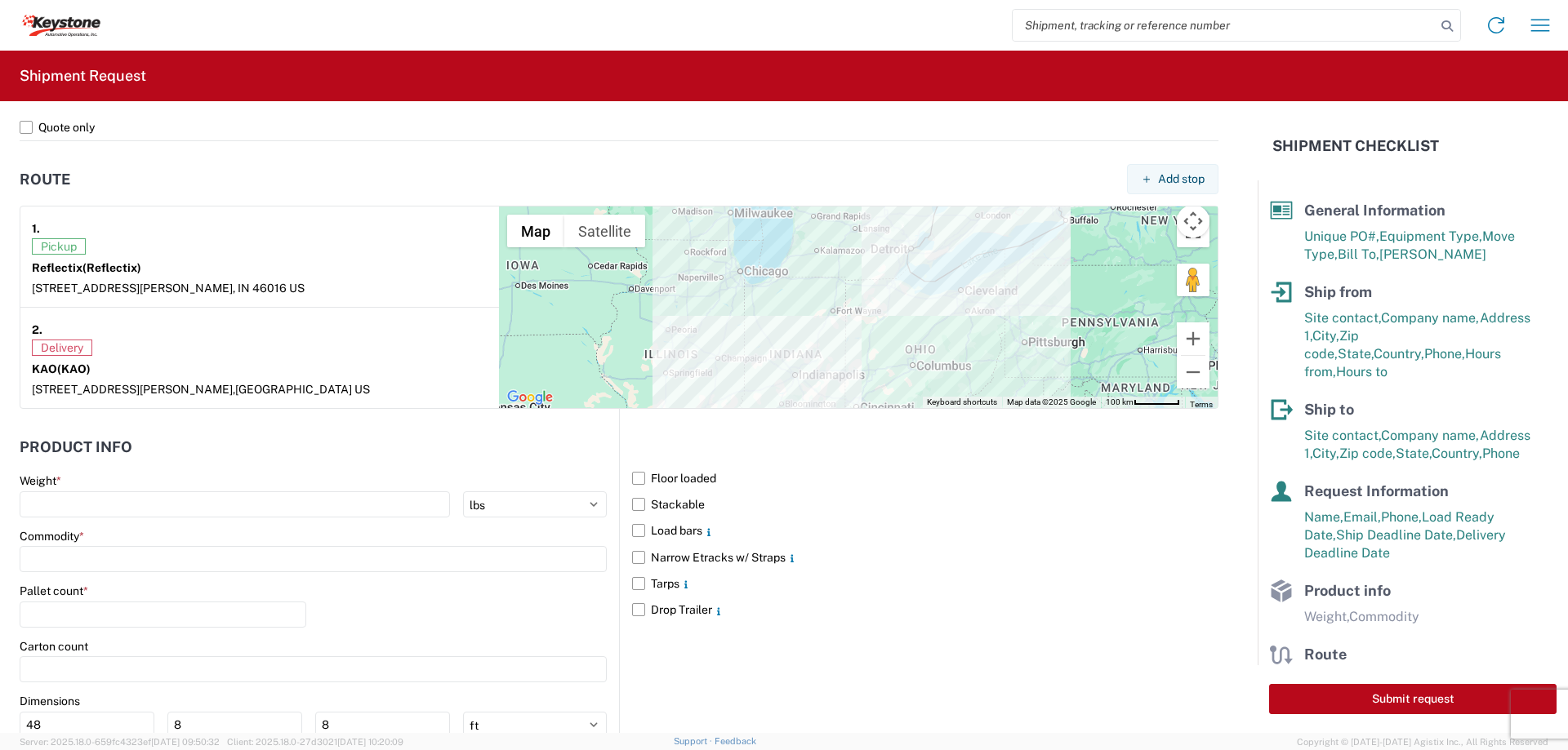
scroll to position [1224, 0]
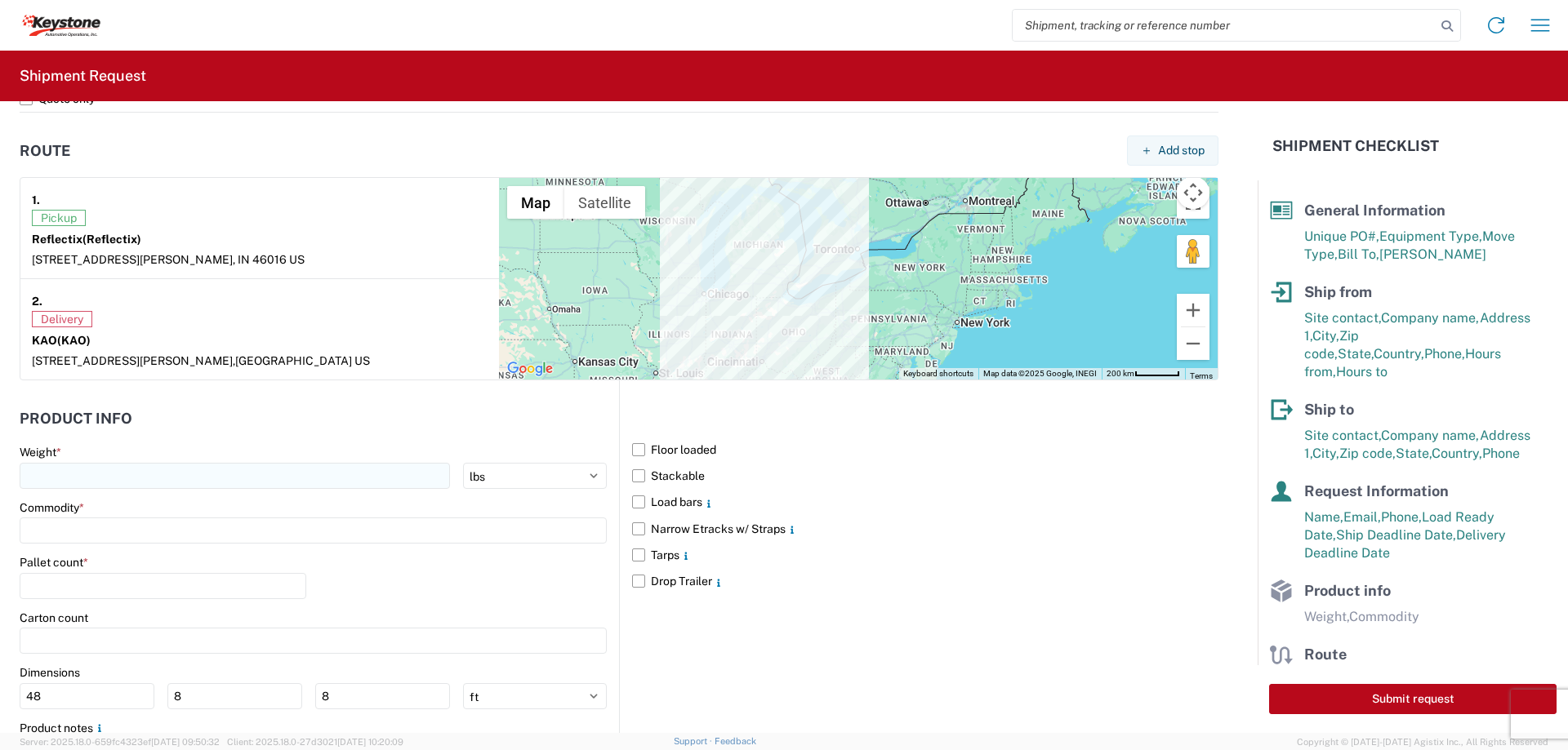
type textarea "Delivery Appointment required. Please contact [EMAIL_ADDRESS][DOMAIN_NAME] to s…"
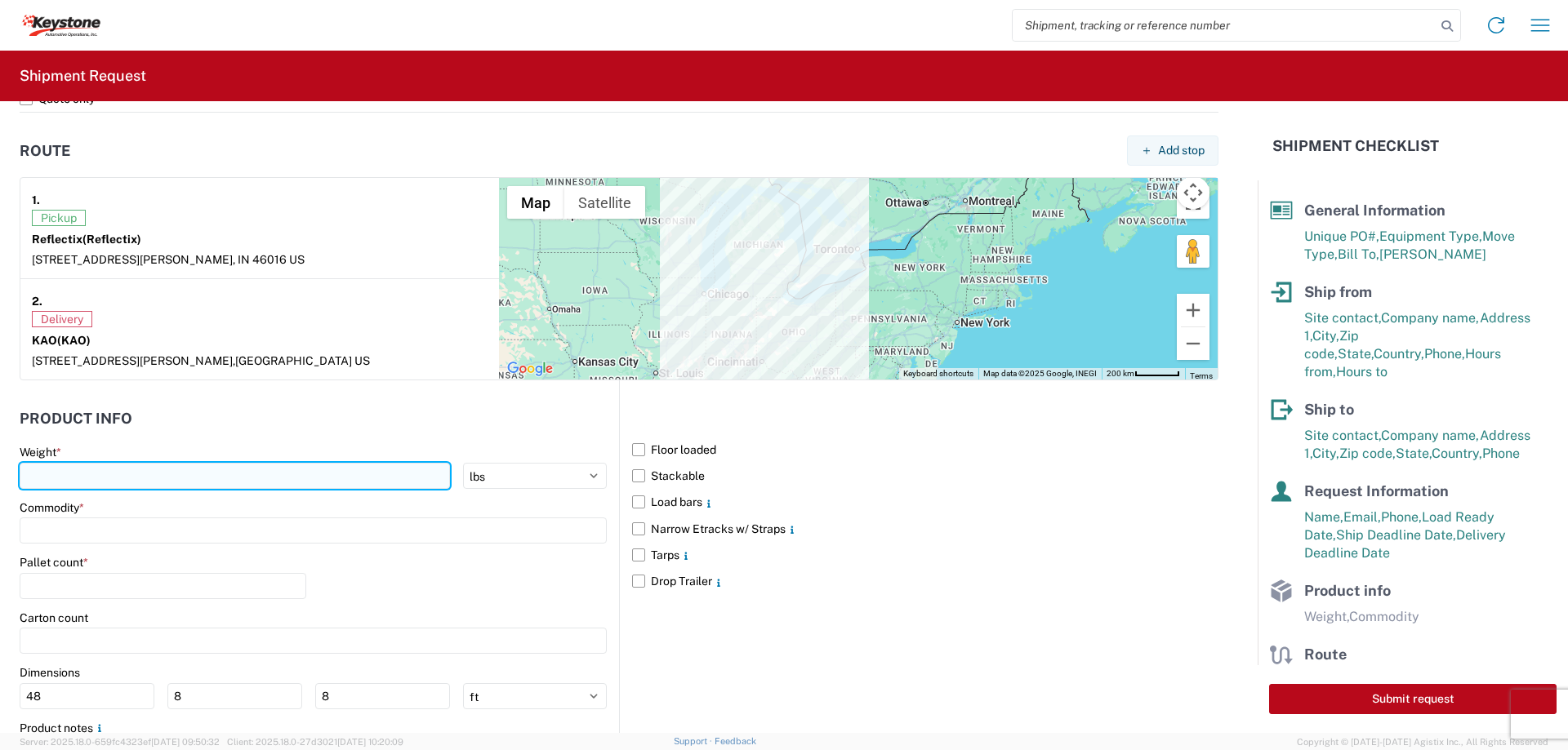
click at [166, 472] on input "number" at bounding box center [235, 476] width 430 height 26
type input "30000"
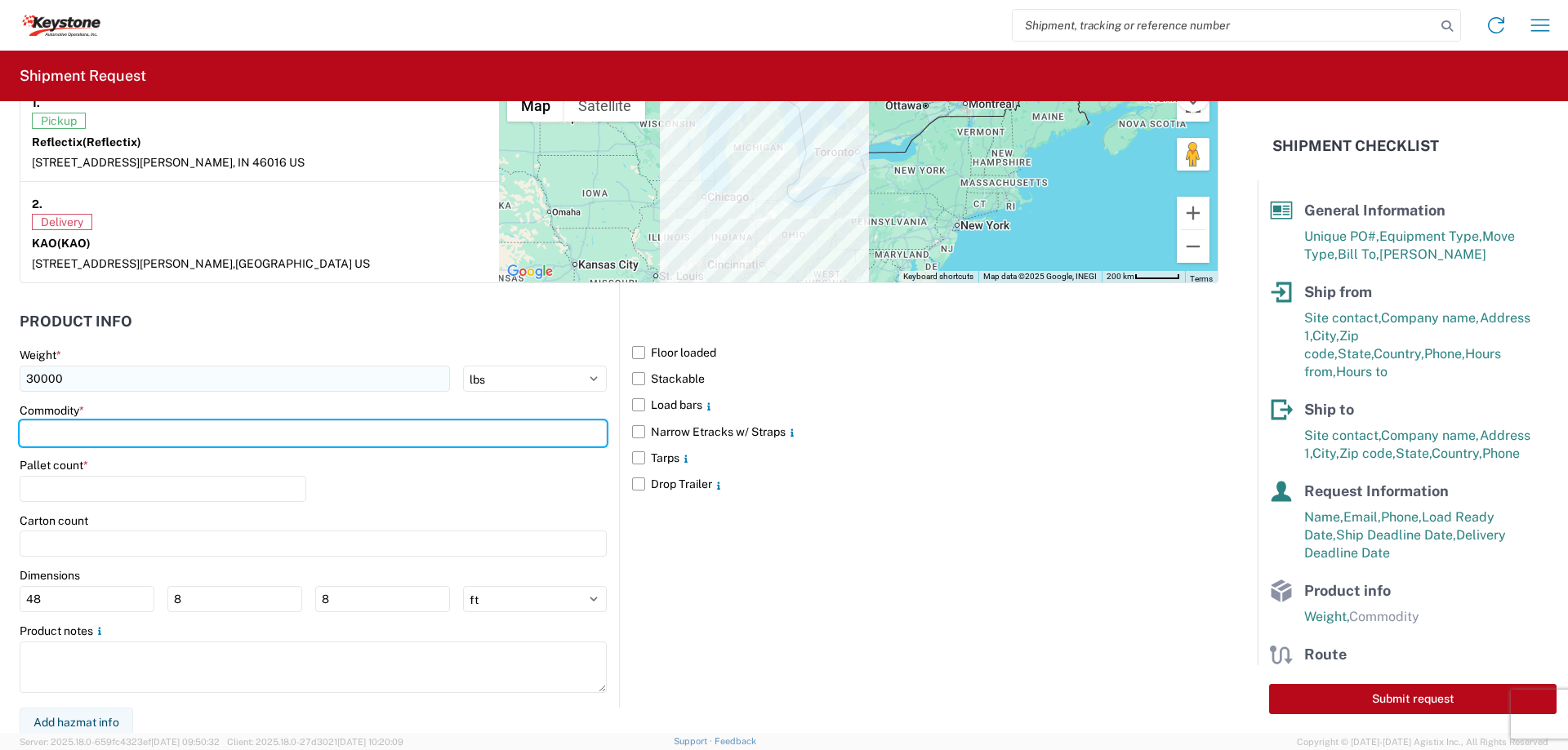
scroll to position [1327, 0]
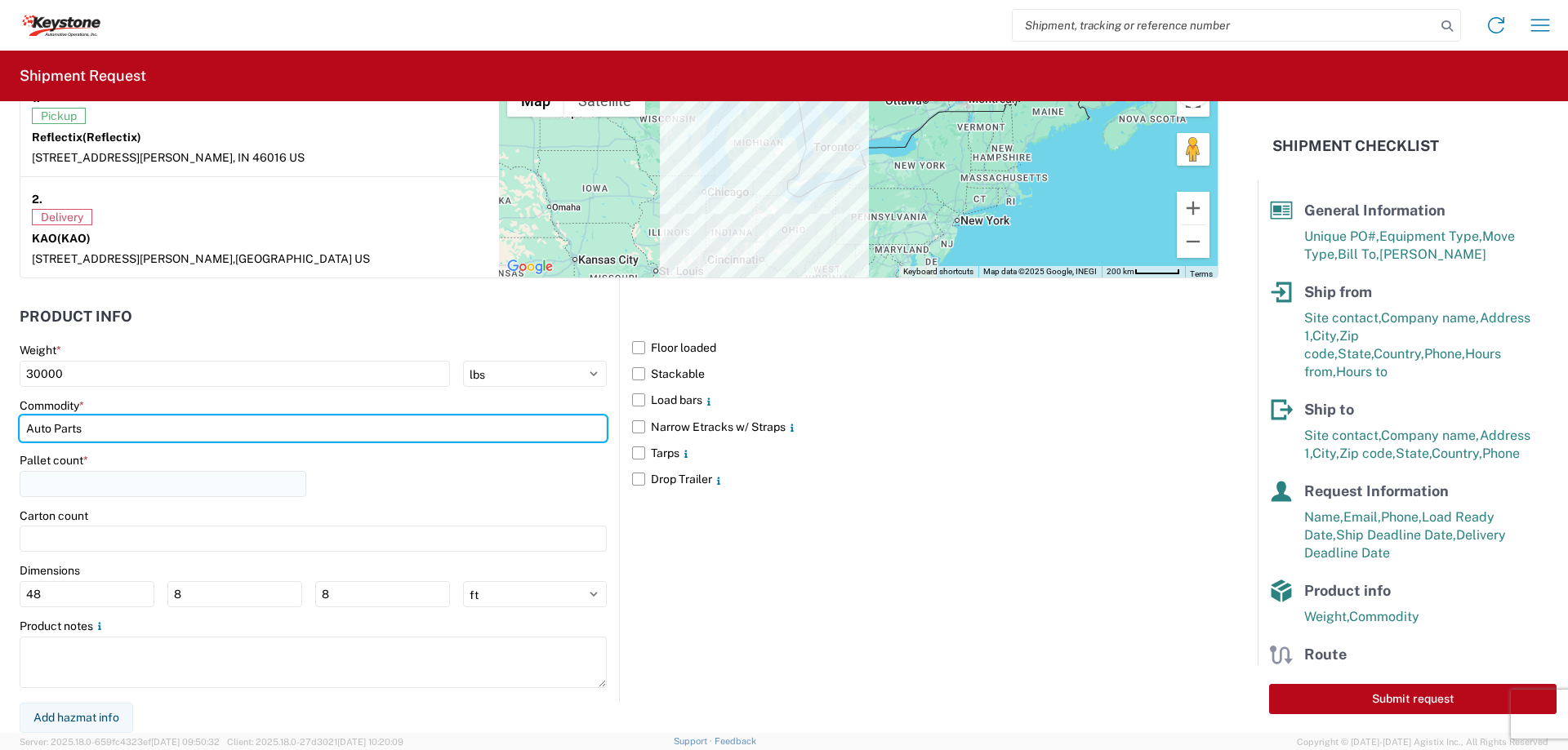
type input "Auto Parts"
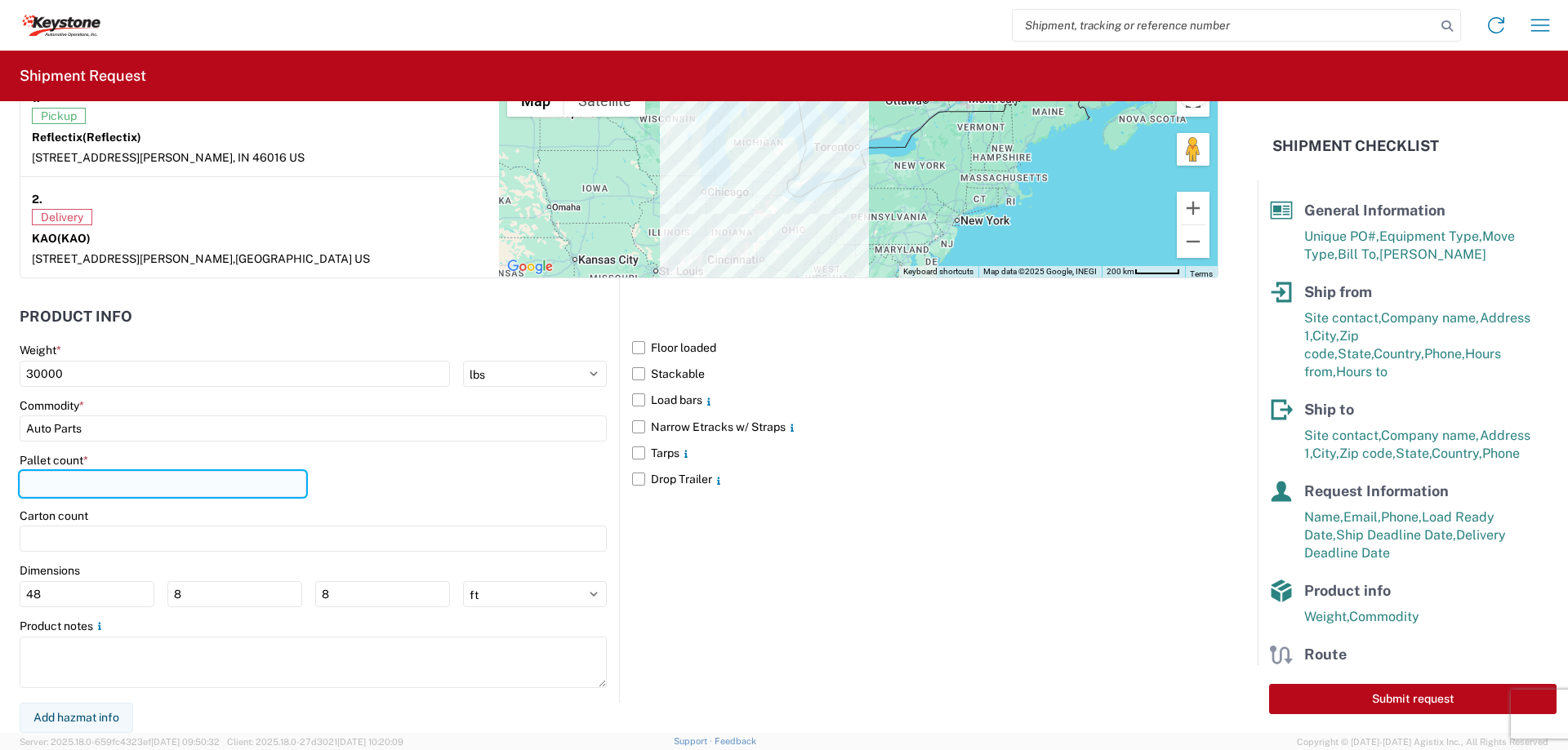
click at [131, 485] on input "number" at bounding box center [163, 484] width 287 height 26
type input "26"
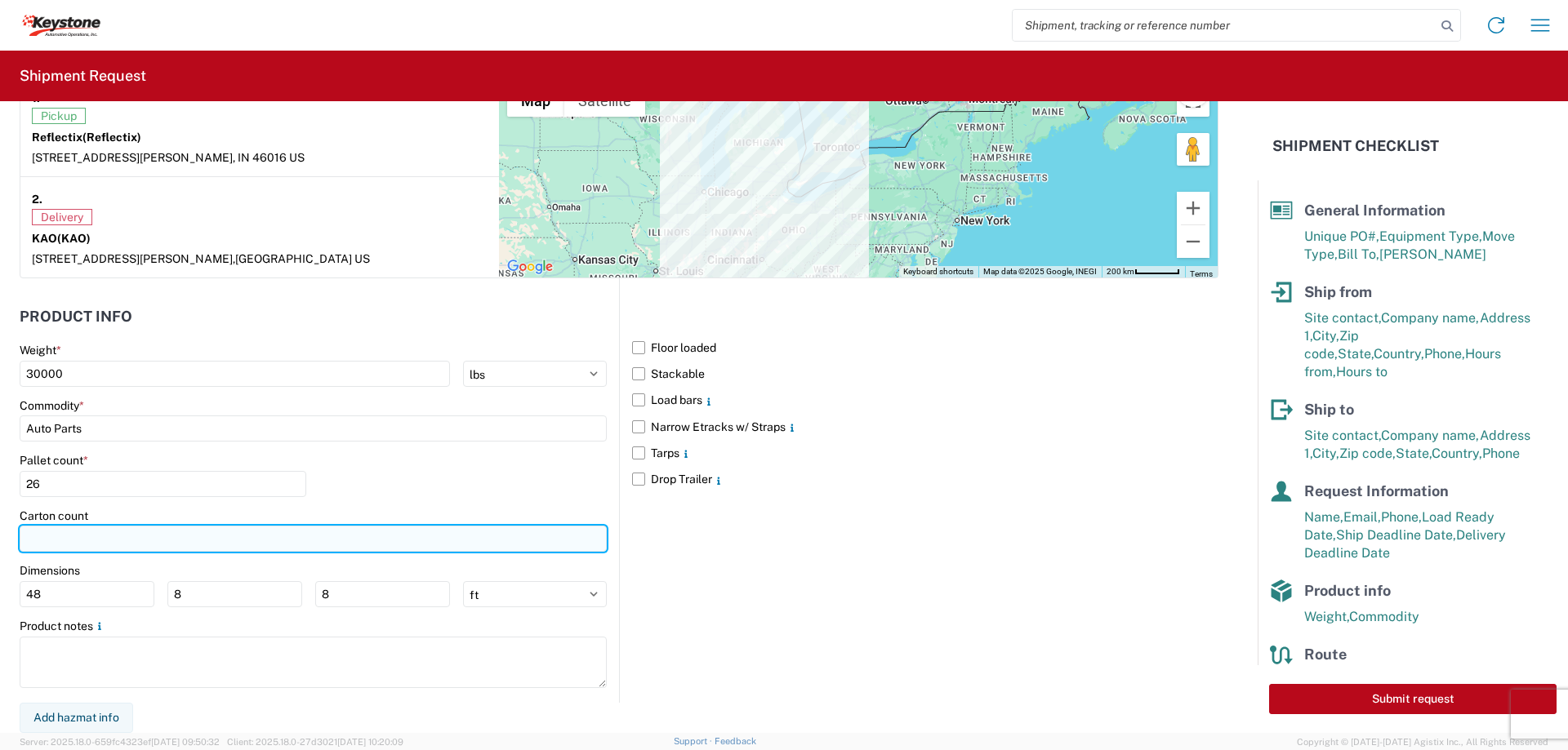
click at [138, 537] on input "number" at bounding box center [313, 539] width 587 height 26
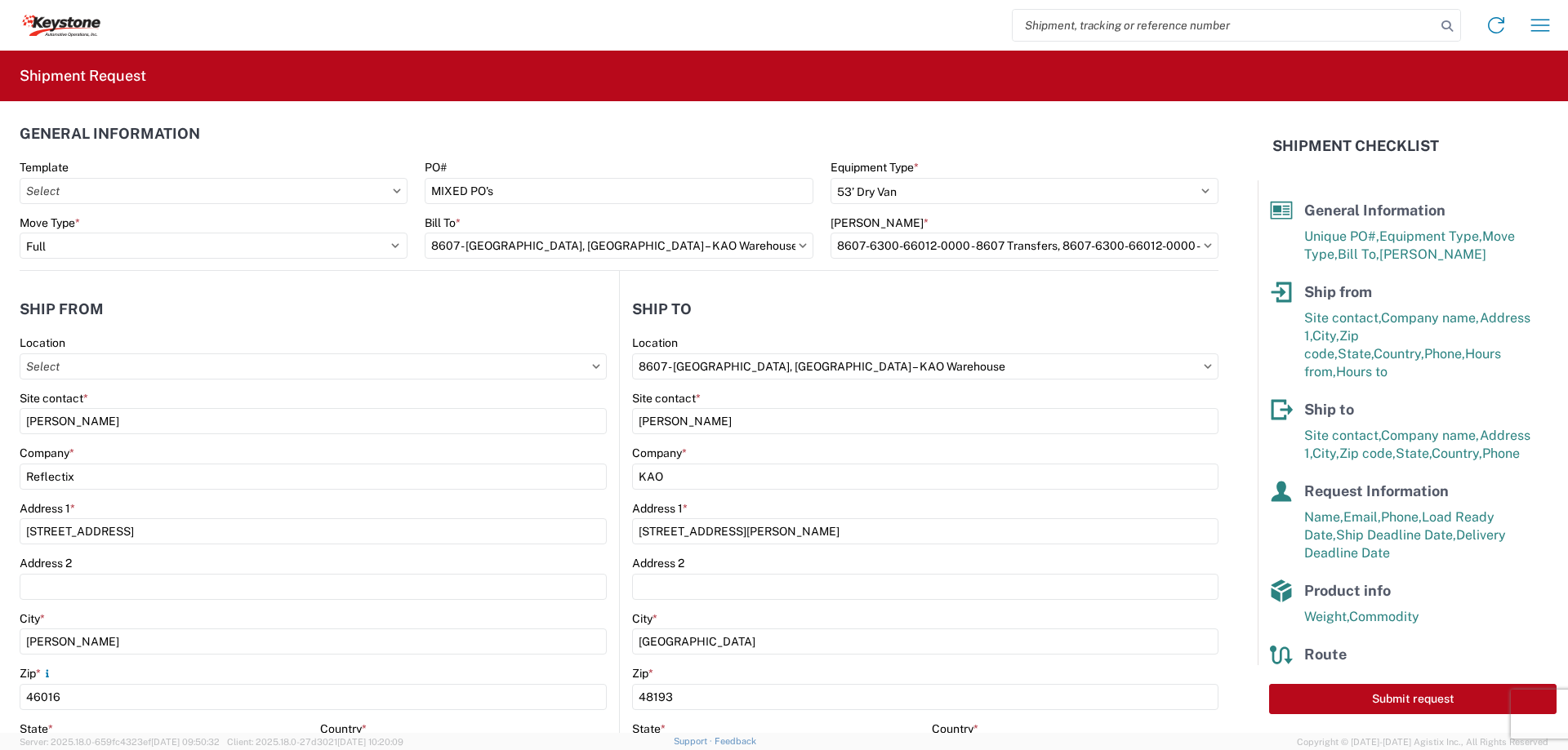
scroll to position [0, 0]
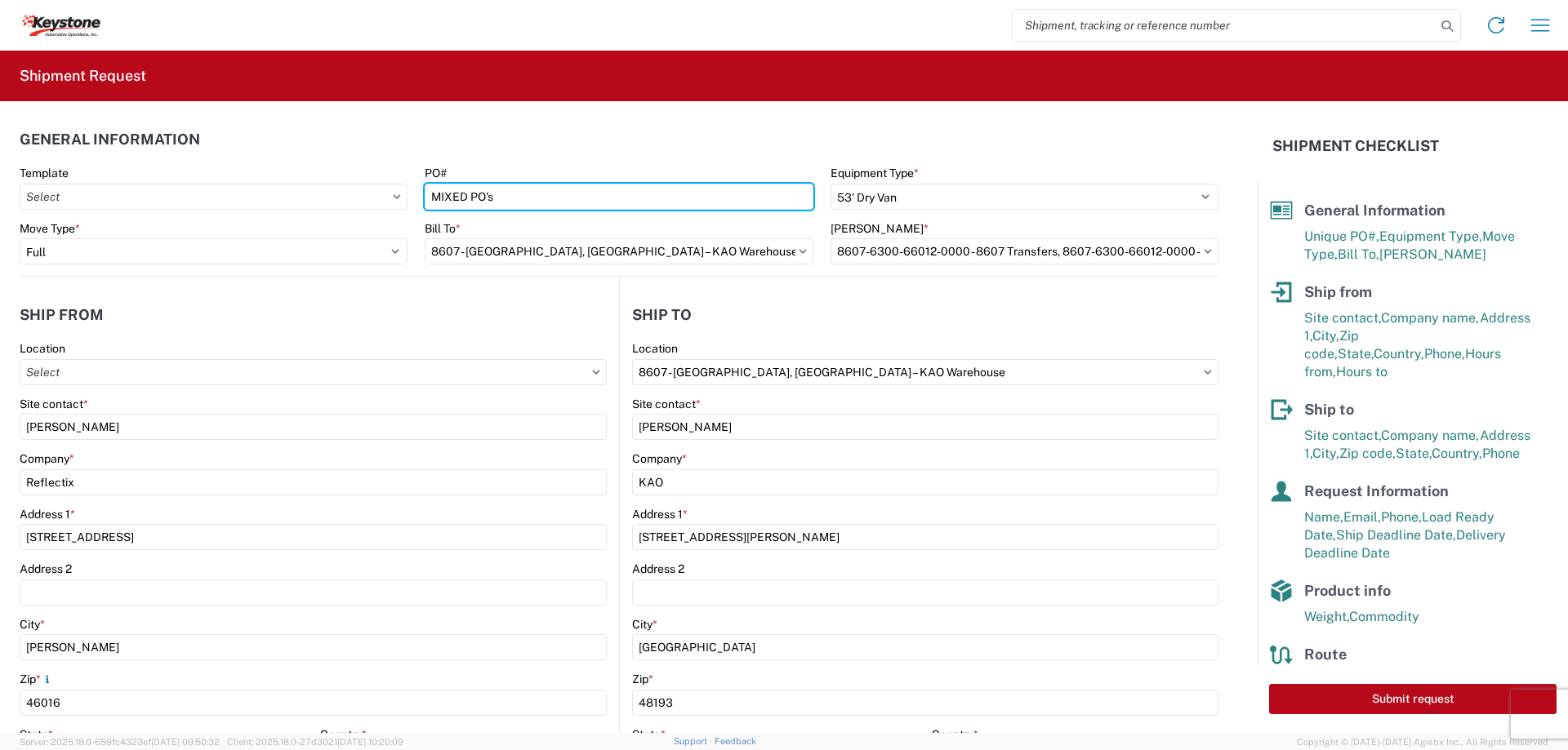
drag, startPoint x: 560, startPoint y: 201, endPoint x: 403, endPoint y: 177, distance: 158.8
click at [403, 177] on div "Template PO# MIXED PO's Equipment Type * Select 53’ Dry Van Flatbed Dropdeck (v…" at bounding box center [619, 193] width 1215 height 56
click at [514, 204] on input "MIXED PO's" at bounding box center [618, 196] width 388 height 26
drag, startPoint x: 518, startPoint y: 200, endPoint x: 393, endPoint y: 198, distance: 125.0
click at [393, 198] on div "Template PO# MIXED PO's Equipment Type * Select 53’ Dry Van Flatbed Dropdeck (v…" at bounding box center [619, 193] width 1215 height 56
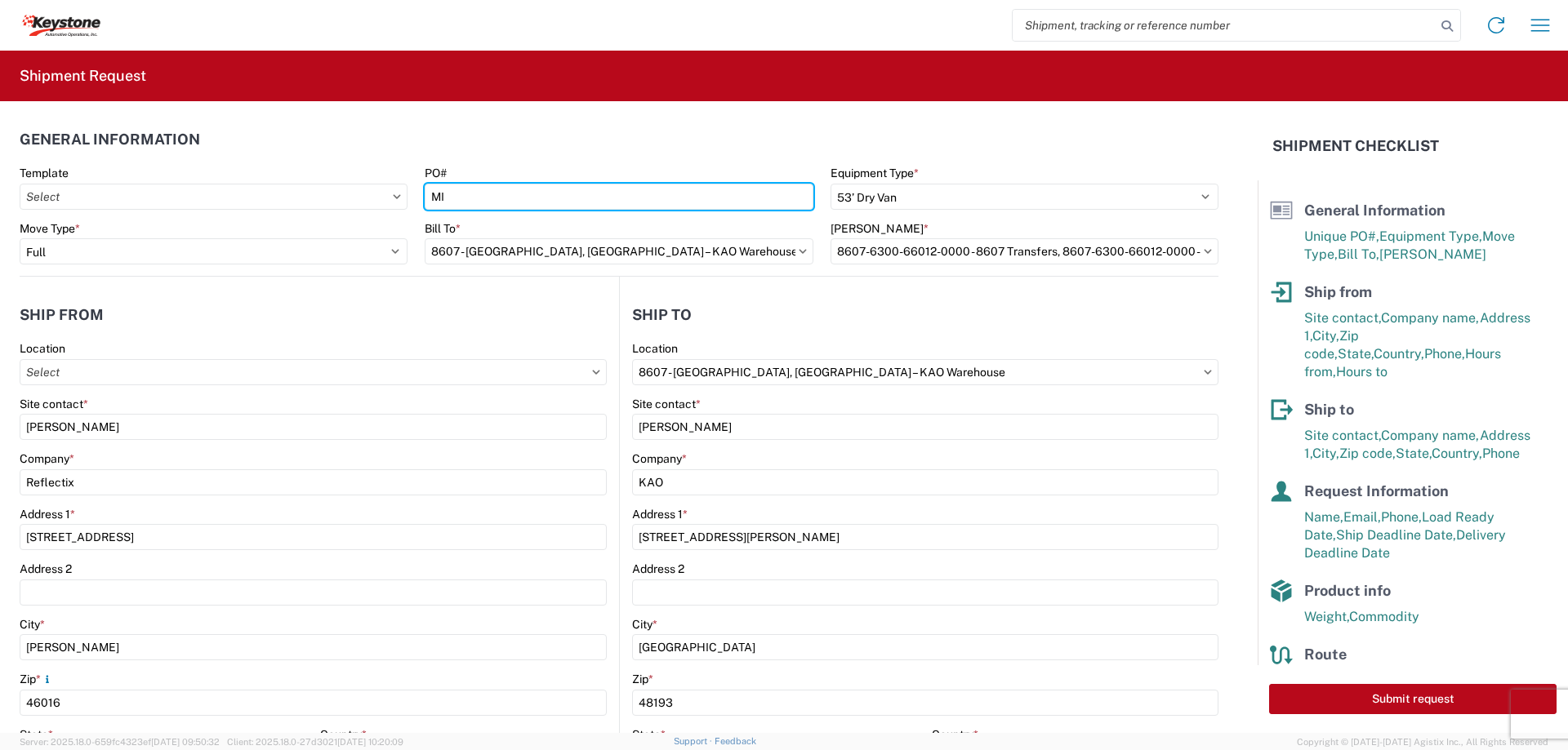
type input "M"
click at [663, 207] on input "PO#" at bounding box center [618, 196] width 388 height 26
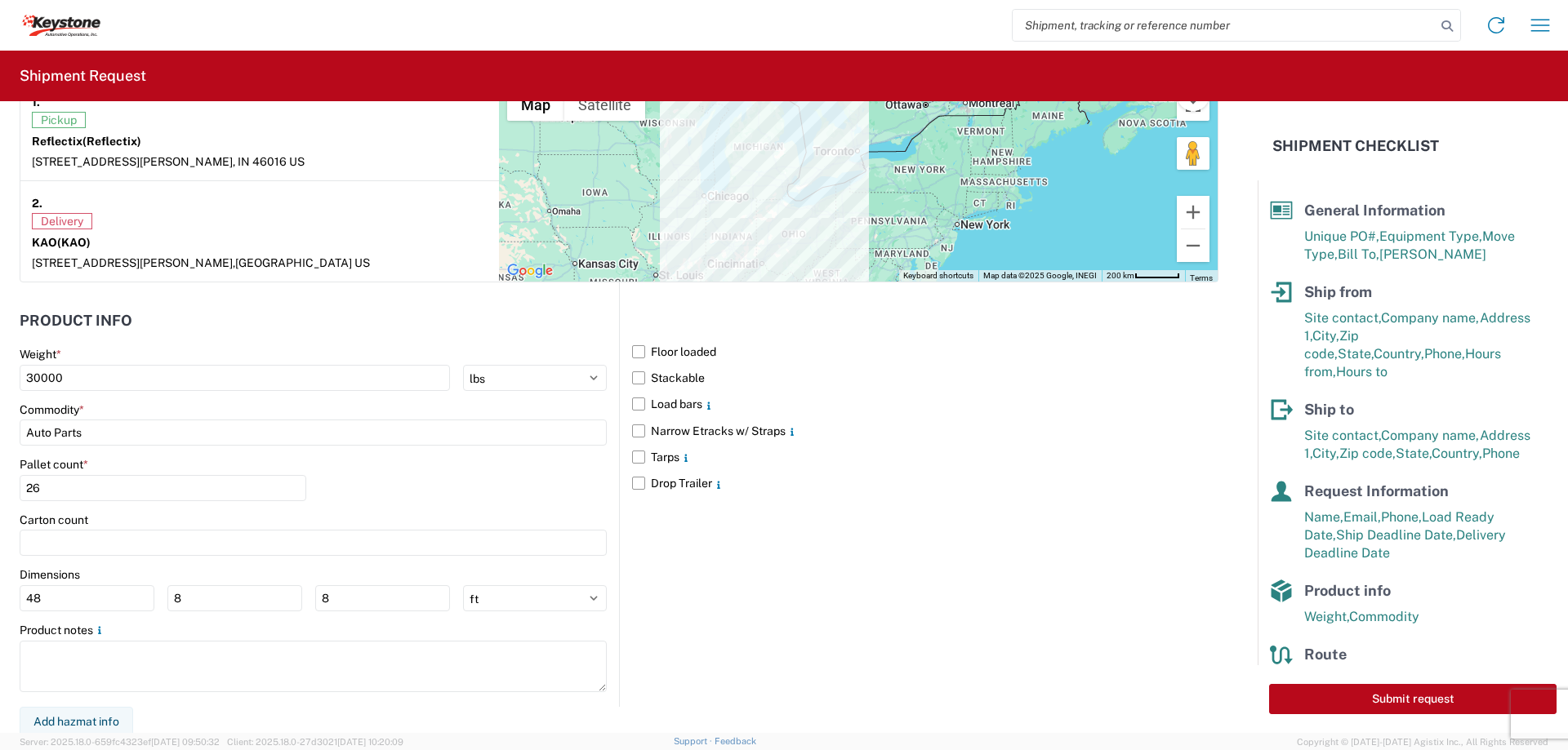
scroll to position [1327, 0]
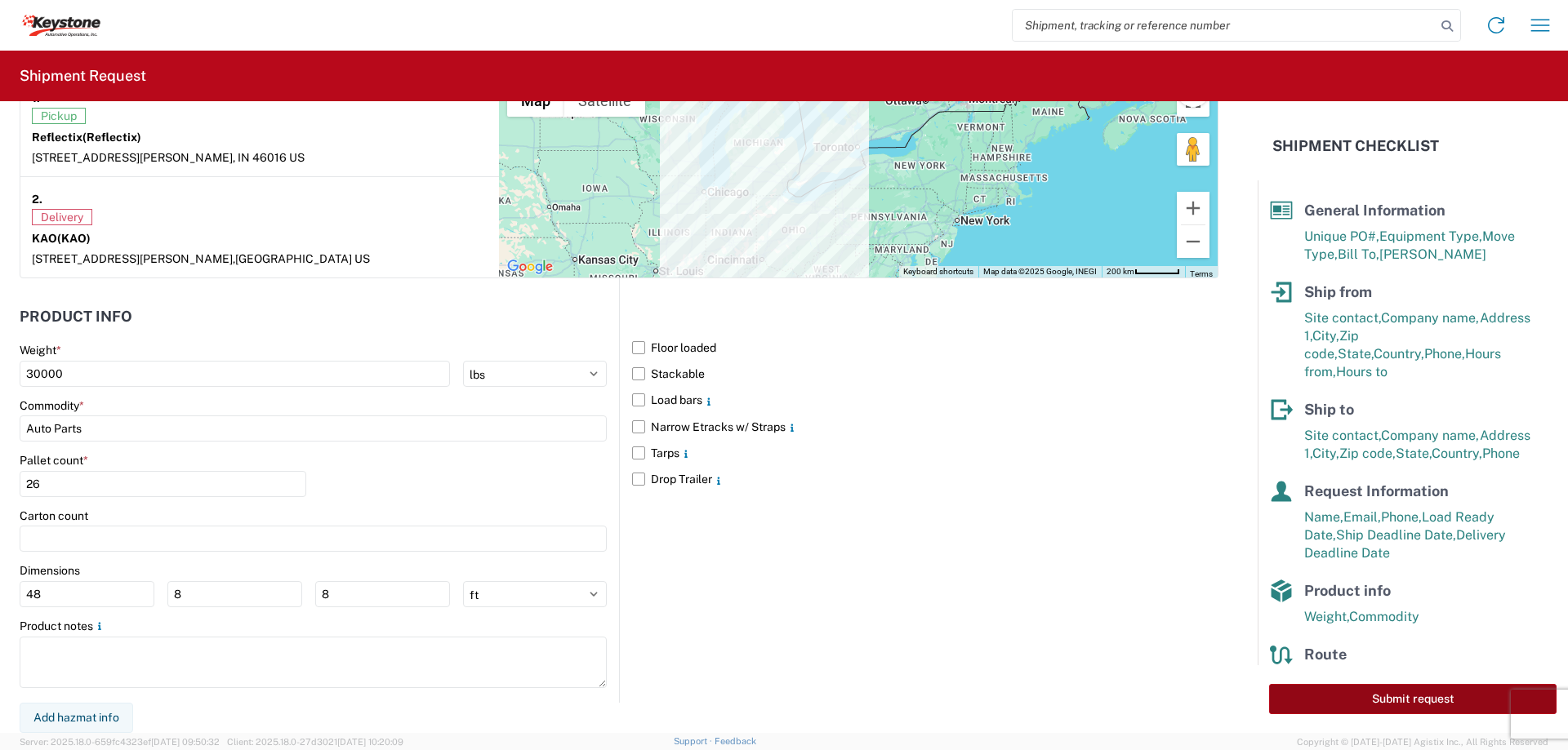
type input "R6G09102025"
click at [1414, 699] on button "Submit request" at bounding box center [1413, 699] width 287 height 30
select select "US"
